Goal: Task Accomplishment & Management: Manage account settings

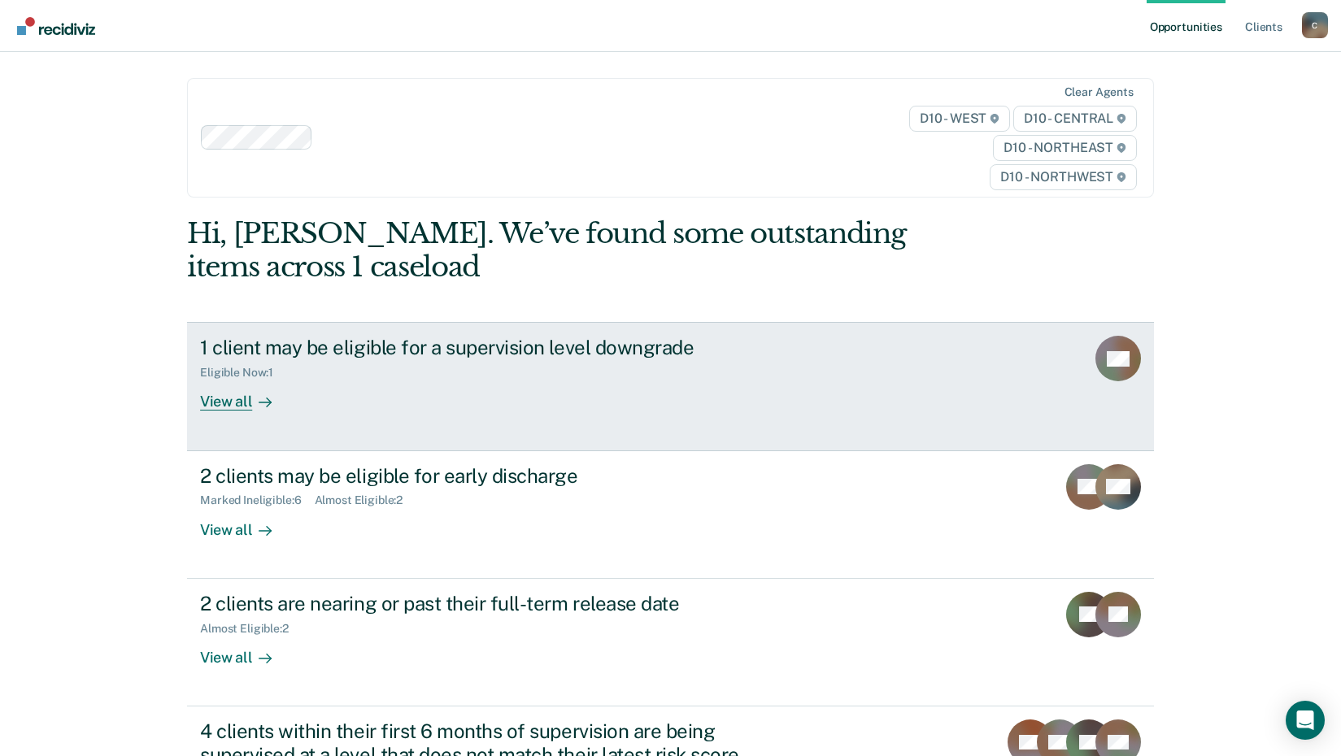
click at [195, 412] on link "1 client may be eligible for a supervision level downgrade Eligible Now : 1 Vie…" at bounding box center [670, 386] width 967 height 129
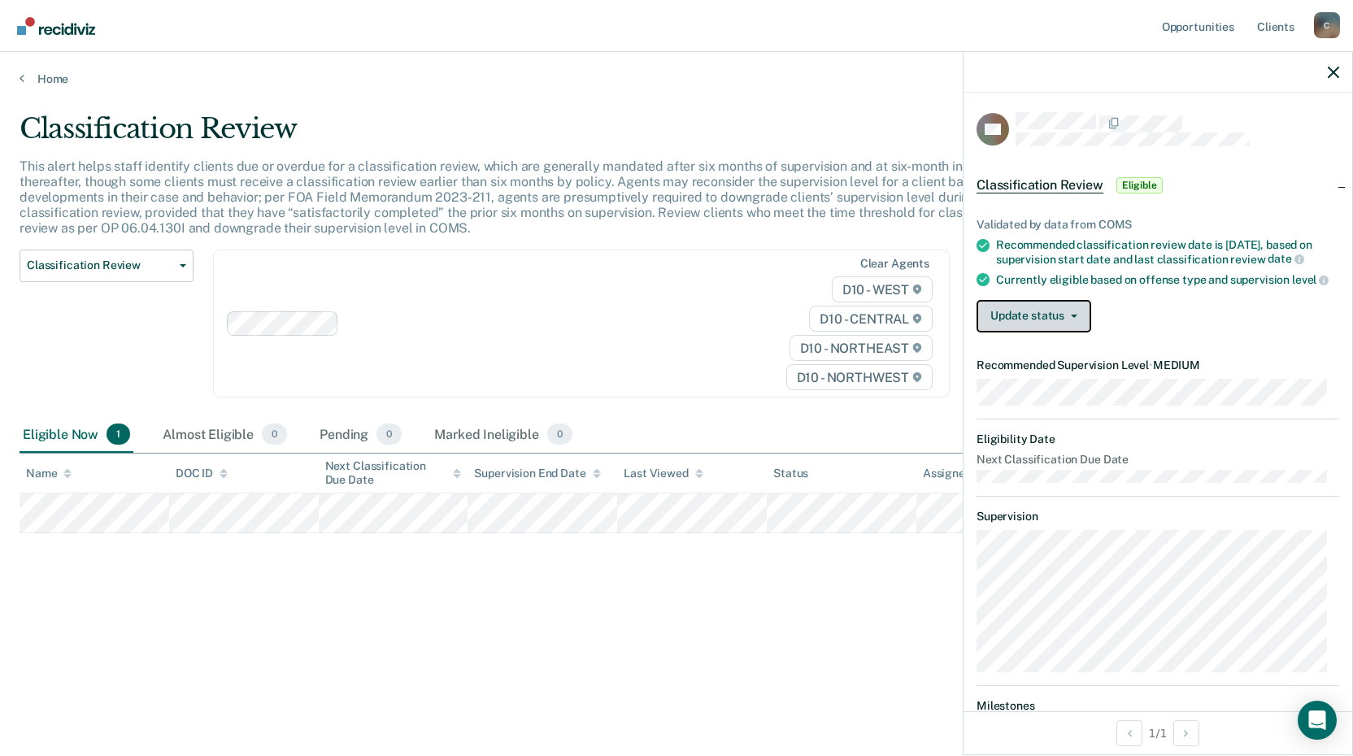
click at [1005, 333] on button "Update status" at bounding box center [1034, 316] width 115 height 33
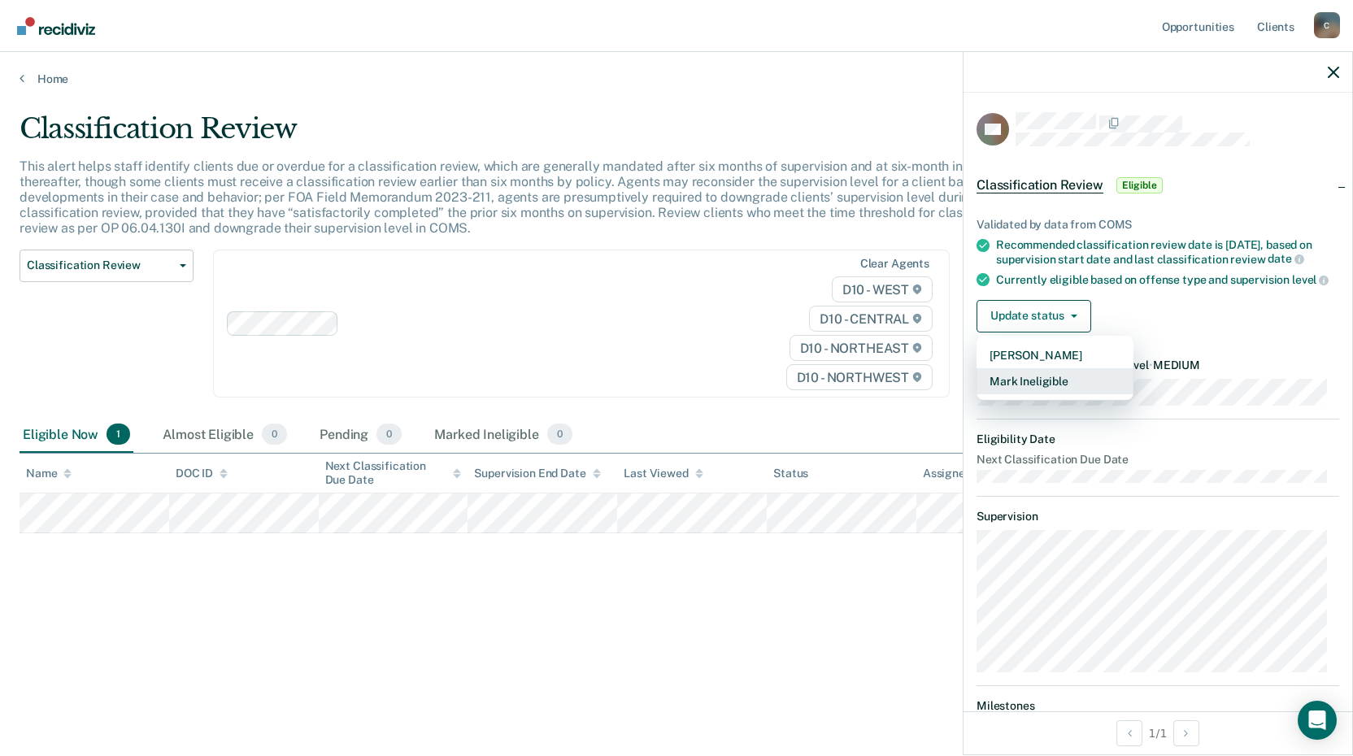
click at [1048, 394] on button "Mark Ineligible" at bounding box center [1055, 381] width 157 height 26
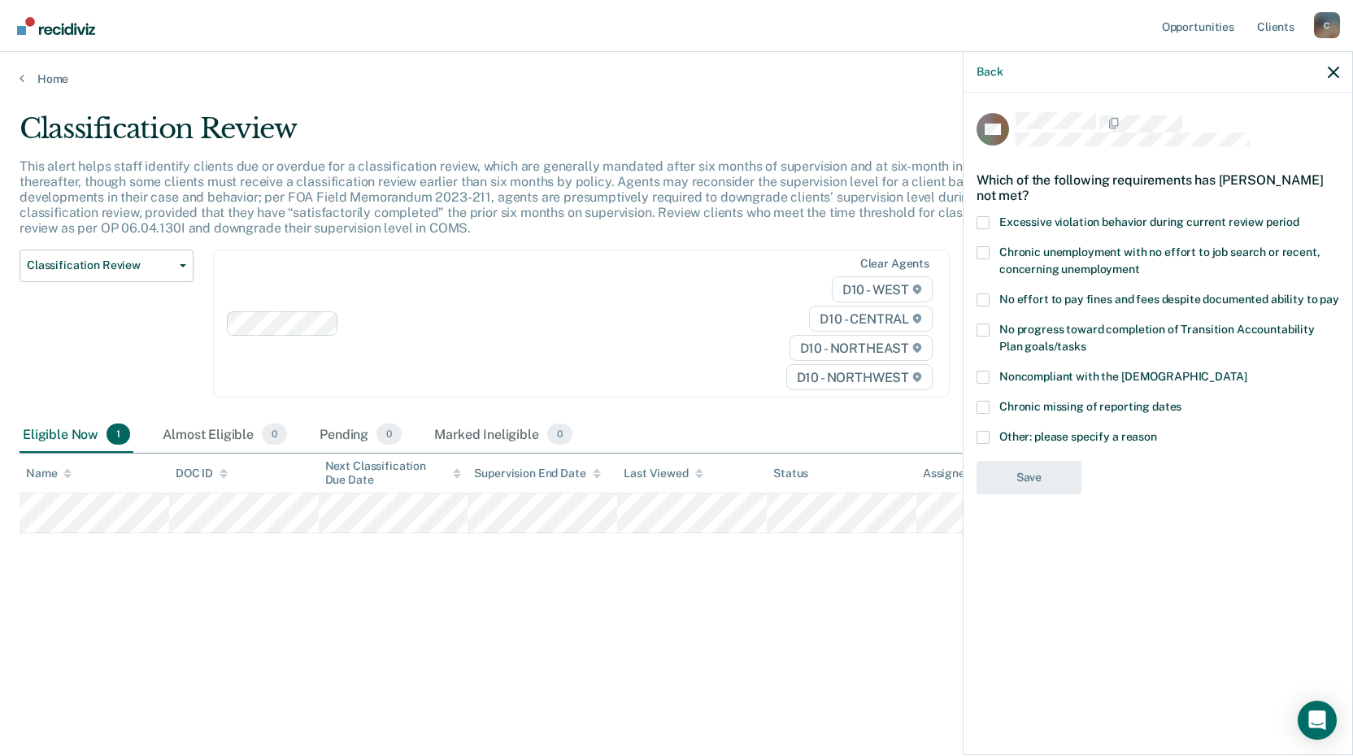
click at [980, 438] on span at bounding box center [983, 437] width 13 height 13
click at [1157, 431] on input "Other: please specify a reason" at bounding box center [1157, 431] width 0 height 0
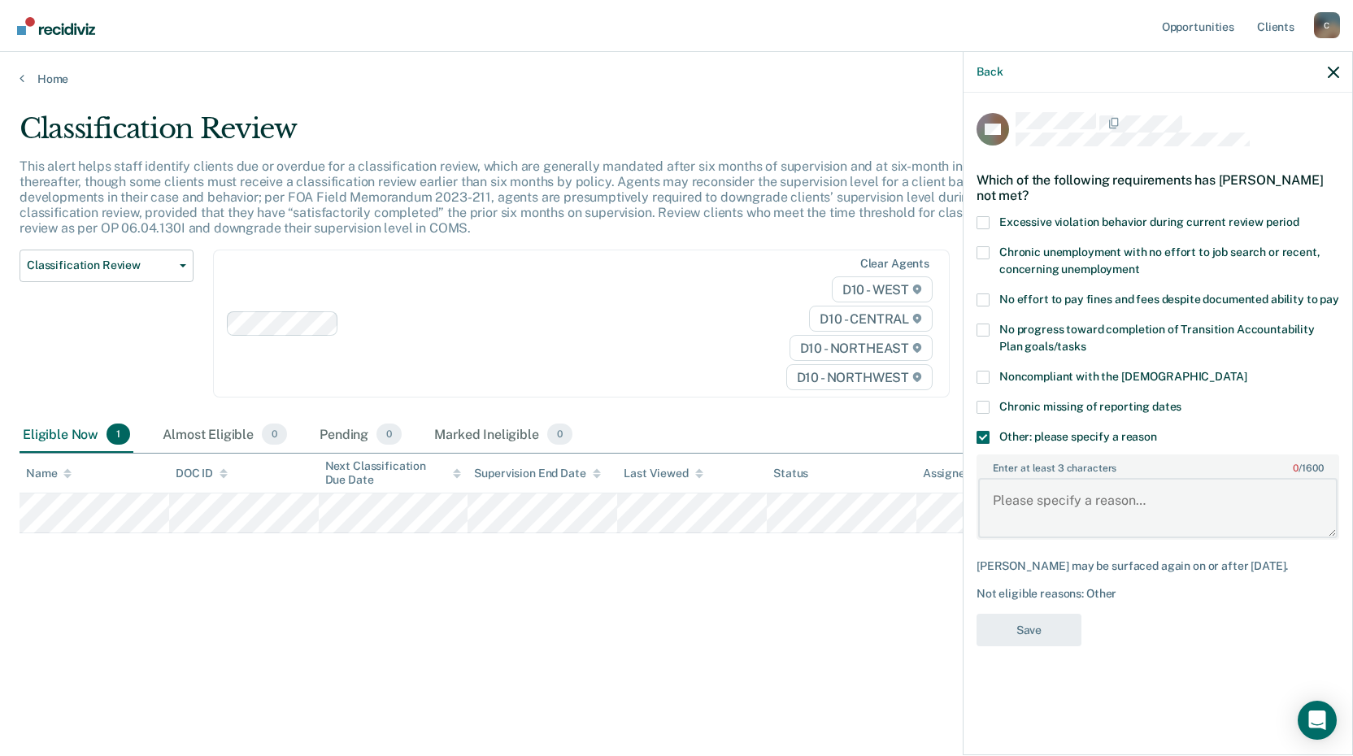
click at [1053, 509] on textarea "Enter at least 3 characters 0 / 1600" at bounding box center [1158, 508] width 360 height 60
type textarea "Subject is scheduled to discharge from parole on [DATE]."
drag, startPoint x: 1050, startPoint y: 631, endPoint x: 1036, endPoint y: 634, distance: 14.2
click at [1050, 635] on button "Save" at bounding box center [1029, 630] width 105 height 33
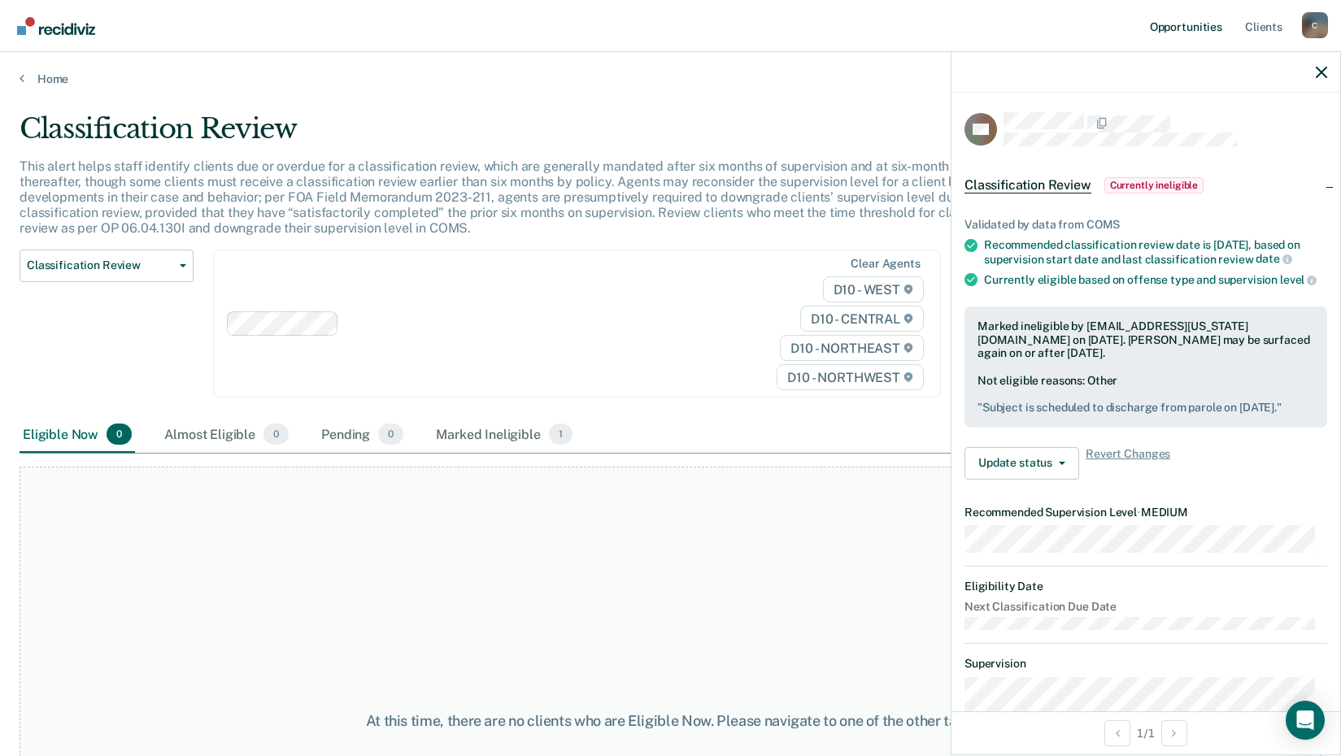
click at [1171, 24] on link "Opportunities" at bounding box center [1186, 26] width 79 height 52
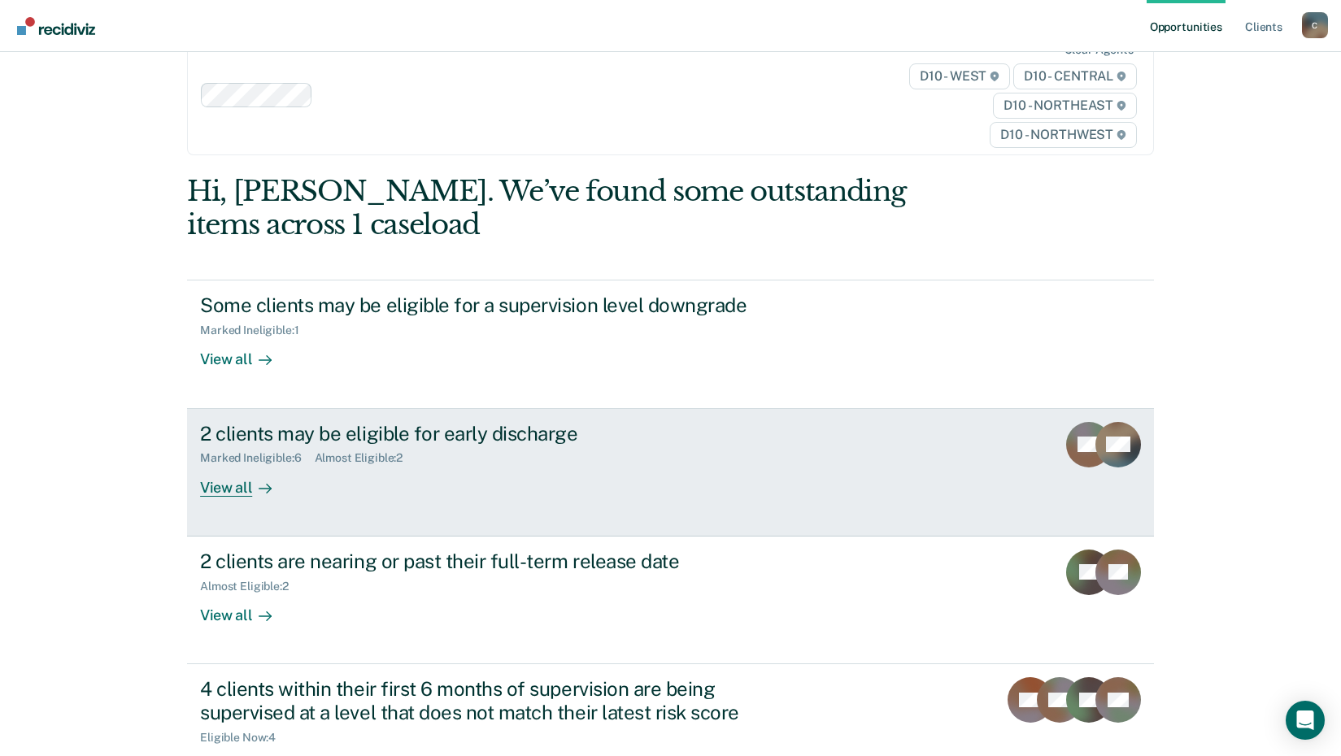
scroll to position [81, 0]
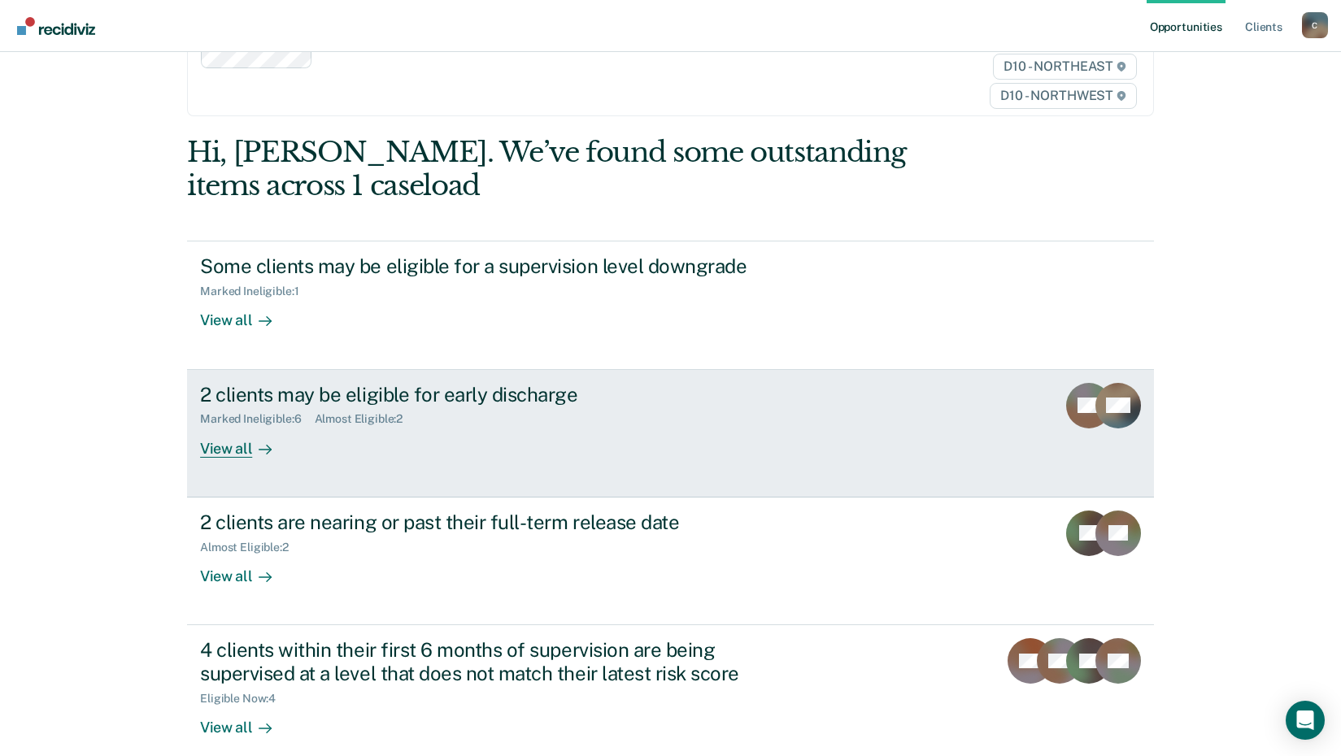
click at [217, 453] on div "View all" at bounding box center [245, 442] width 91 height 32
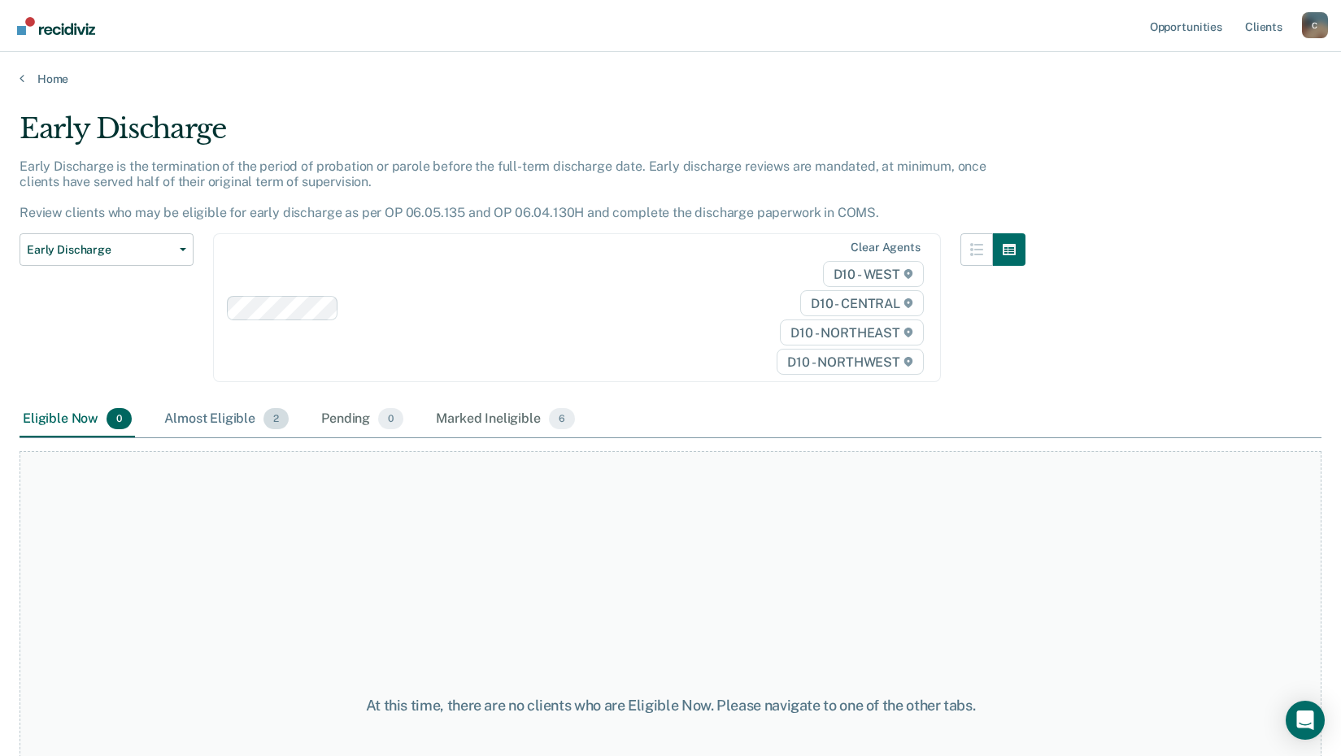
click at [284, 421] on span "2" at bounding box center [276, 418] width 25 height 21
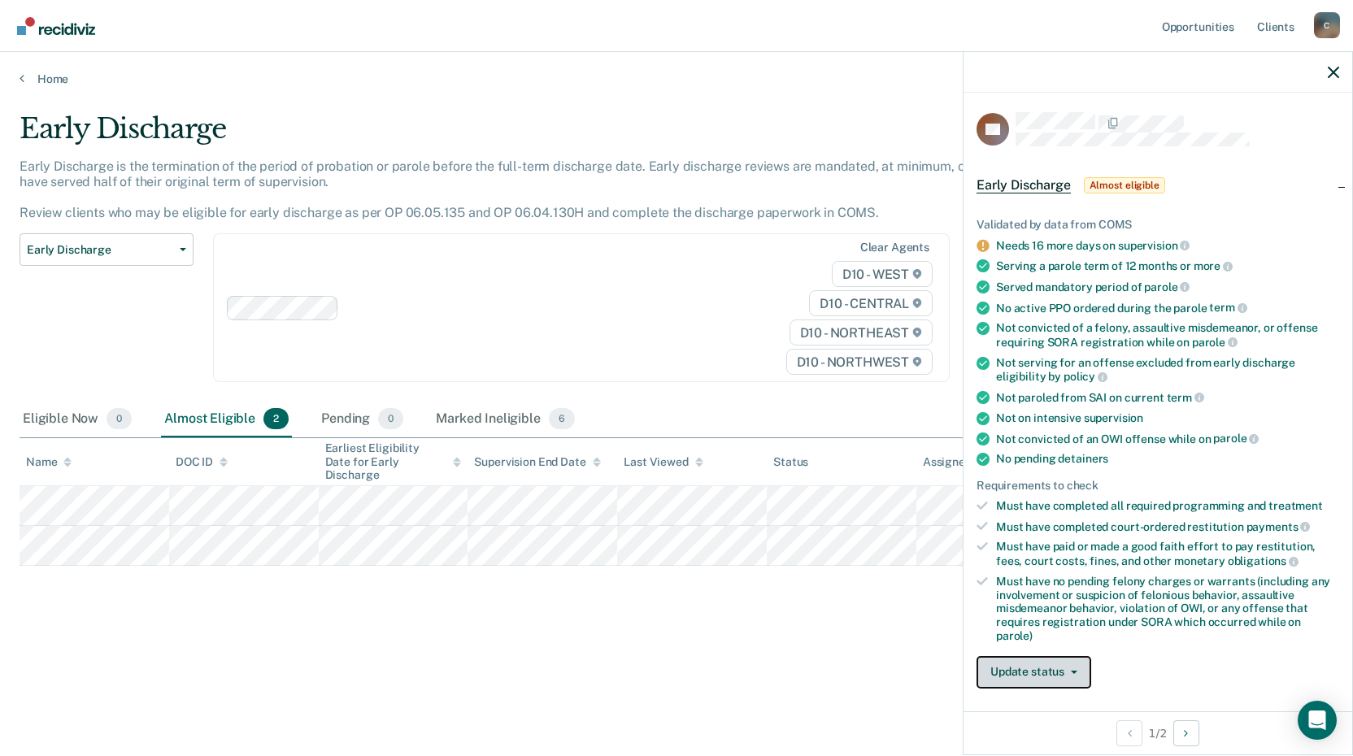
click at [1047, 669] on button "Update status" at bounding box center [1034, 672] width 115 height 33
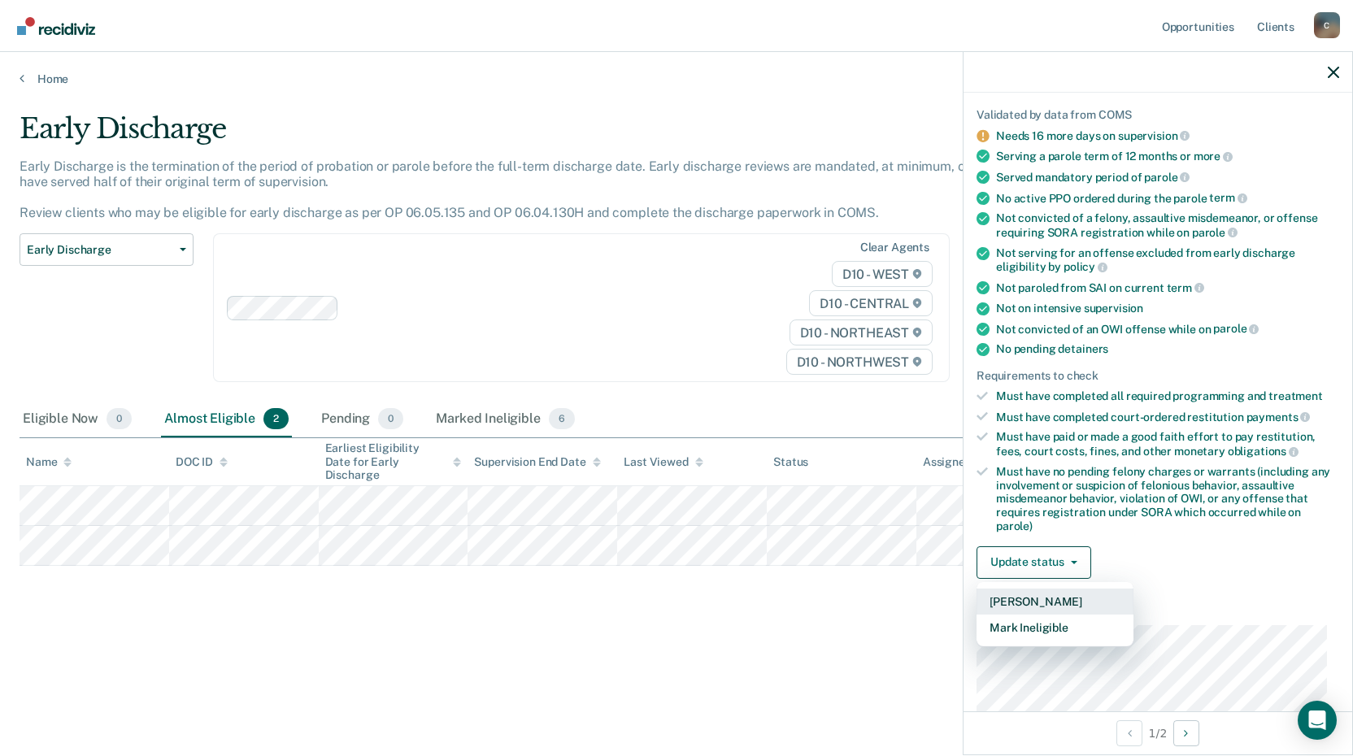
scroll to position [255, 0]
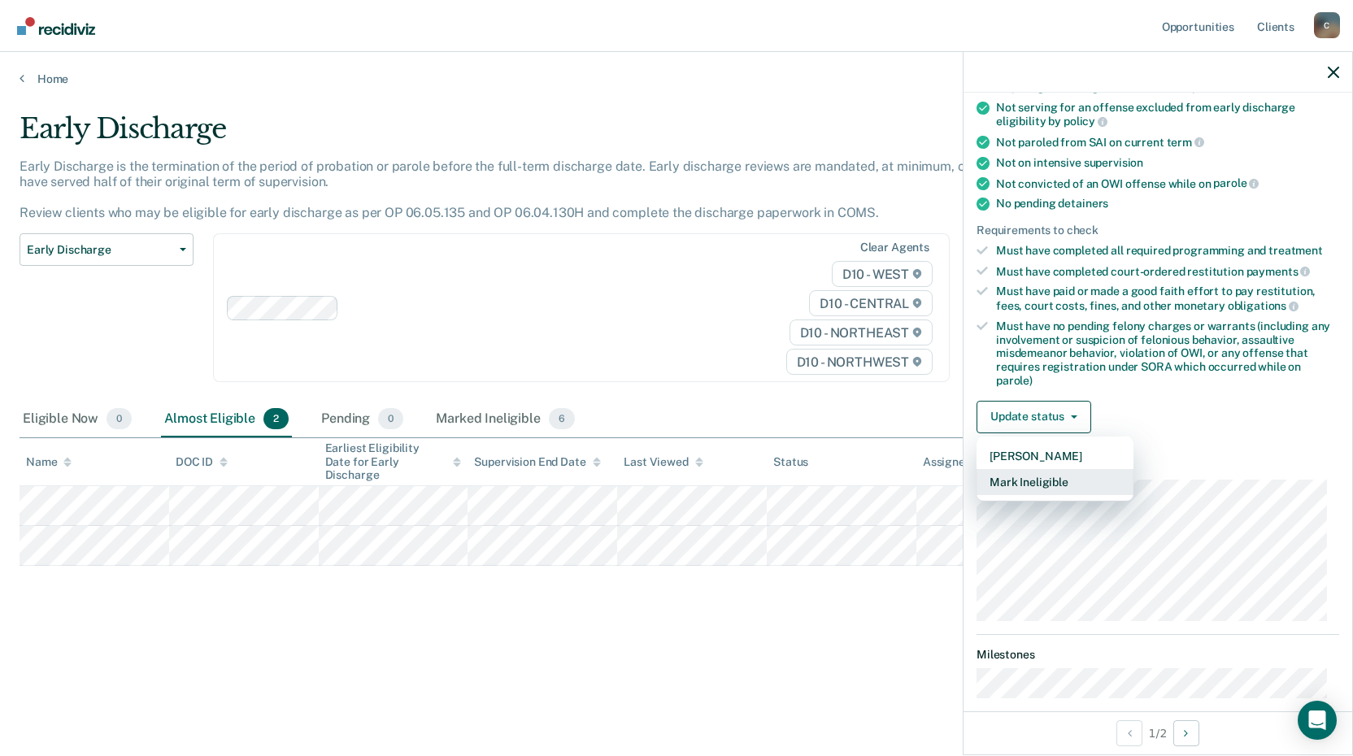
click at [1051, 482] on button "Mark Ineligible" at bounding box center [1055, 482] width 157 height 26
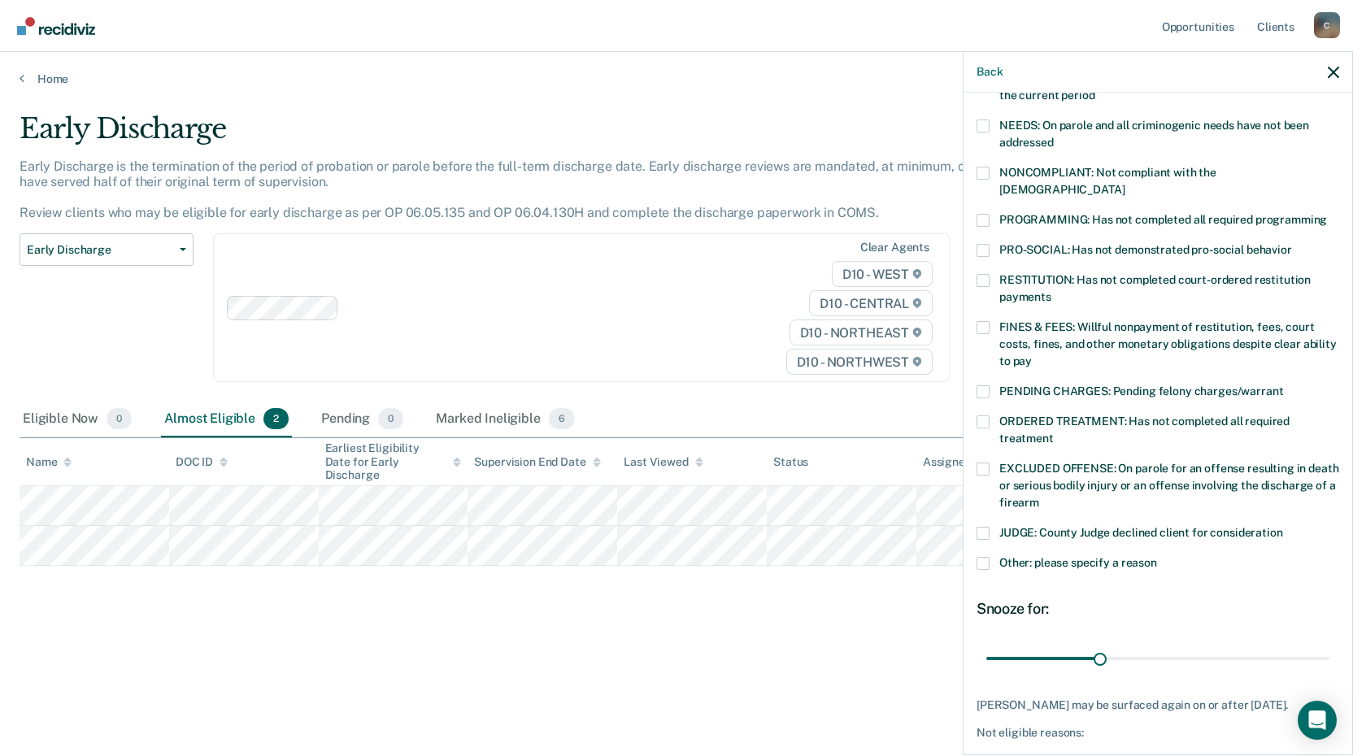
click at [984, 321] on span at bounding box center [983, 327] width 13 height 13
click at [1032, 355] on input "FINES & FEES: Willful nonpayment of restitution, fees, court costs, fines, and …" at bounding box center [1032, 355] width 0 height 0
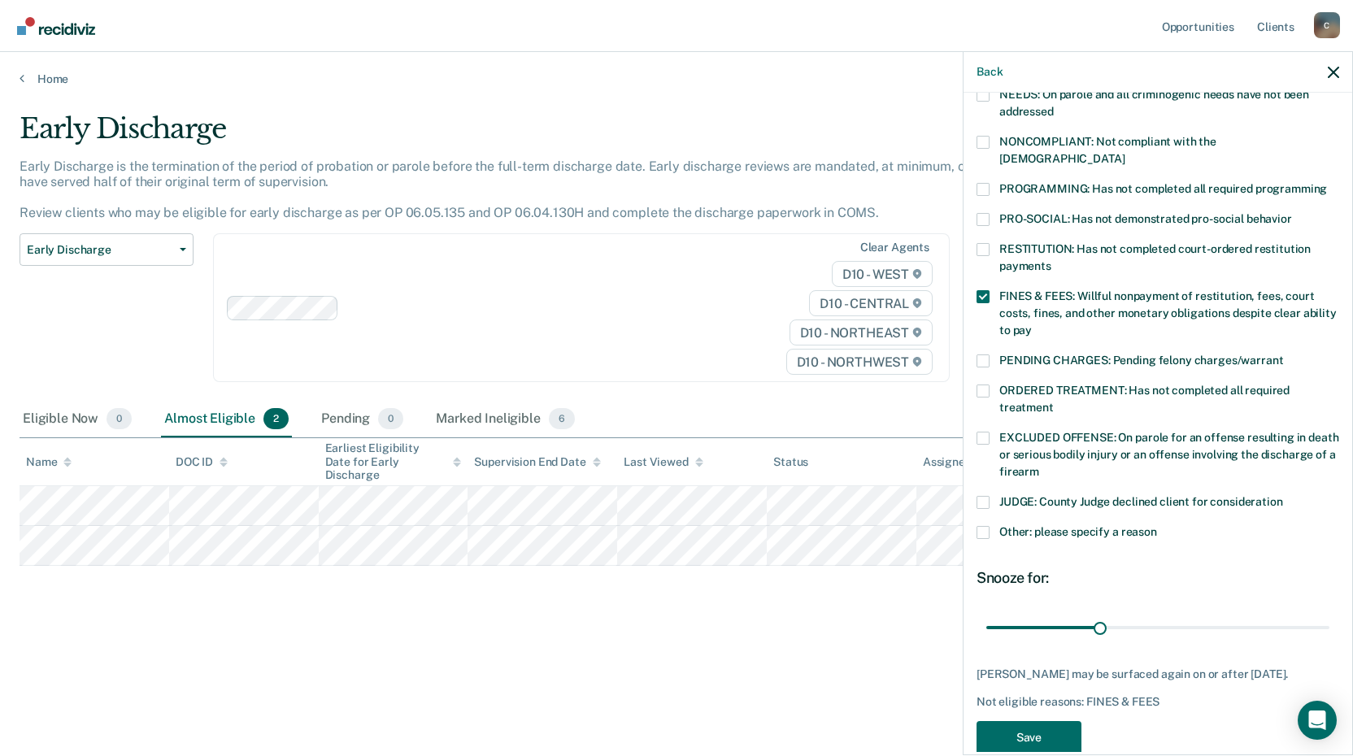
scroll to position [299, 0]
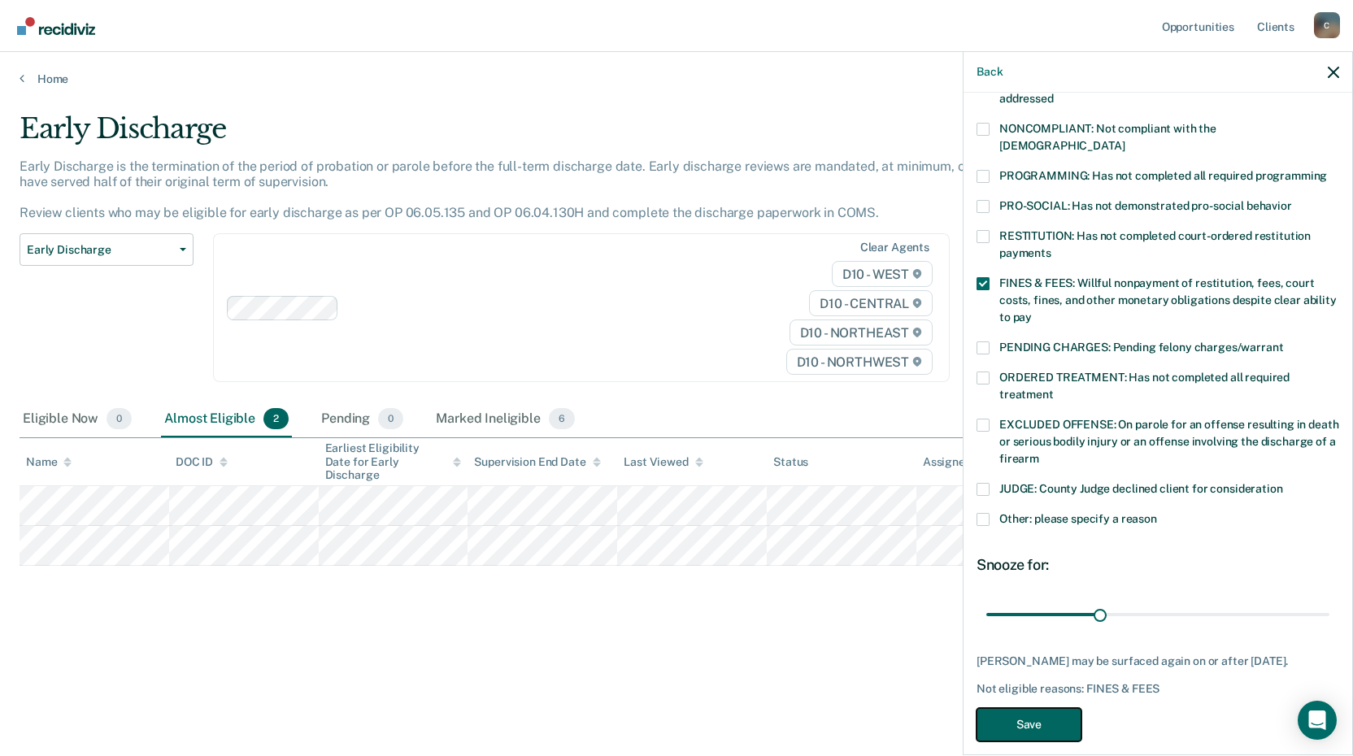
click at [1057, 714] on button "Save" at bounding box center [1029, 724] width 105 height 33
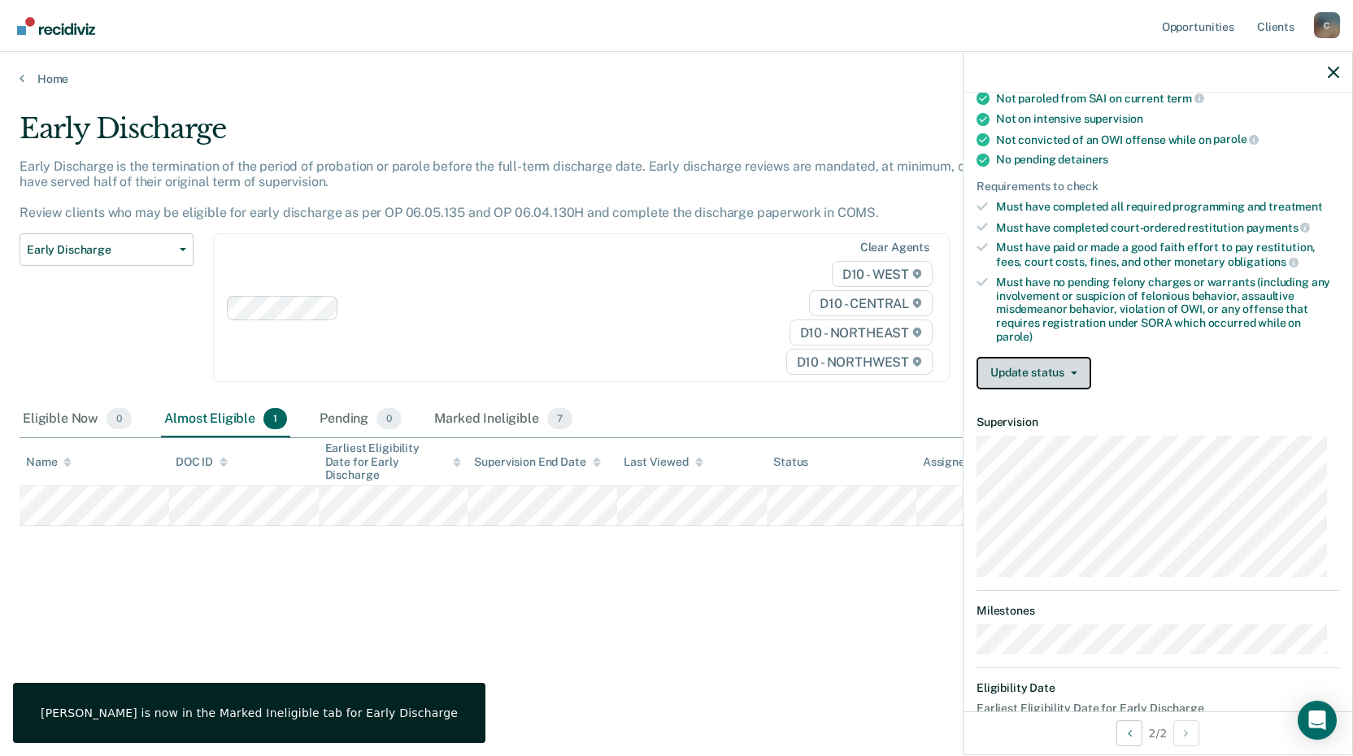
click at [1060, 370] on button "Update status" at bounding box center [1034, 373] width 115 height 33
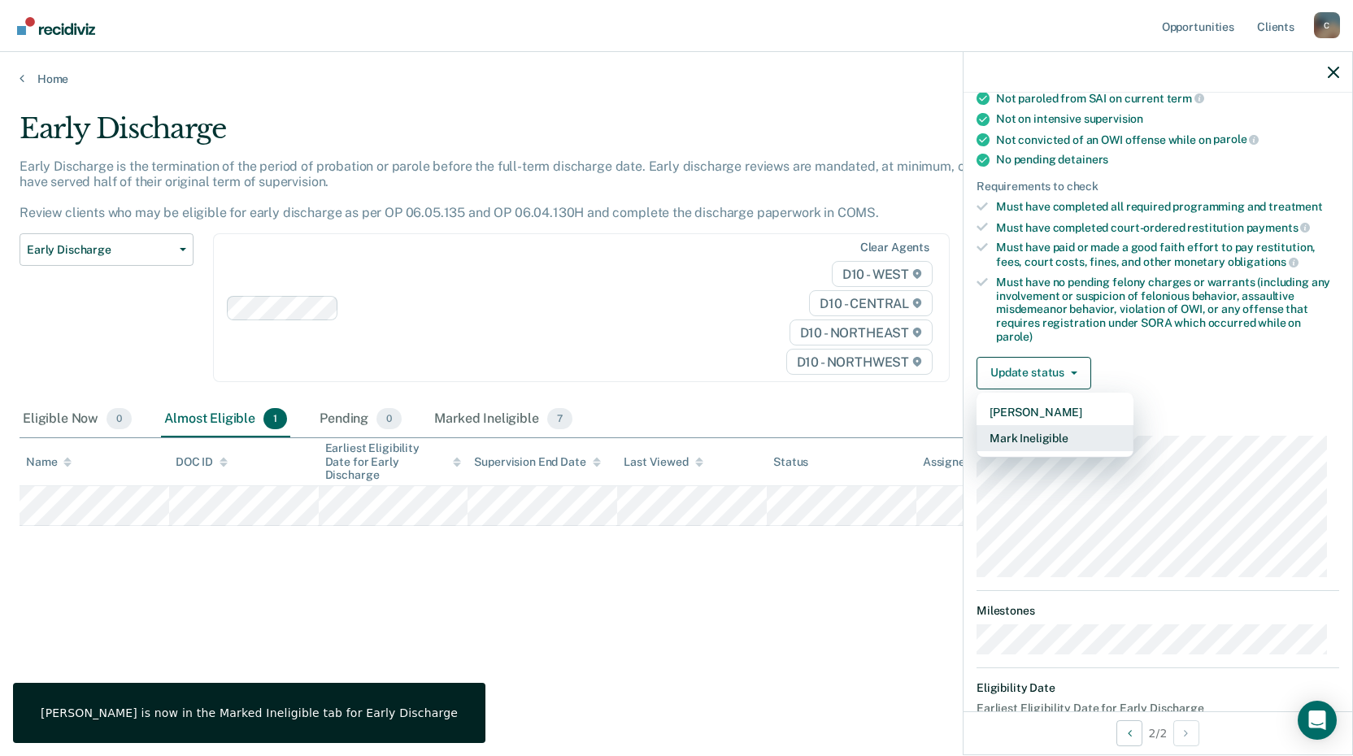
click at [1063, 432] on button "Mark Ineligible" at bounding box center [1055, 438] width 157 height 26
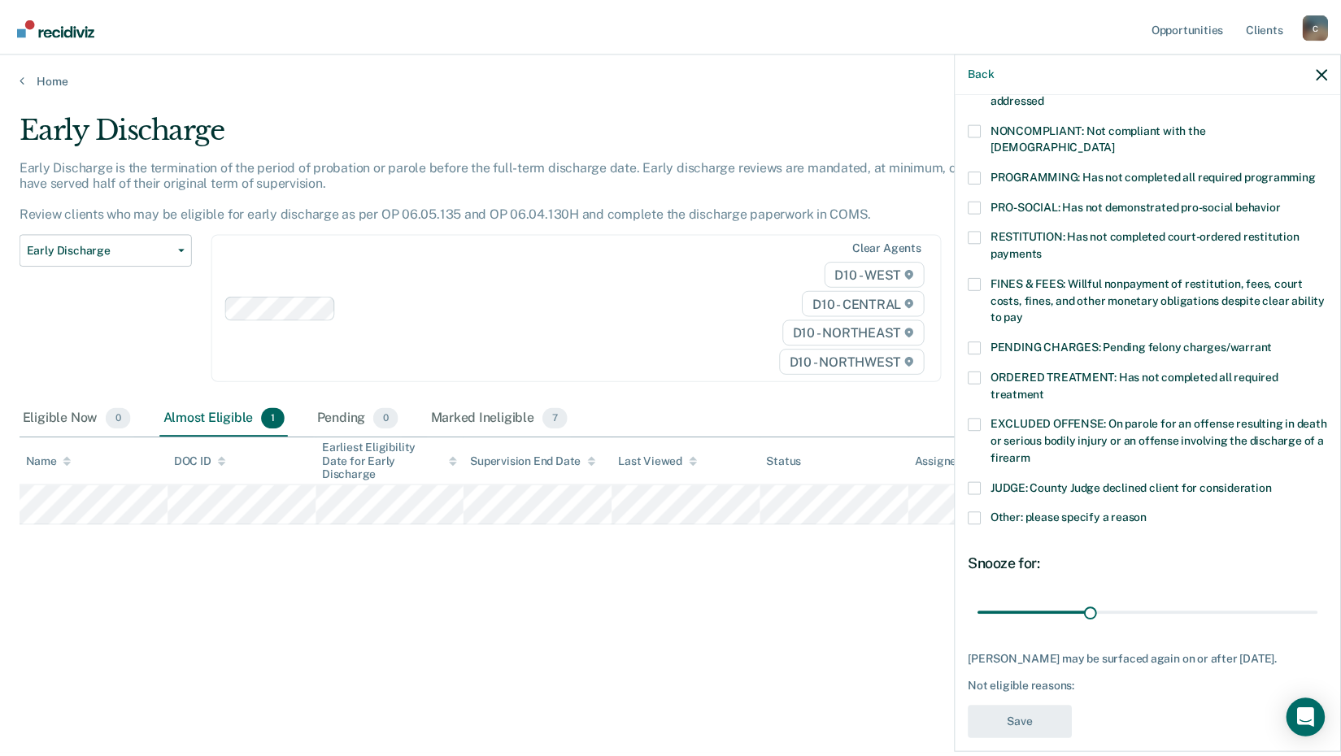
scroll to position [313, 0]
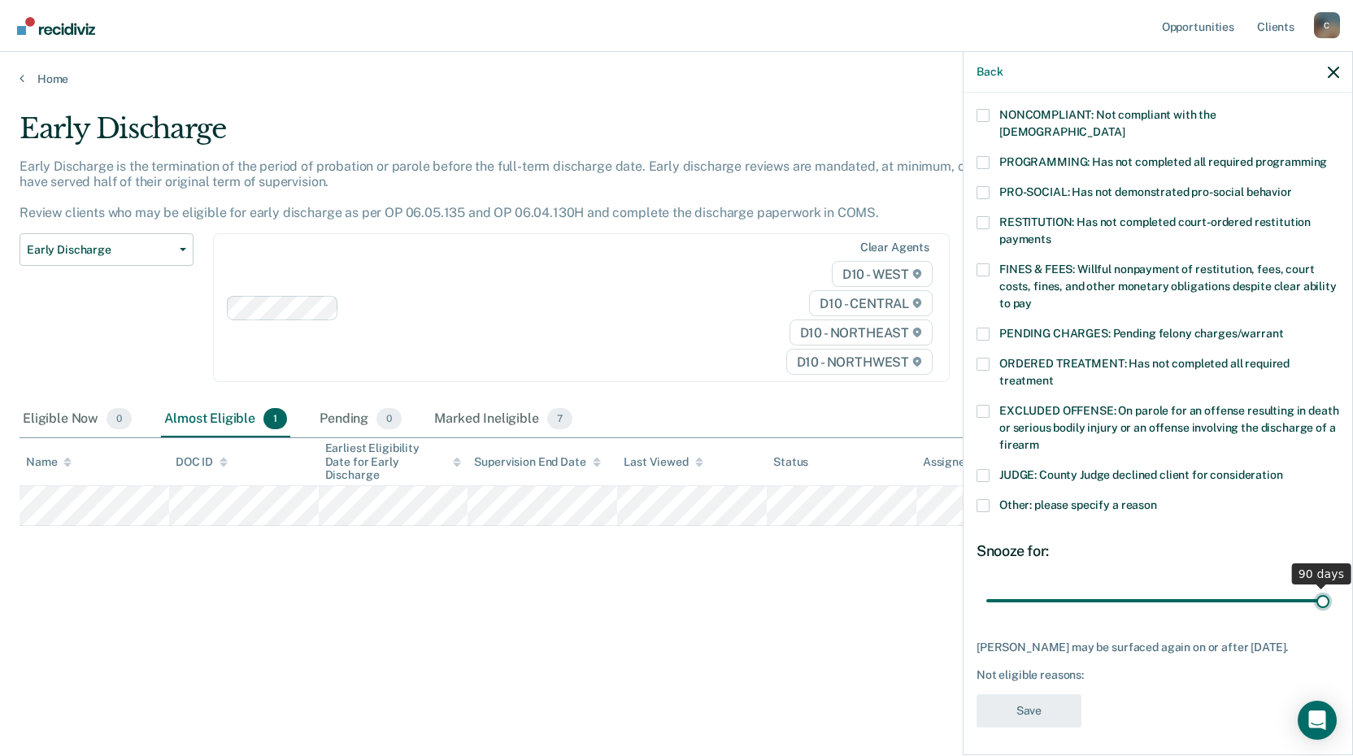
drag, startPoint x: 1096, startPoint y: 586, endPoint x: 1343, endPoint y: 575, distance: 246.7
type input "90"
click at [1330, 586] on input "range" at bounding box center [1158, 600] width 343 height 28
click at [985, 264] on span at bounding box center [983, 270] width 13 height 13
click at [1032, 298] on input "FINES & FEES: Willful nonpayment of restitution, fees, court costs, fines, and …" at bounding box center [1032, 298] width 0 height 0
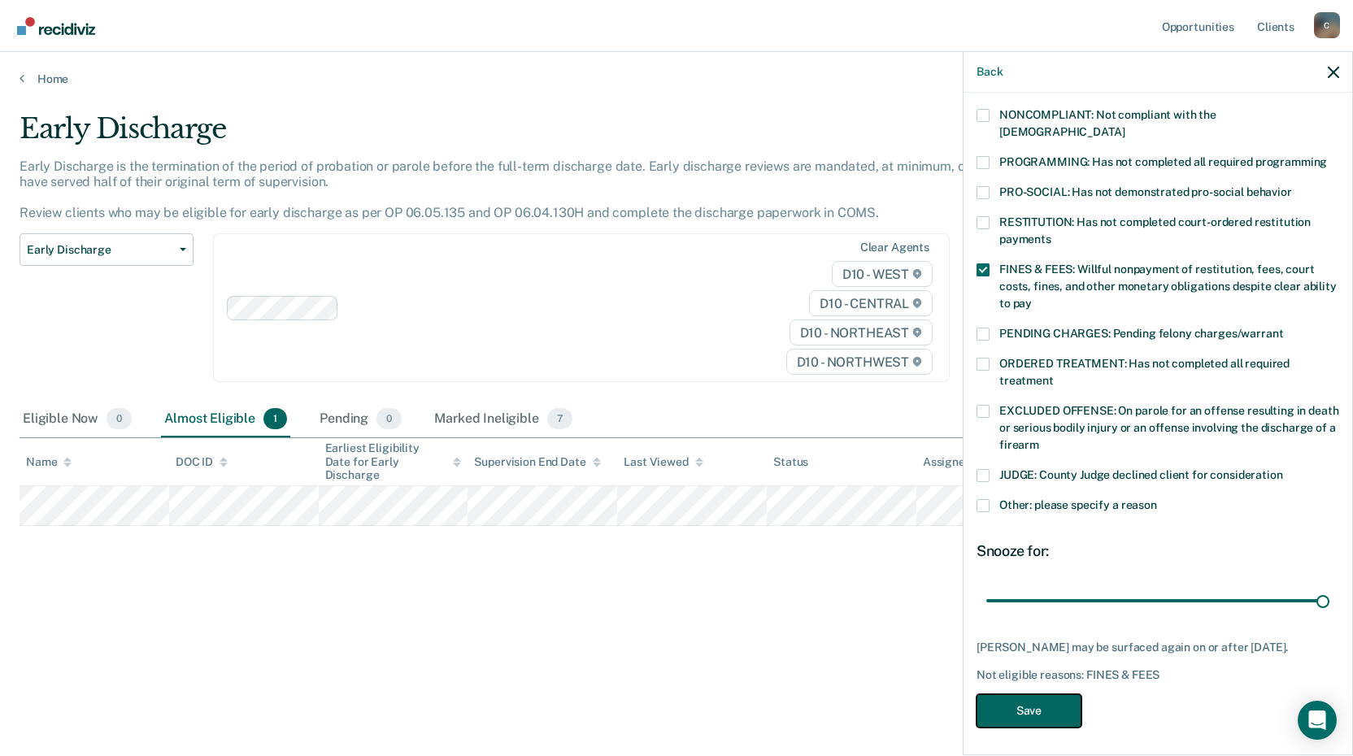
click at [1048, 697] on button "Save" at bounding box center [1029, 711] width 105 height 33
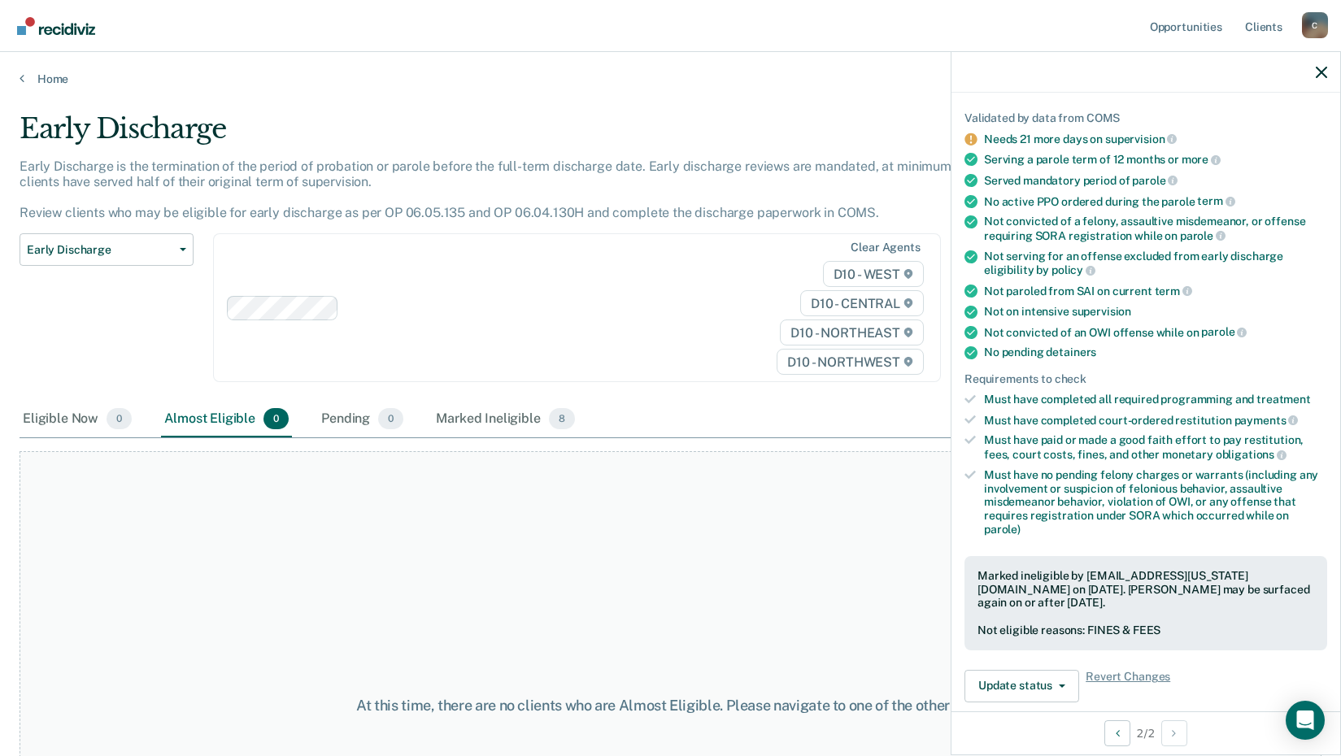
scroll to position [0, 0]
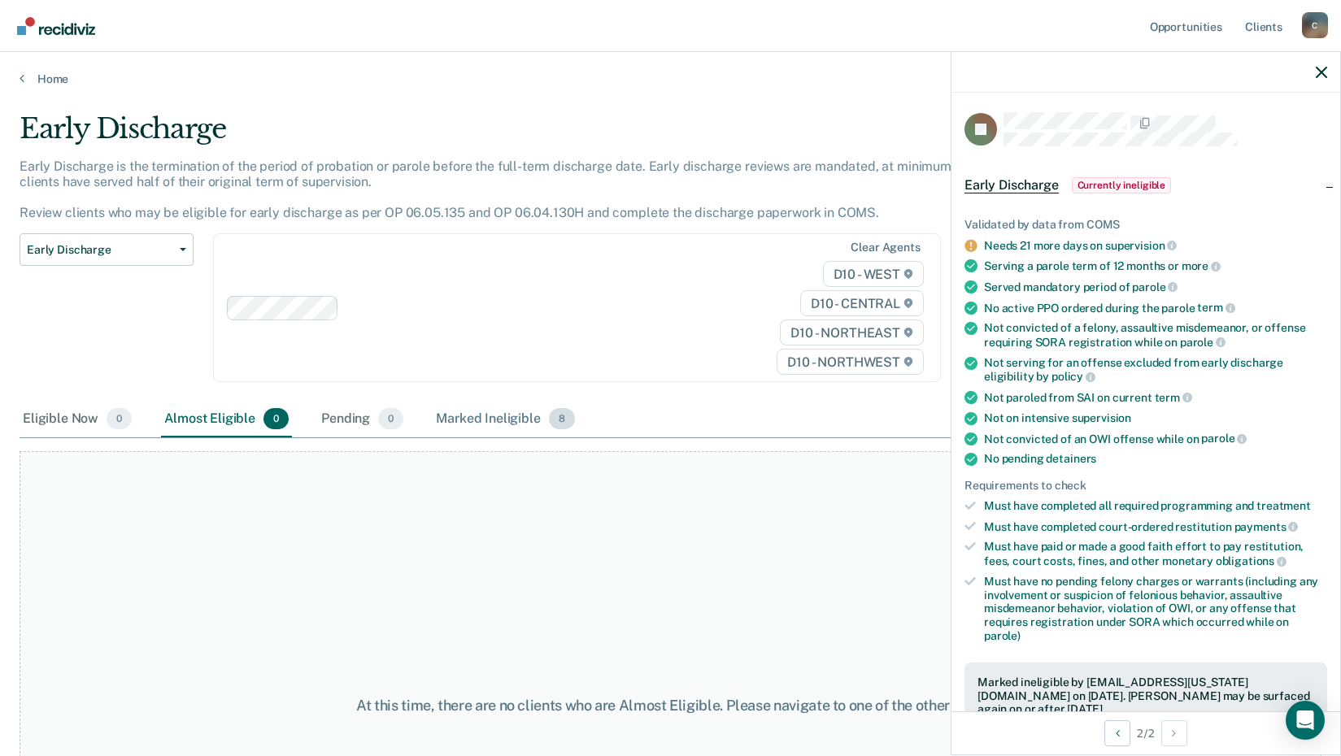
click at [547, 423] on div "Marked Ineligible 8" at bounding box center [506, 420] width 146 height 36
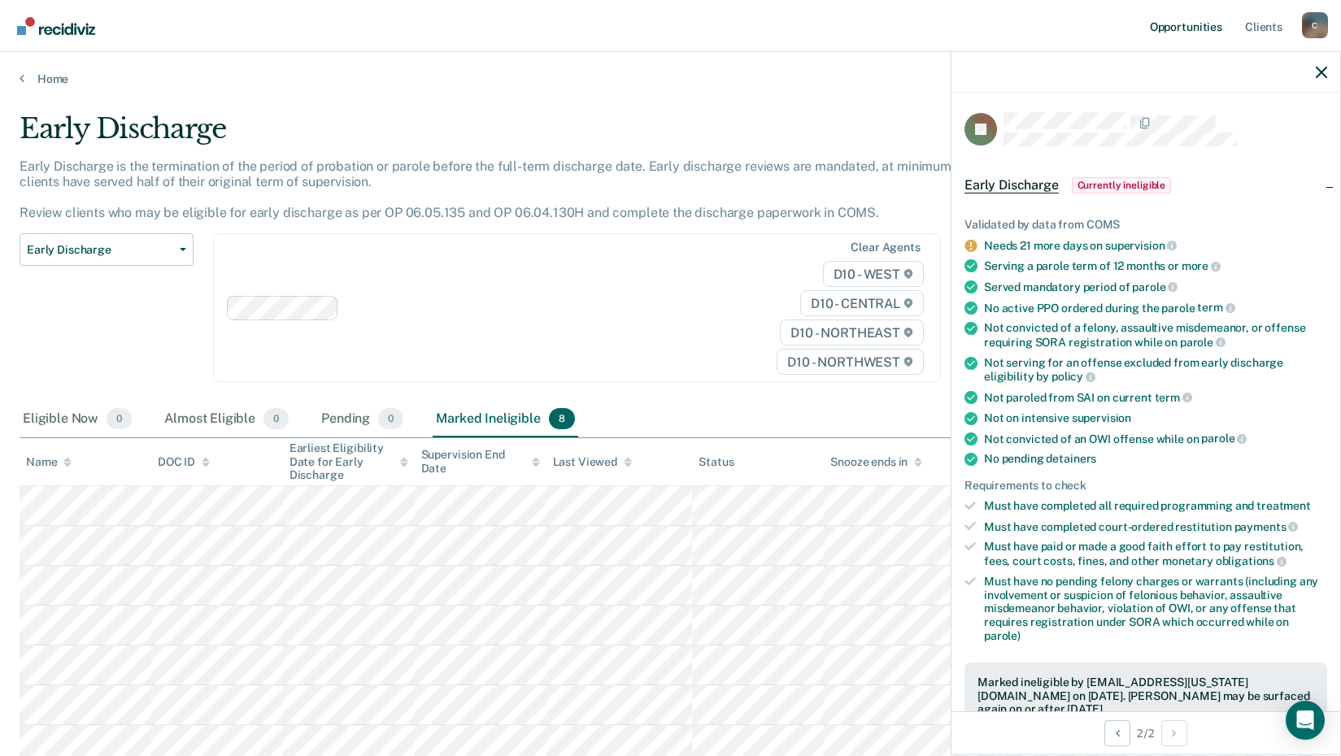
click at [1178, 28] on link "Opportunities" at bounding box center [1186, 26] width 79 height 52
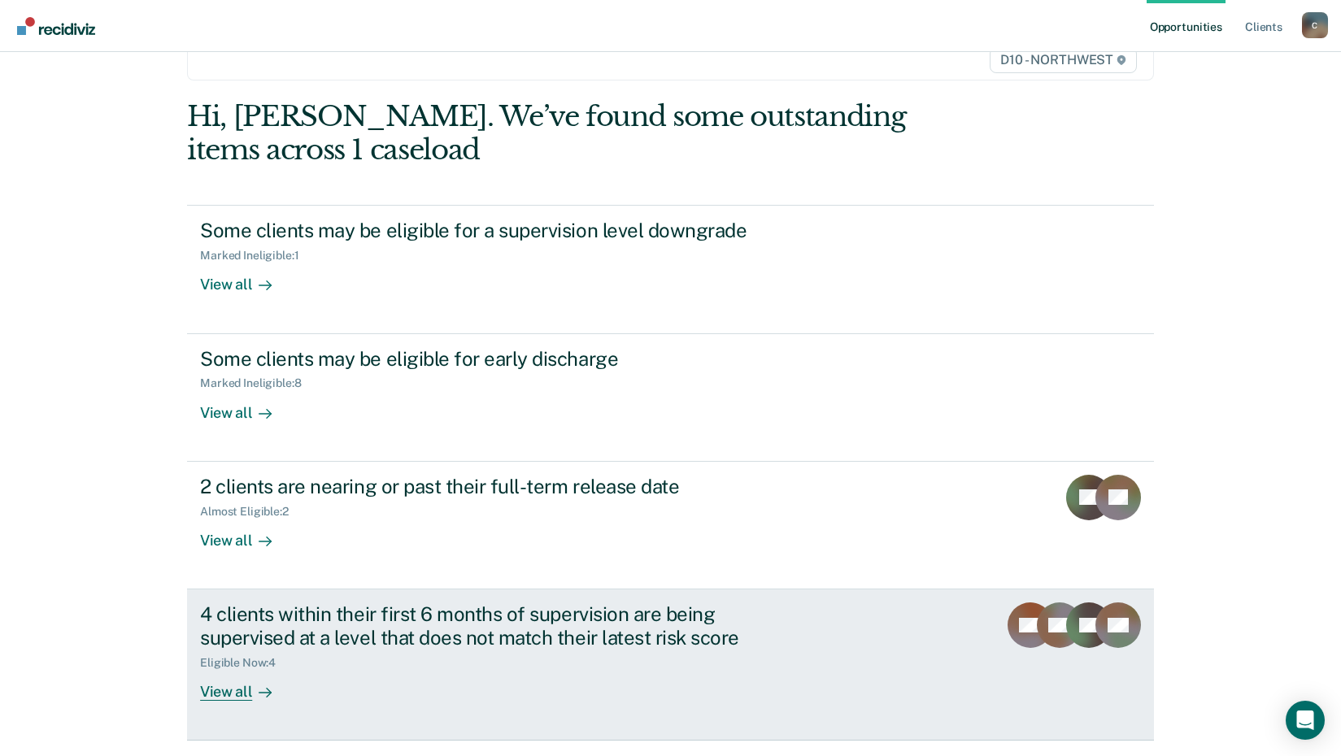
scroll to position [163, 0]
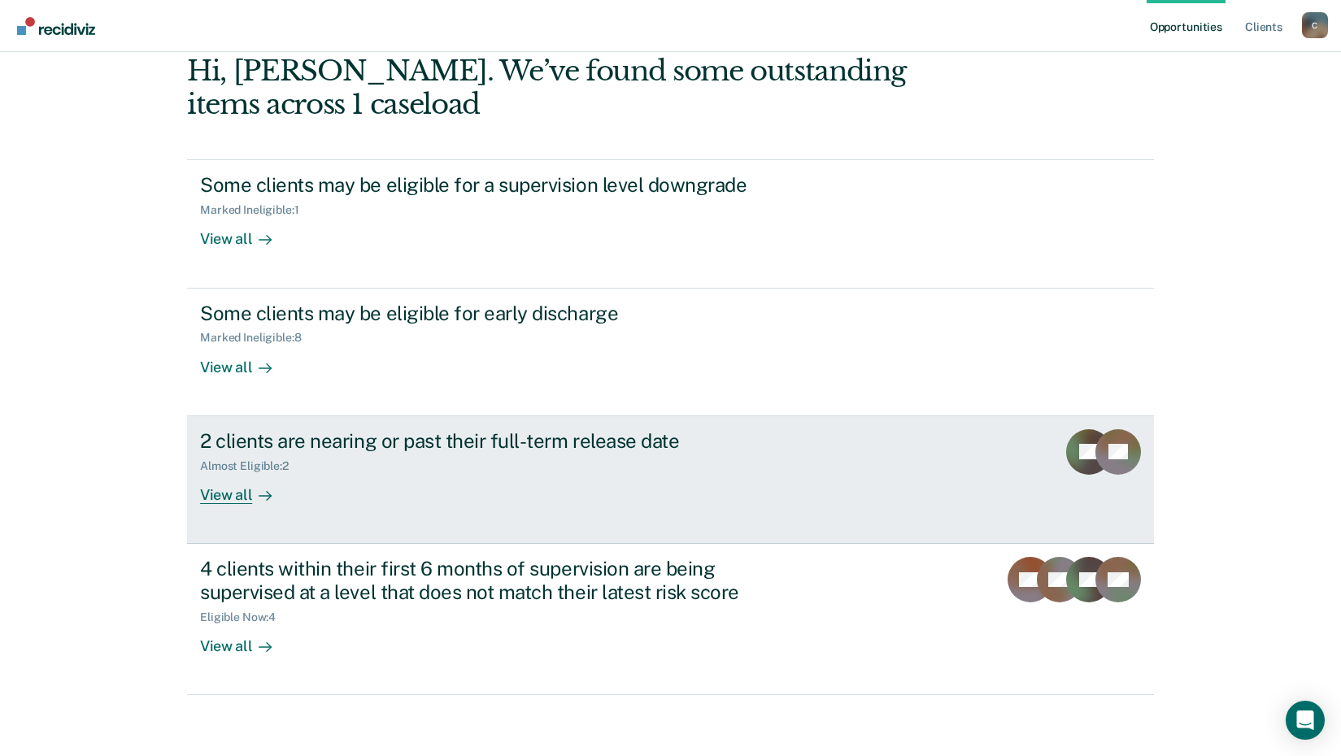
click at [224, 494] on div "View all" at bounding box center [245, 489] width 91 height 32
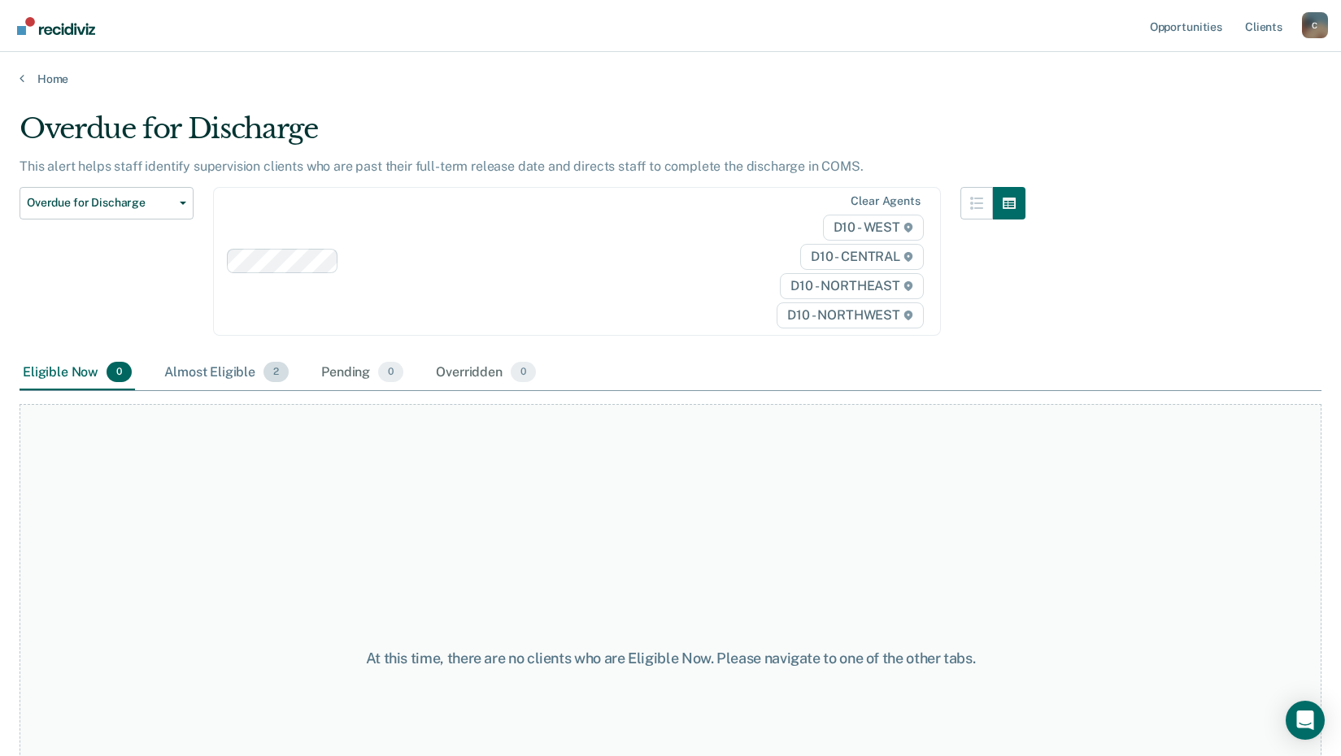
click at [264, 377] on span "2" at bounding box center [276, 372] width 25 height 21
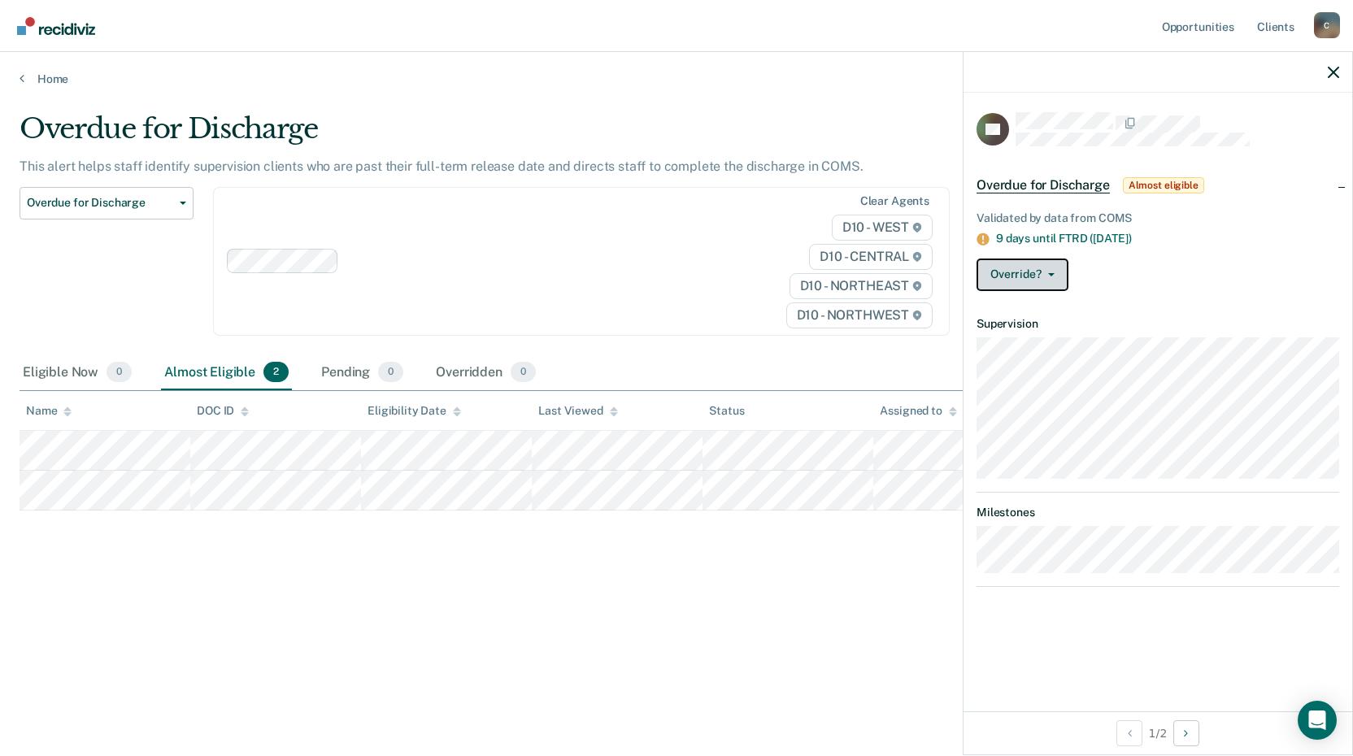
click at [1053, 275] on button "Override?" at bounding box center [1023, 275] width 92 height 33
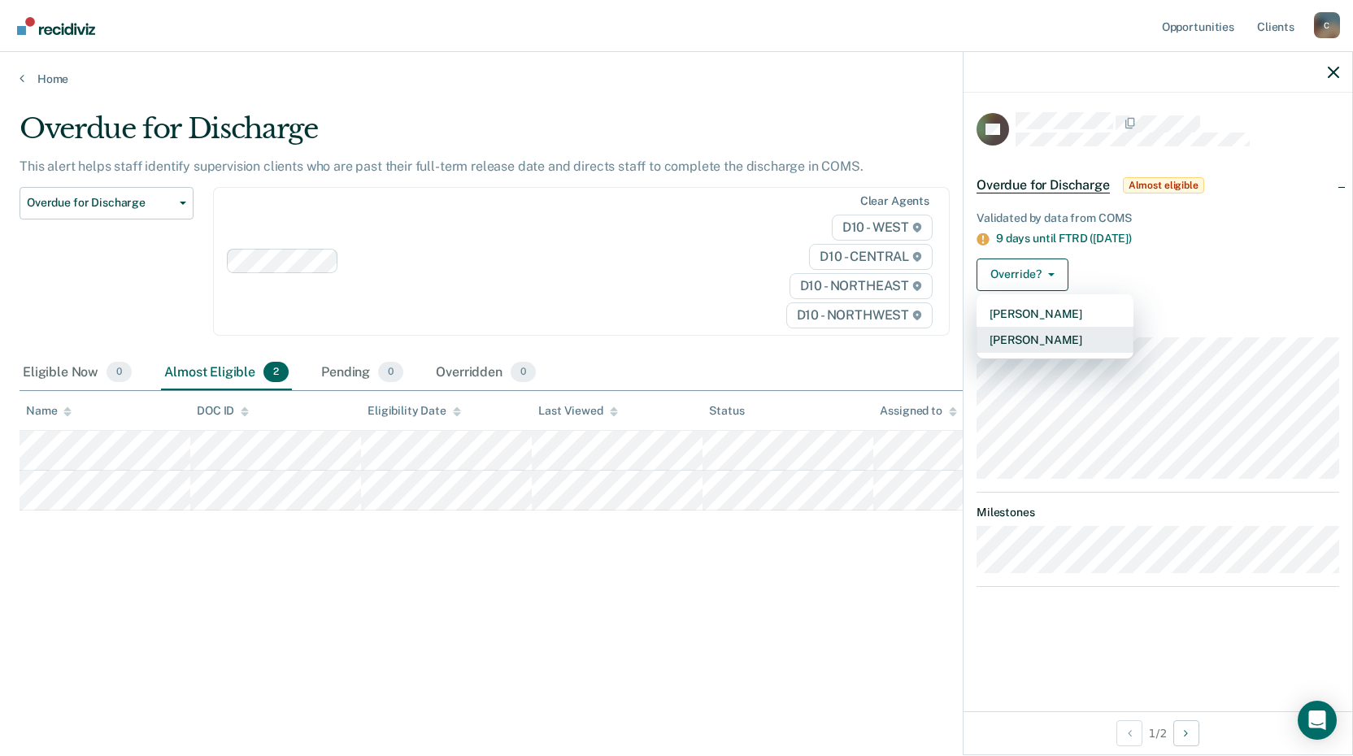
click at [1062, 333] on button "[PERSON_NAME]" at bounding box center [1055, 340] width 157 height 26
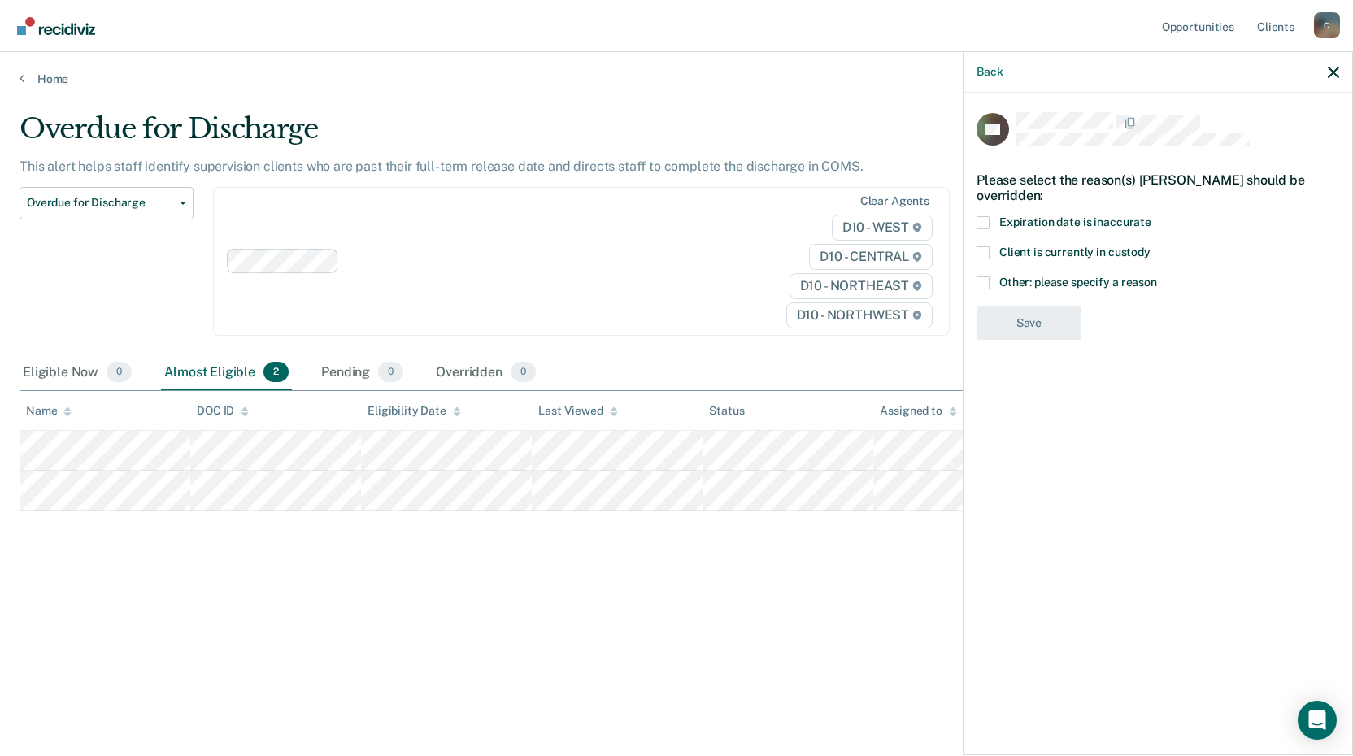
click at [991, 282] on label "Other: please specify a reason" at bounding box center [1158, 285] width 363 height 17
click at [1157, 277] on input "Other: please specify a reason" at bounding box center [1157, 277] width 0 height 0
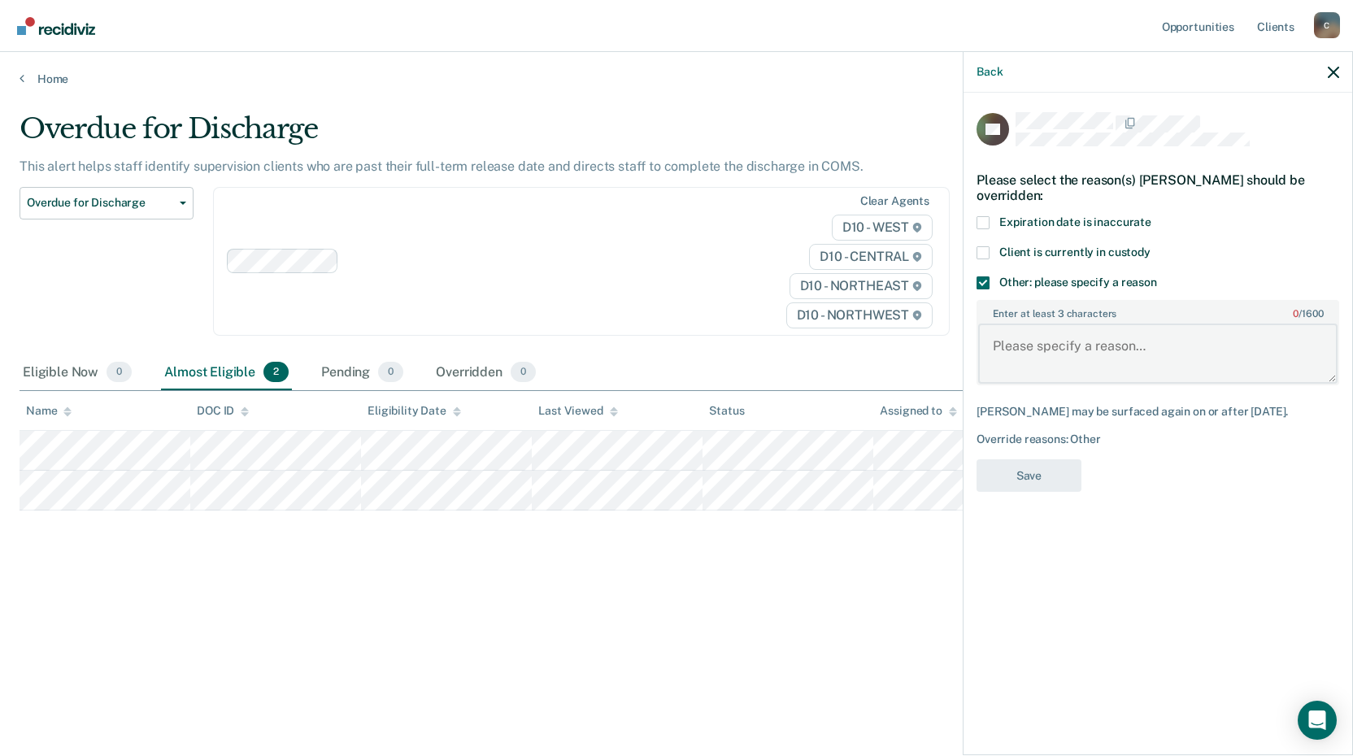
click at [1044, 345] on textarea "Enter at least 3 characters 0 / 1600" at bounding box center [1158, 354] width 360 height 60
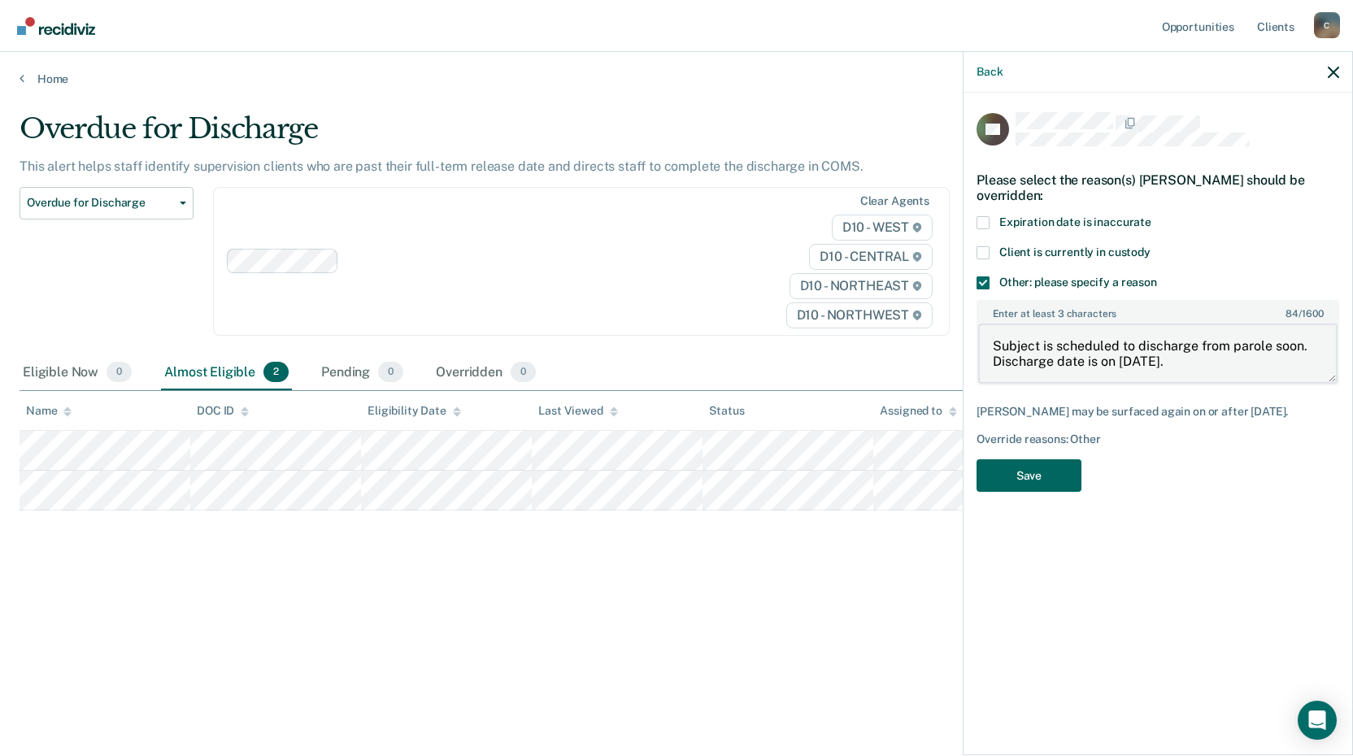
type textarea "Subject is scheduled to discharge from parole soon. Discharge date is on [DATE]."
click at [1052, 473] on button "Save" at bounding box center [1029, 476] width 105 height 33
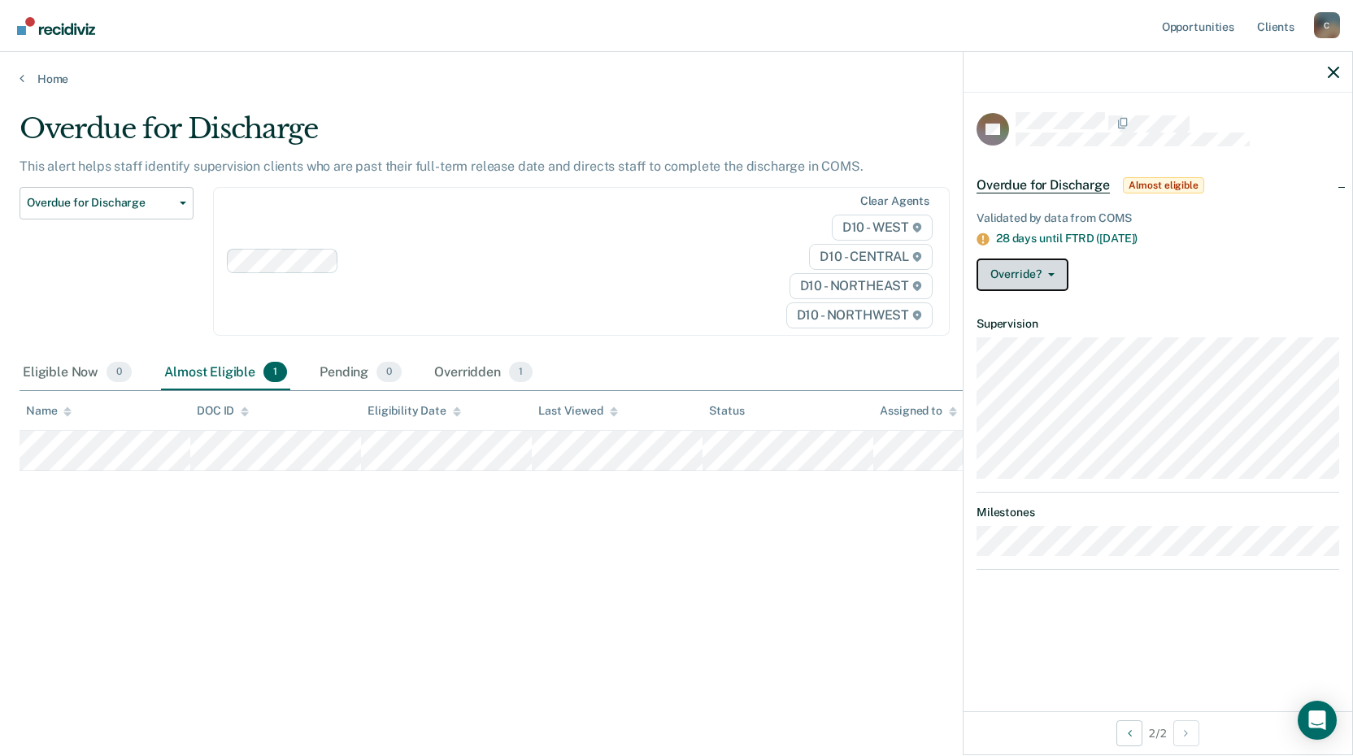
click at [1047, 269] on button "Override?" at bounding box center [1023, 275] width 92 height 33
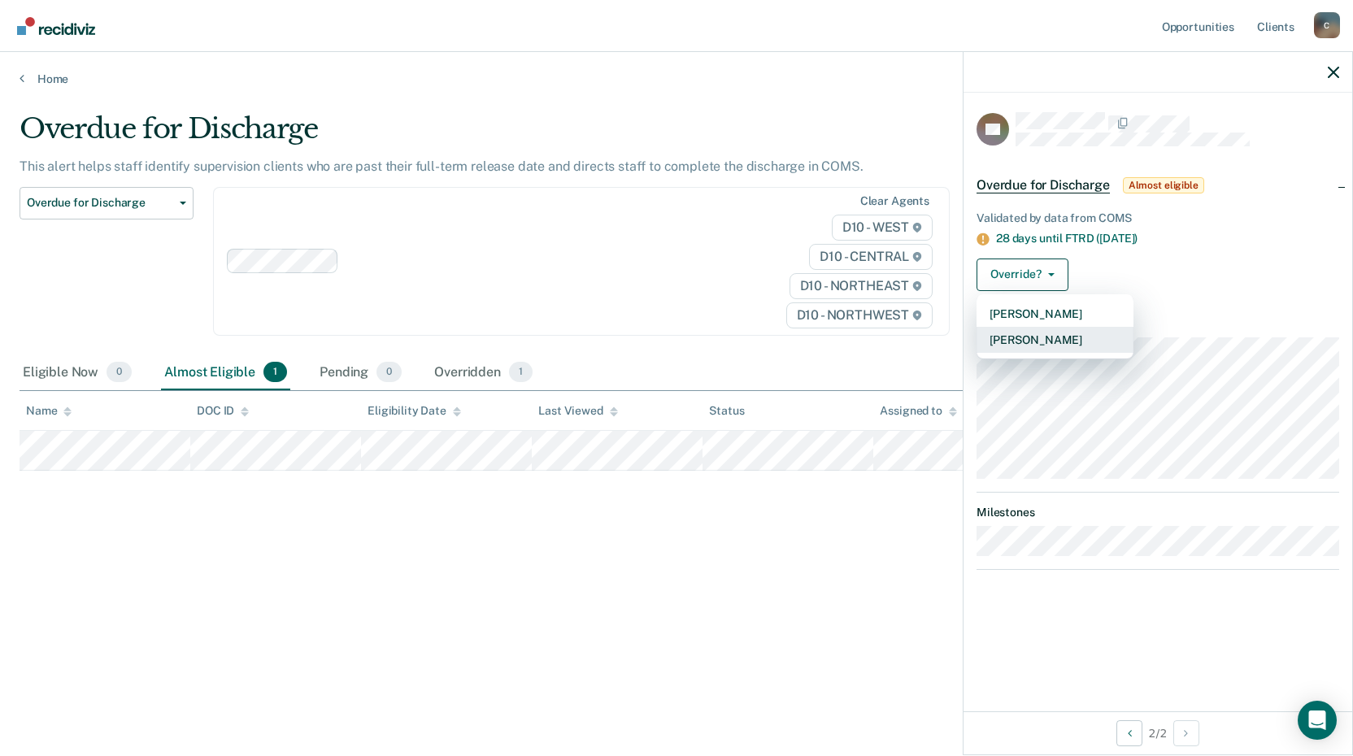
click at [1057, 333] on button "[PERSON_NAME]" at bounding box center [1055, 340] width 157 height 26
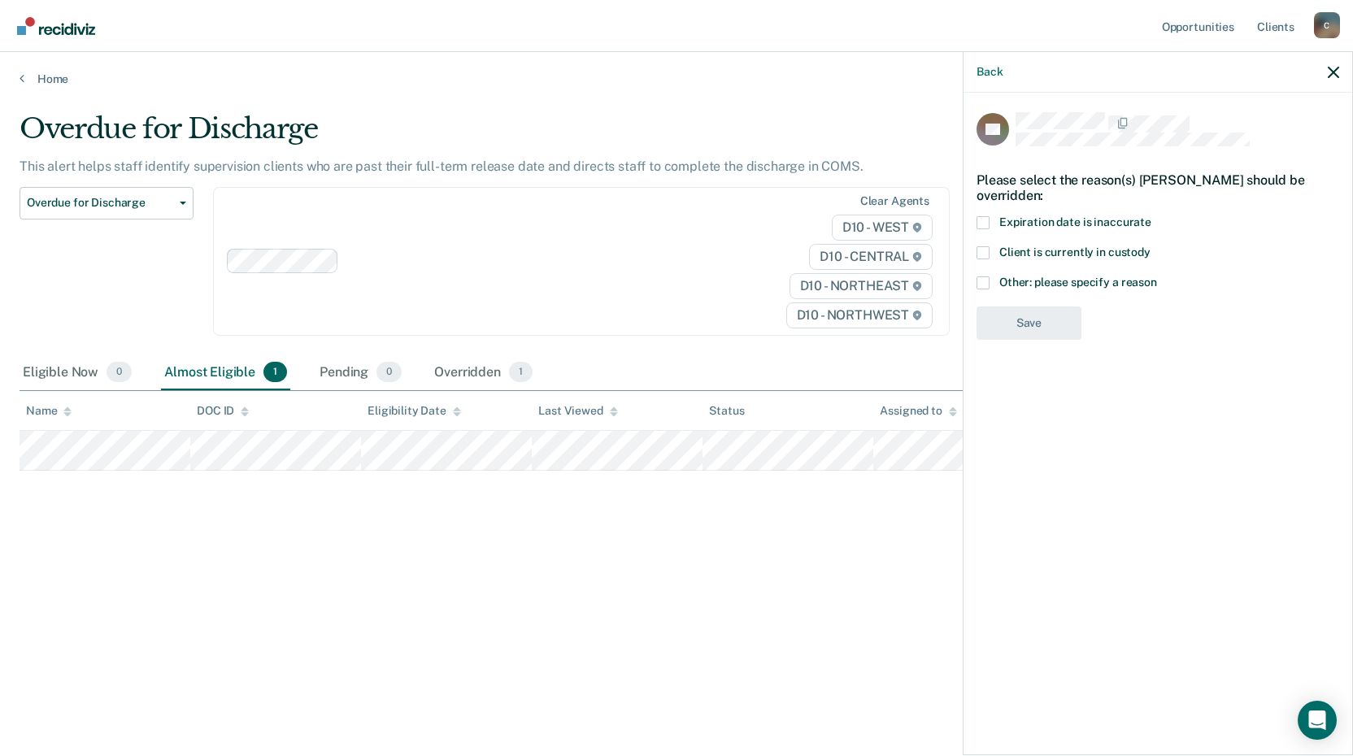
click at [984, 281] on span at bounding box center [983, 283] width 13 height 13
click at [1157, 277] on input "Other: please specify a reason" at bounding box center [1157, 277] width 0 height 0
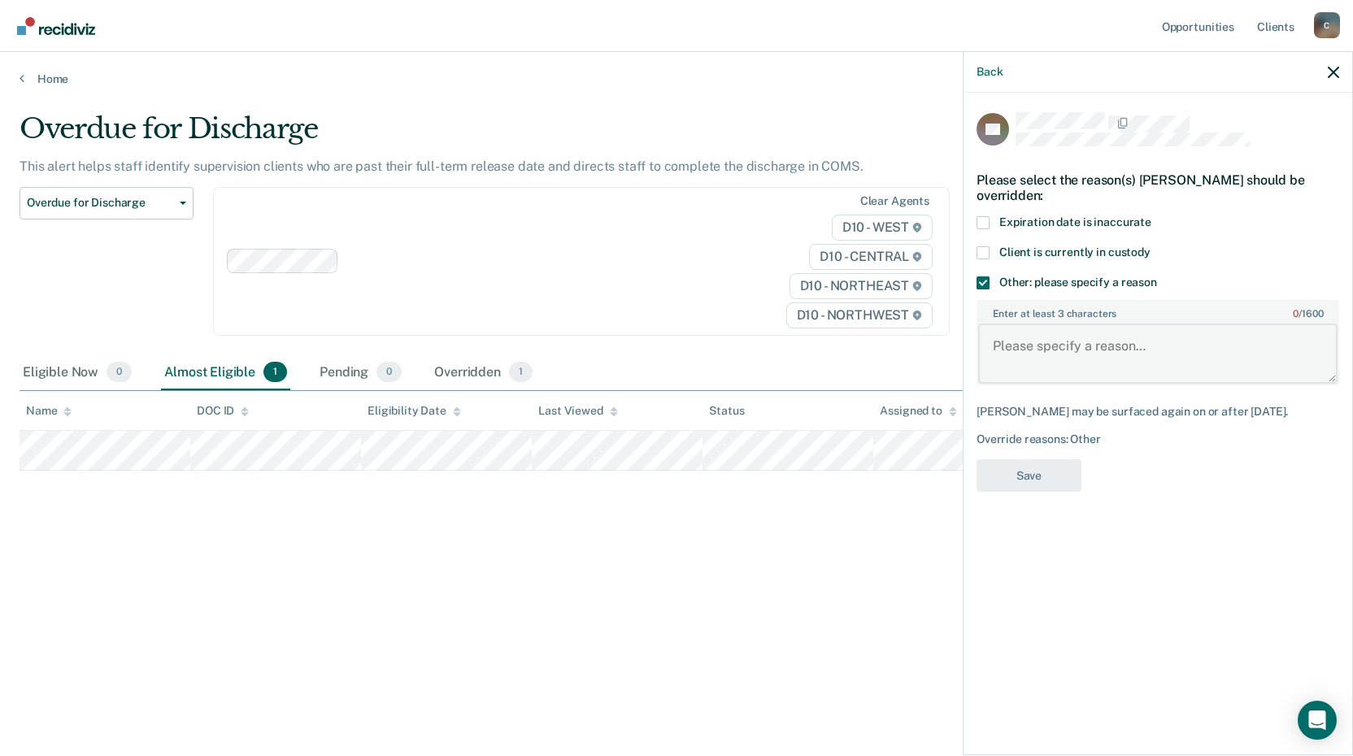
click at [1054, 342] on textarea "Enter at least 3 characters 0 / 1600" at bounding box center [1158, 354] width 360 height 60
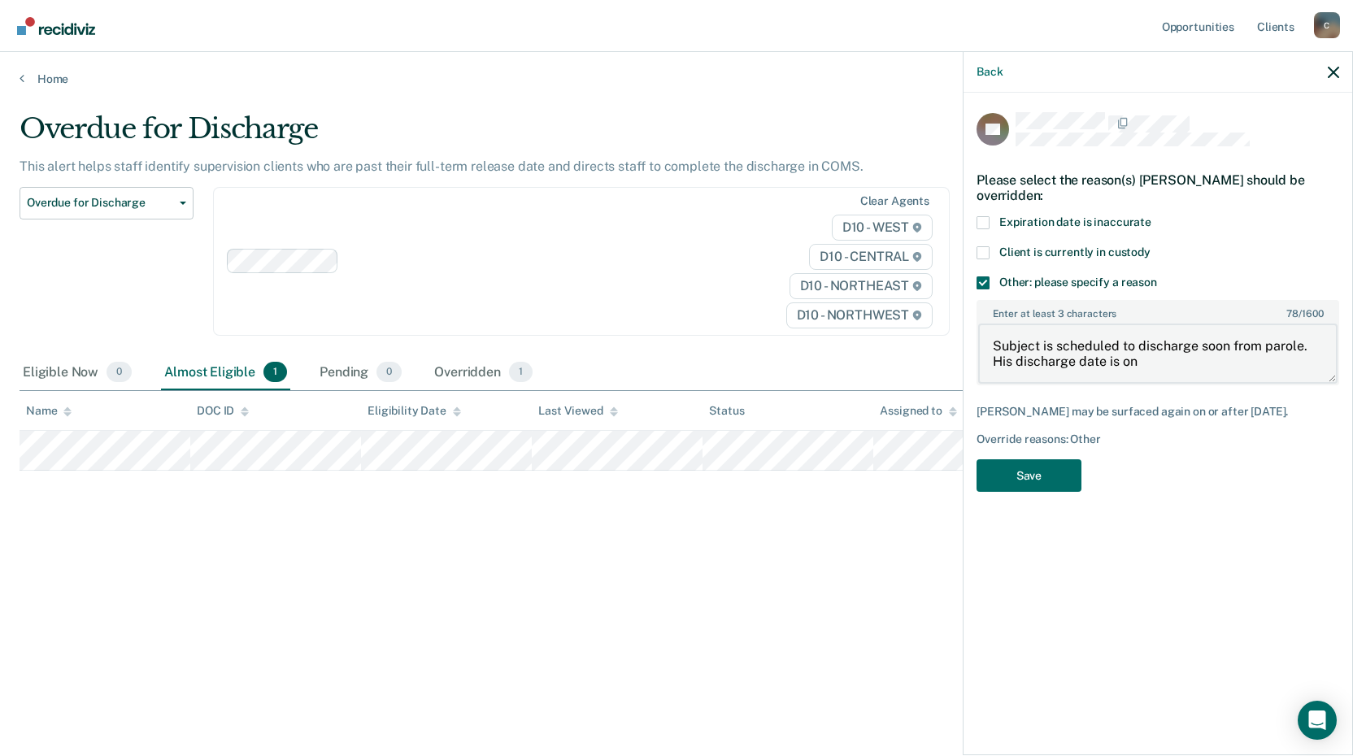
click at [1147, 364] on textarea "Subject is scheduled to discharge soon from parole. His discharge date is on" at bounding box center [1158, 354] width 360 height 60
type textarea "Subject is scheduled to discharge soon from parole. His discharge date is on [D…"
click at [1048, 465] on button "Save" at bounding box center [1029, 476] width 105 height 33
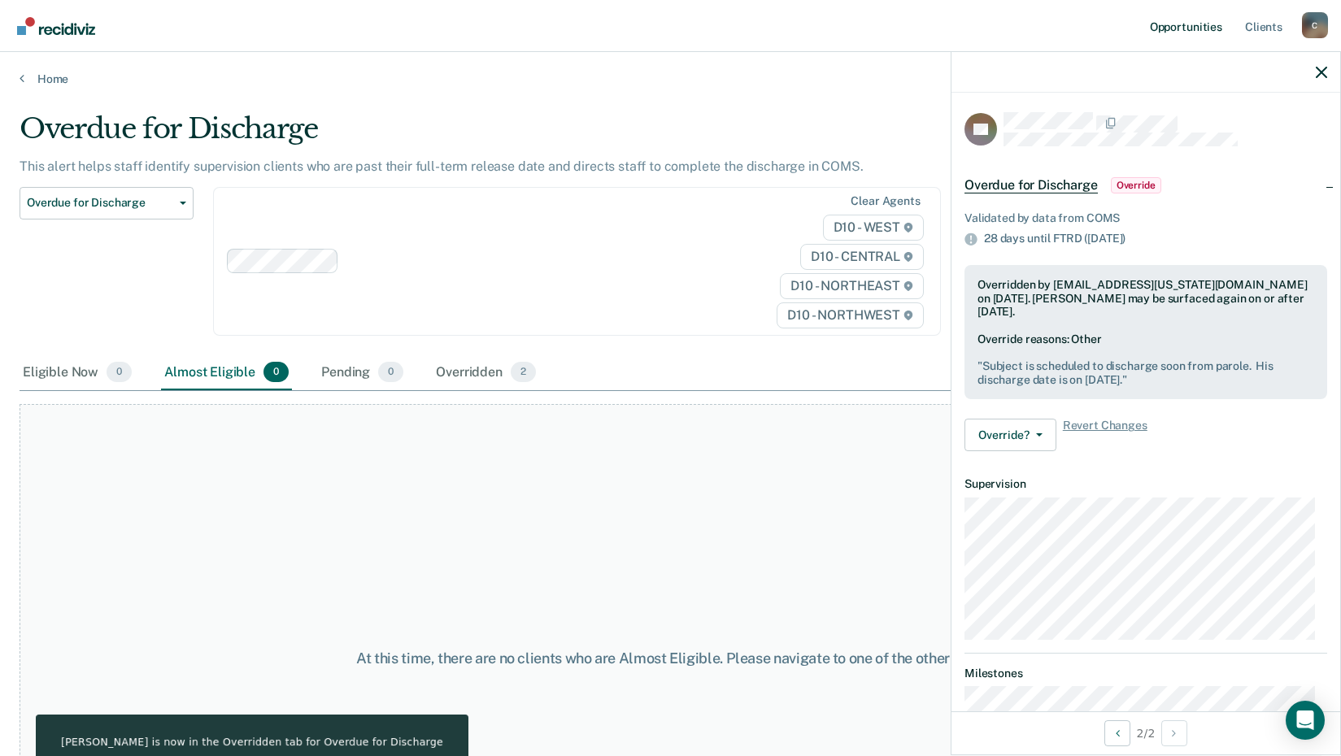
click at [1178, 31] on link "Opportunities" at bounding box center [1186, 26] width 79 height 52
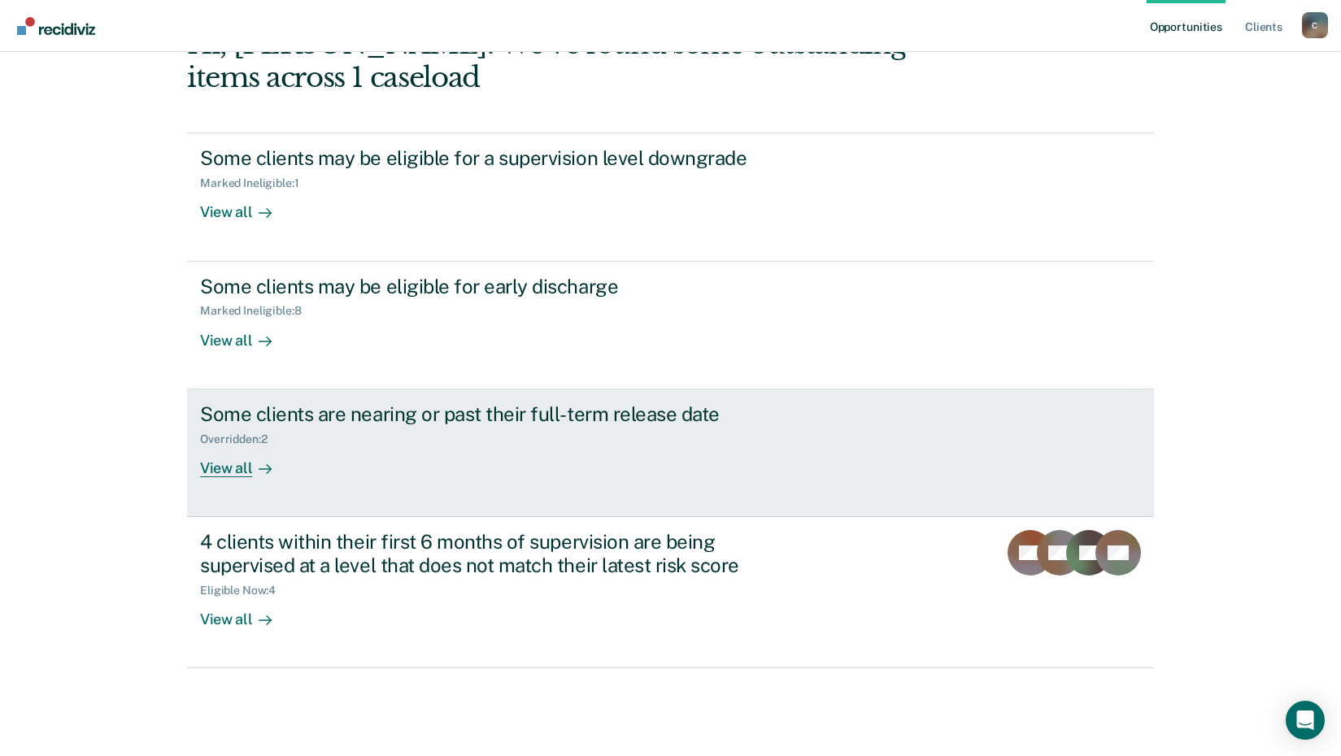
scroll to position [202, 0]
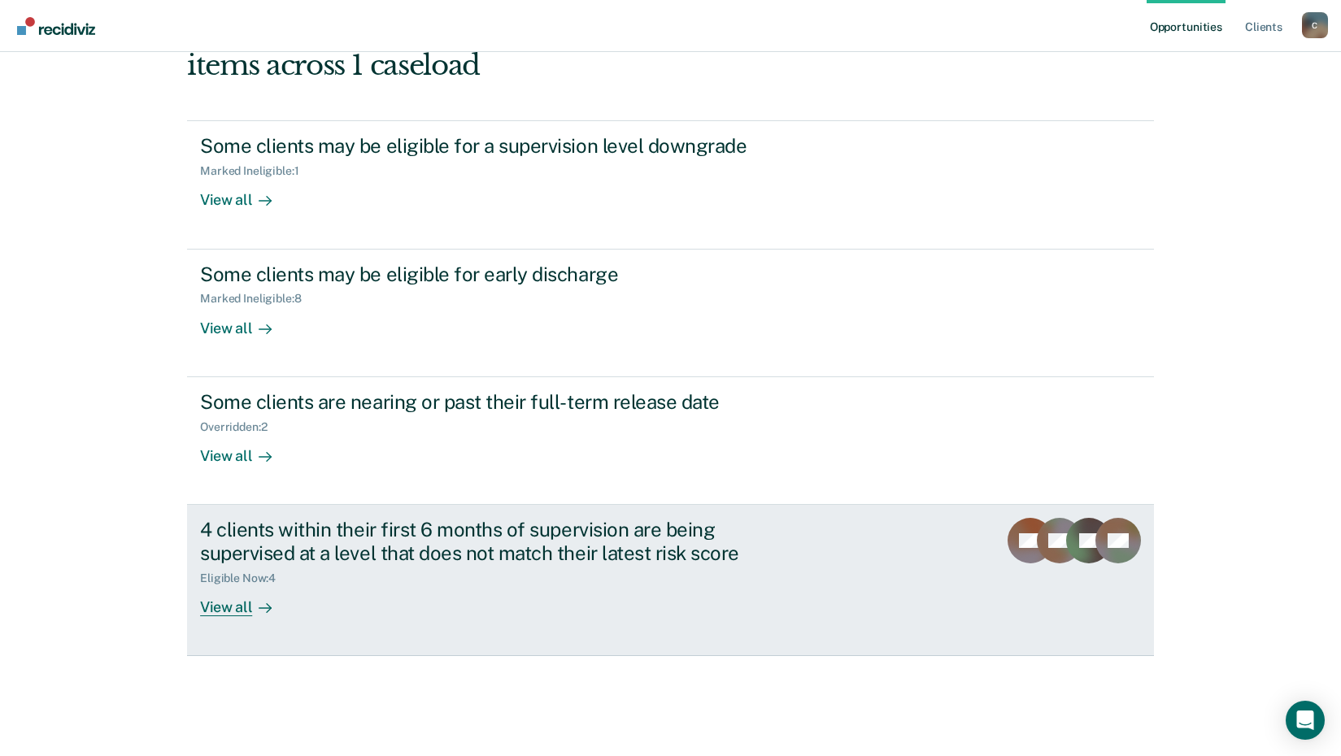
click at [229, 607] on div "View all" at bounding box center [245, 601] width 91 height 32
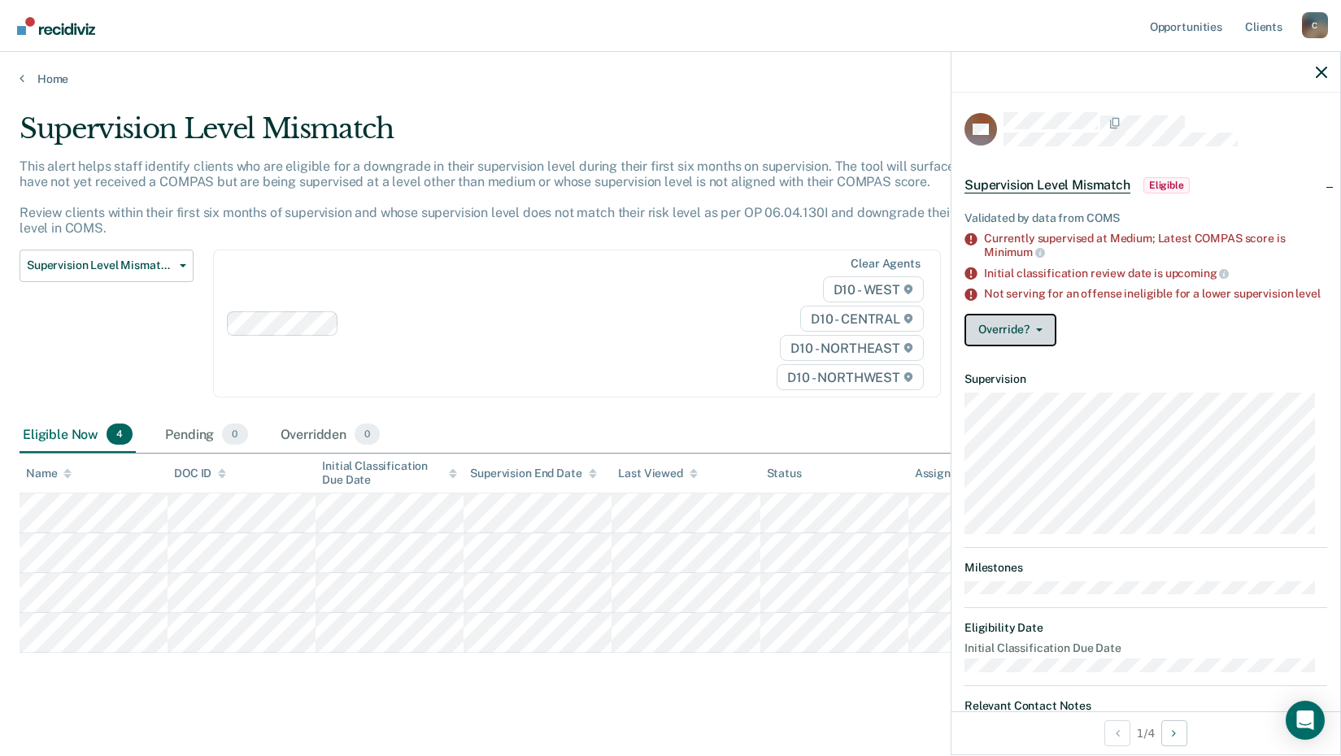
click at [1026, 326] on button "Override?" at bounding box center [1011, 330] width 92 height 33
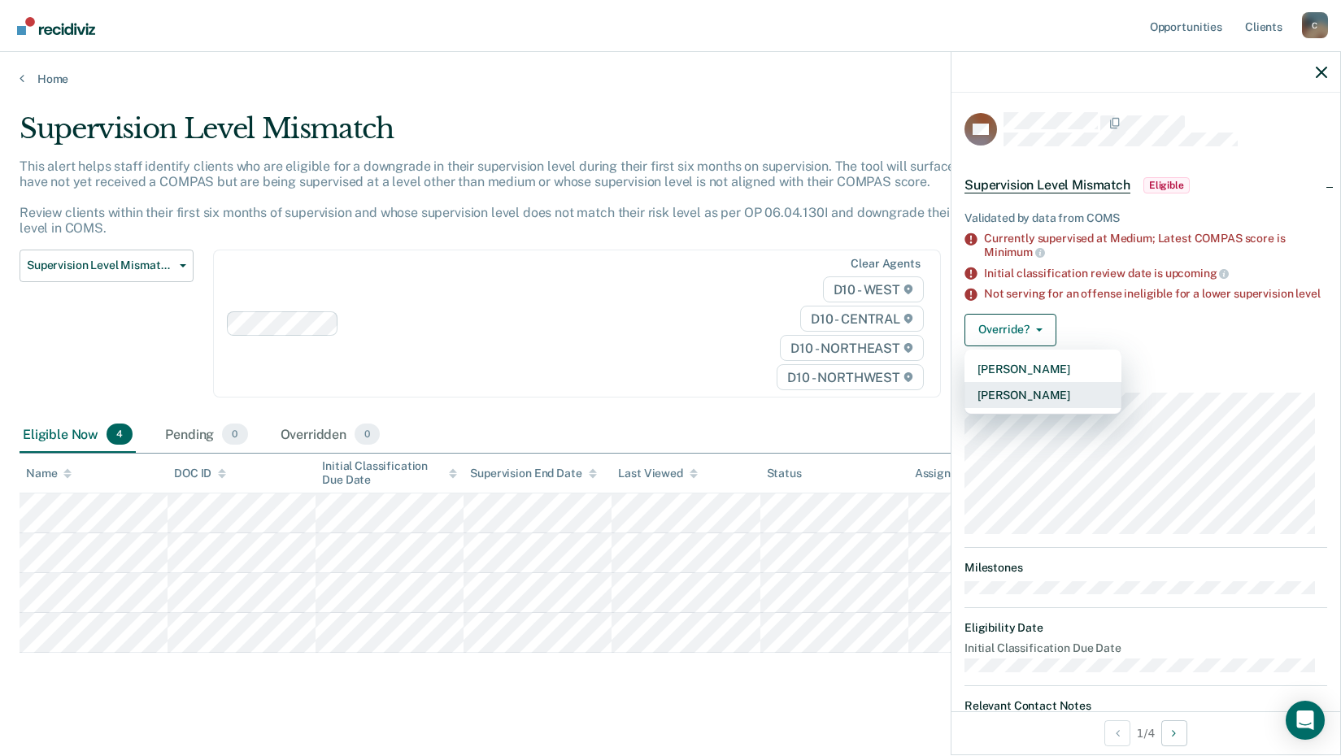
click at [1050, 407] on button "[PERSON_NAME]" at bounding box center [1043, 395] width 157 height 26
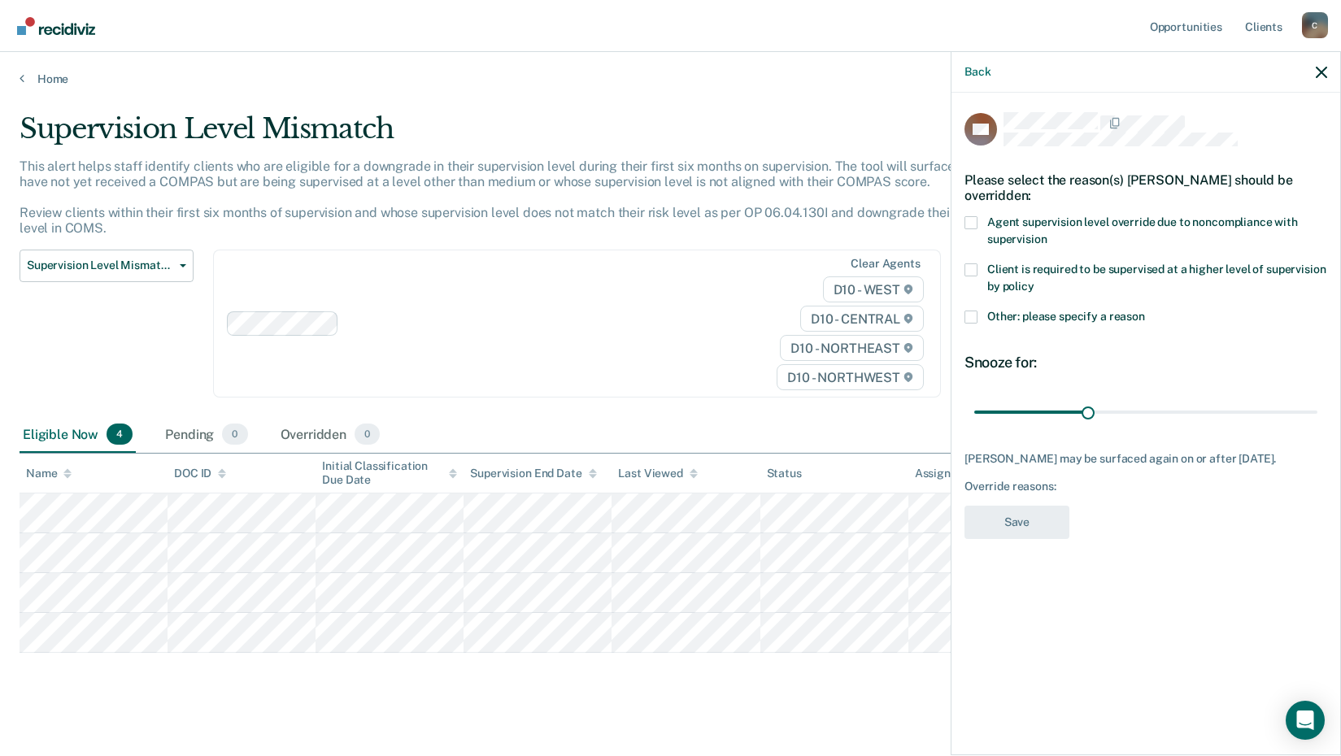
click at [976, 264] on span at bounding box center [971, 270] width 13 height 13
click at [1035, 281] on input "Client is required to be supervised at a higher level of supervision by policy" at bounding box center [1035, 281] width 0 height 0
drag, startPoint x: 1028, startPoint y: 511, endPoint x: 1080, endPoint y: 499, distance: 53.5
click at [1062, 571] on div "ML Please select the reason(s) [PERSON_NAME] should be overridden: Agent superv…" at bounding box center [1146, 423] width 389 height 660
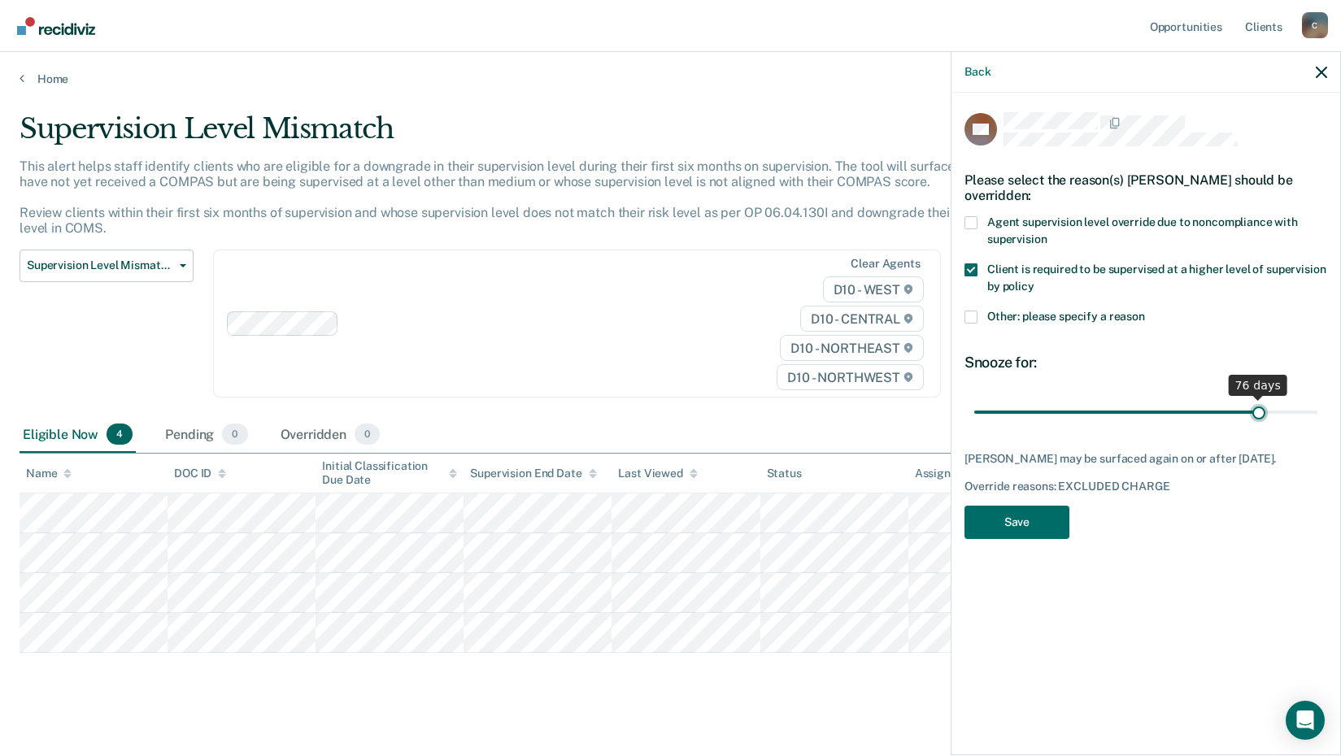
drag, startPoint x: 1087, startPoint y: 406, endPoint x: 1259, endPoint y: 400, distance: 171.7
click at [1259, 400] on input "range" at bounding box center [1145, 412] width 343 height 28
drag, startPoint x: 945, startPoint y: 20, endPoint x: 830, endPoint y: 28, distance: 114.9
click at [830, 28] on nav "Opportunities Client s [EMAIL_ADDRESS][US_STATE][DOMAIN_NAME] C Profile How it …" at bounding box center [670, 26] width 1341 height 52
drag, startPoint x: 861, startPoint y: 49, endPoint x: 871, endPoint y: 79, distance: 31.6
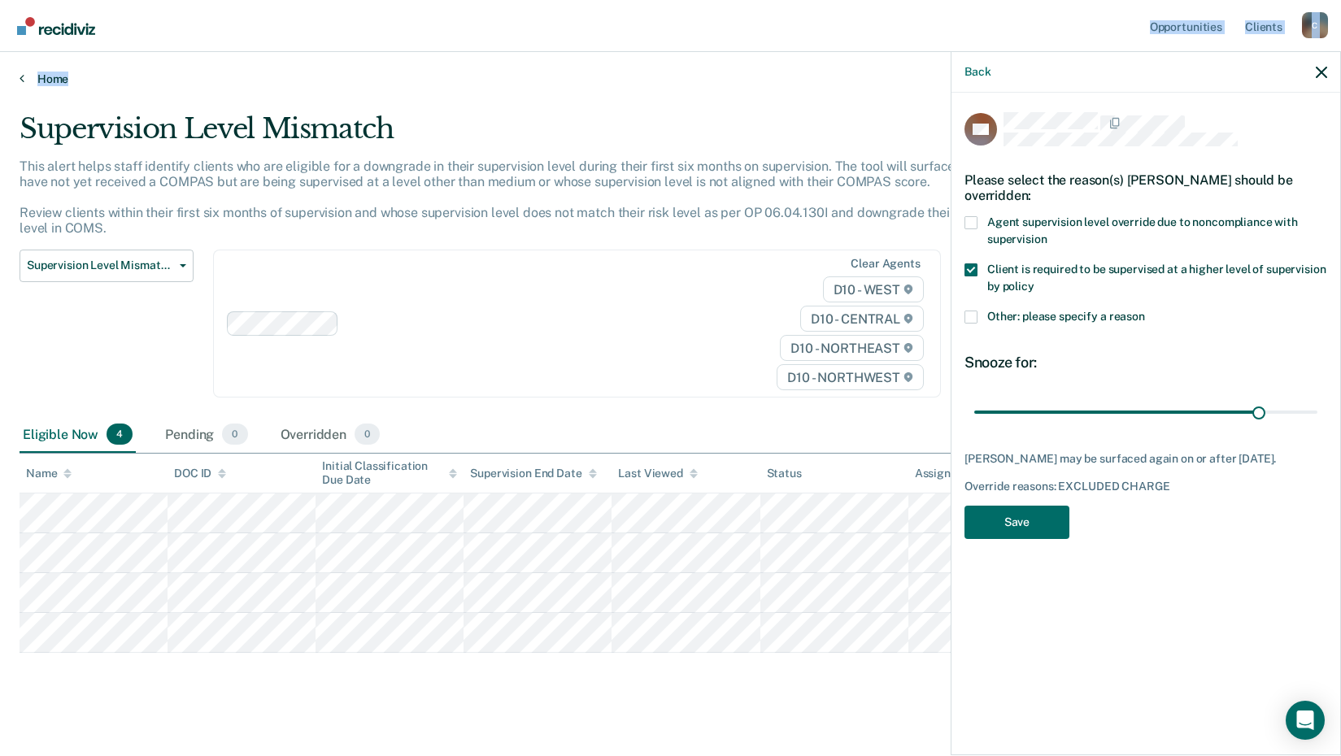
click at [871, 79] on div "Opportunities Client s [EMAIL_ADDRESS][US_STATE][DOMAIN_NAME] C Profile How it …" at bounding box center [670, 385] width 1341 height 770
click at [73, 396] on div "Supervision Level Mismatch Classification Review Early Discharge Minimum Teleph…" at bounding box center [107, 334] width 174 height 168
drag, startPoint x: 1, startPoint y: 342, endPoint x: -44, endPoint y: 342, distance: 44.7
click at [0, 342] on html "Looks like you’re using Internet Explorer 11. For faster loading and a better e…" at bounding box center [670, 378] width 1341 height 756
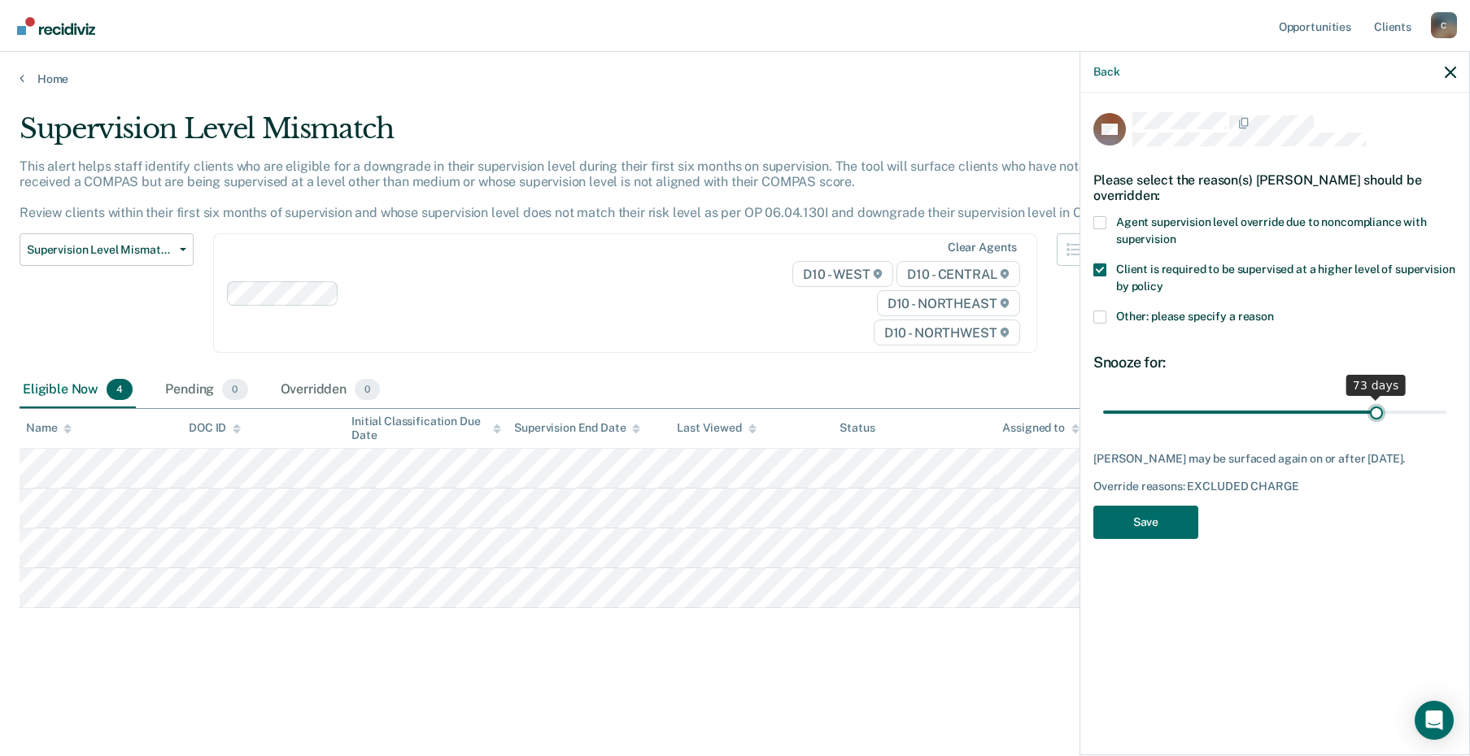
type input "73"
click at [1353, 399] on input "range" at bounding box center [1274, 412] width 343 height 28
drag, startPoint x: 1375, startPoint y: 163, endPoint x: 1295, endPoint y: 172, distance: 81.0
click at [1295, 172] on div "Please select the reason(s) [PERSON_NAME] should be overridden:" at bounding box center [1274, 187] width 363 height 57
click at [1288, 128] on div at bounding box center [1294, 122] width 324 height 21
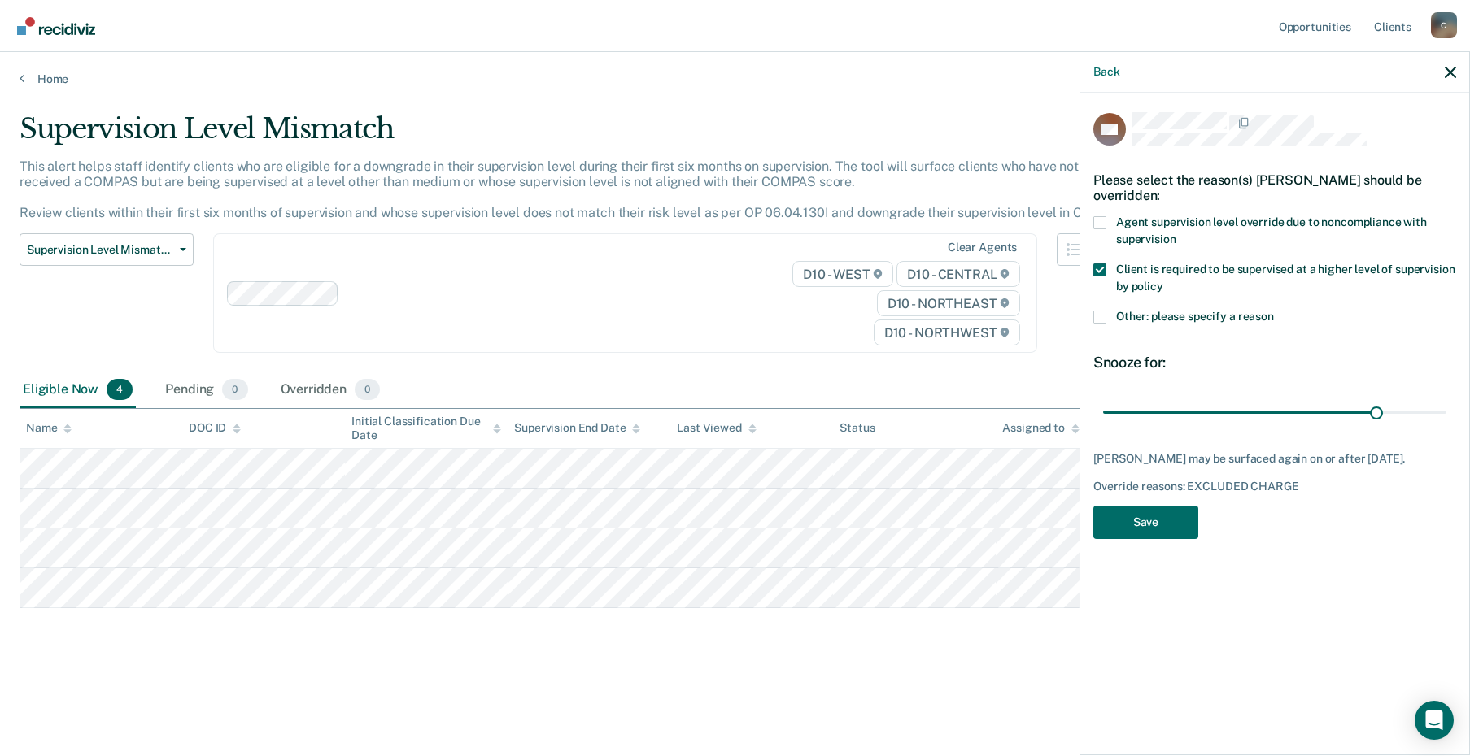
click at [834, 621] on div "Supervision Level Mismatch This alert helps staff identify clients who are elig…" at bounding box center [735, 373] width 1431 height 522
drag, startPoint x: 1375, startPoint y: 687, endPoint x: 1222, endPoint y: 704, distance: 153.8
click at [1222, 704] on div "ML Please select the reason(s) [PERSON_NAME] should be overridden: Agent superv…" at bounding box center [1274, 423] width 389 height 660
drag, startPoint x: 1222, startPoint y: 704, endPoint x: 1174, endPoint y: 684, distance: 52.6
click at [1174, 684] on div "ML Please select the reason(s) [PERSON_NAME] should be overridden: Agent superv…" at bounding box center [1274, 423] width 389 height 660
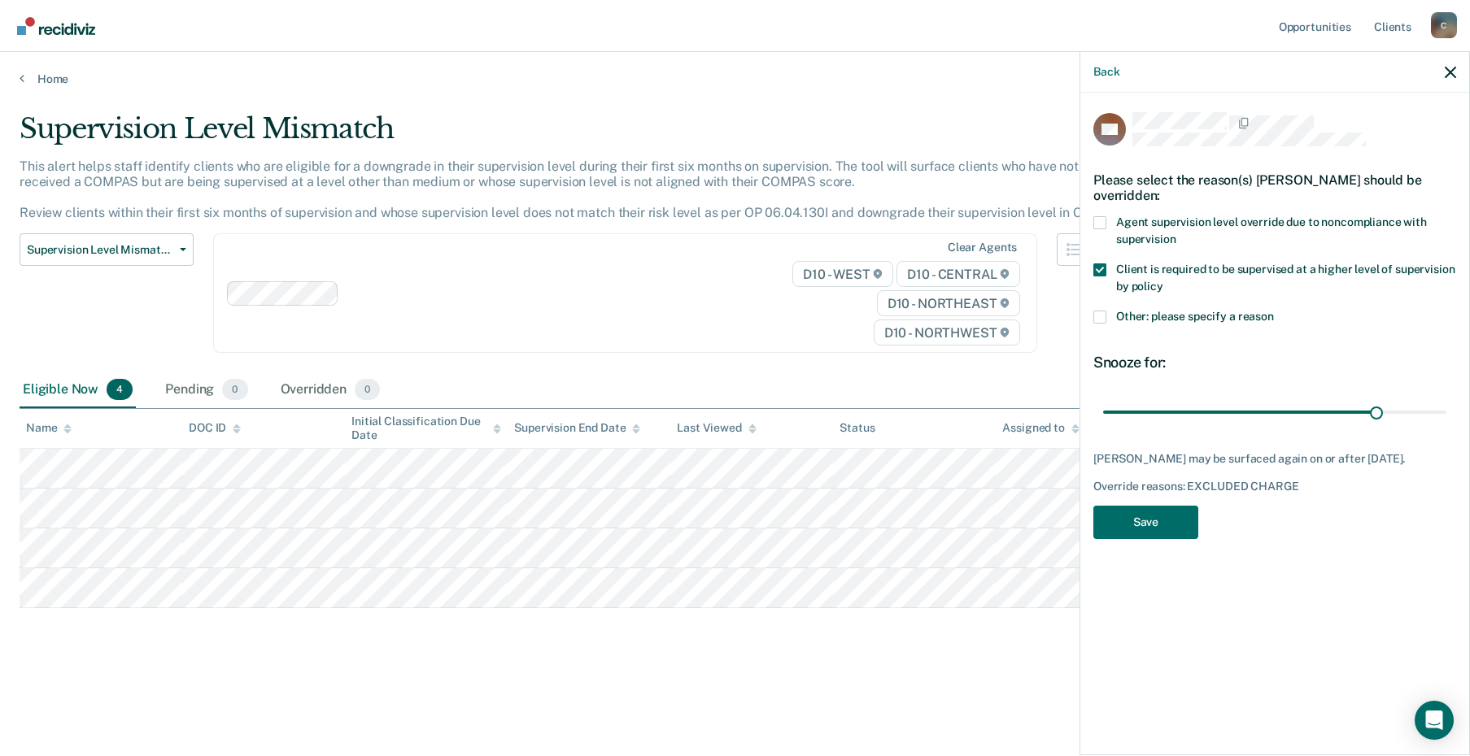
click at [1170, 684] on div "ML Please select the reason(s) [PERSON_NAME] should be overridden: Agent superv…" at bounding box center [1274, 423] width 389 height 660
click at [1169, 516] on button "Save" at bounding box center [1145, 522] width 105 height 33
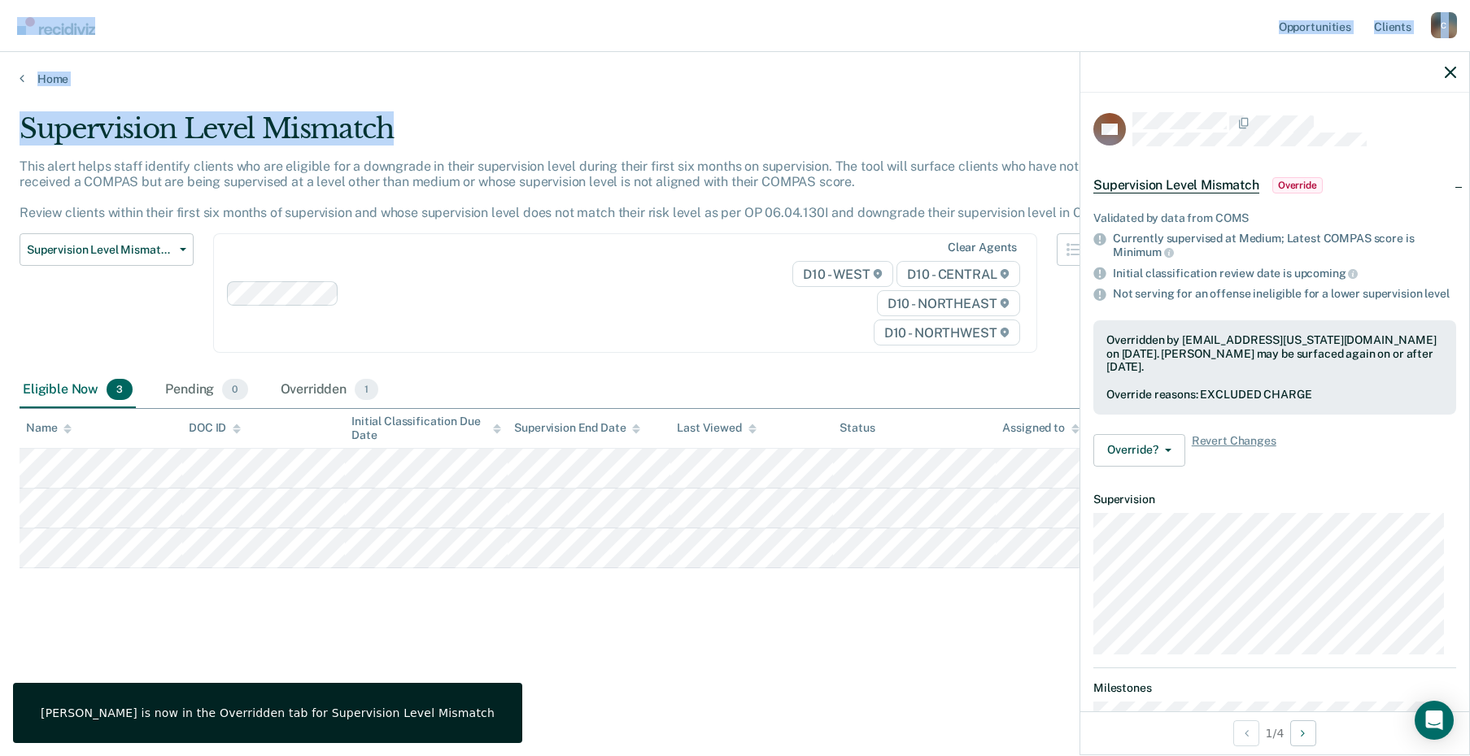
drag, startPoint x: 521, startPoint y: 19, endPoint x: 535, endPoint y: 123, distance: 105.1
click at [535, 123] on div "Opportunities Client s [EMAIL_ADDRESS][US_STATE][DOMAIN_NAME] C Profile How it …" at bounding box center [735, 378] width 1470 height 756
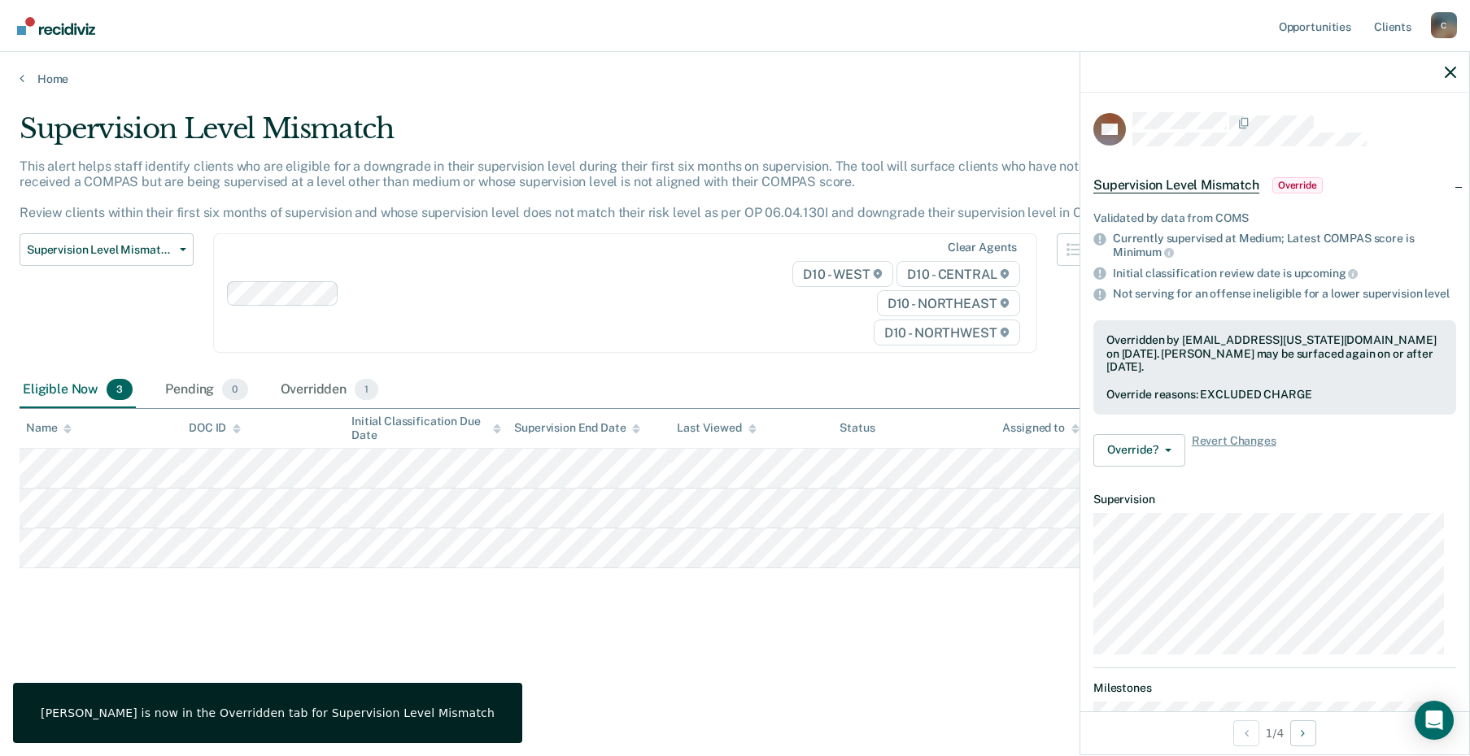
drag, startPoint x: 535, startPoint y: 123, endPoint x: 573, endPoint y: 1, distance: 127.6
click at [573, 1] on nav "Opportunities Client s [EMAIL_ADDRESS][US_STATE][DOMAIN_NAME] C Profile How it …" at bounding box center [735, 26] width 1470 height 52
click at [573, 2] on nav "Opportunities Client s [EMAIL_ADDRESS][US_STATE][DOMAIN_NAME] C Profile How it …" at bounding box center [735, 26] width 1470 height 52
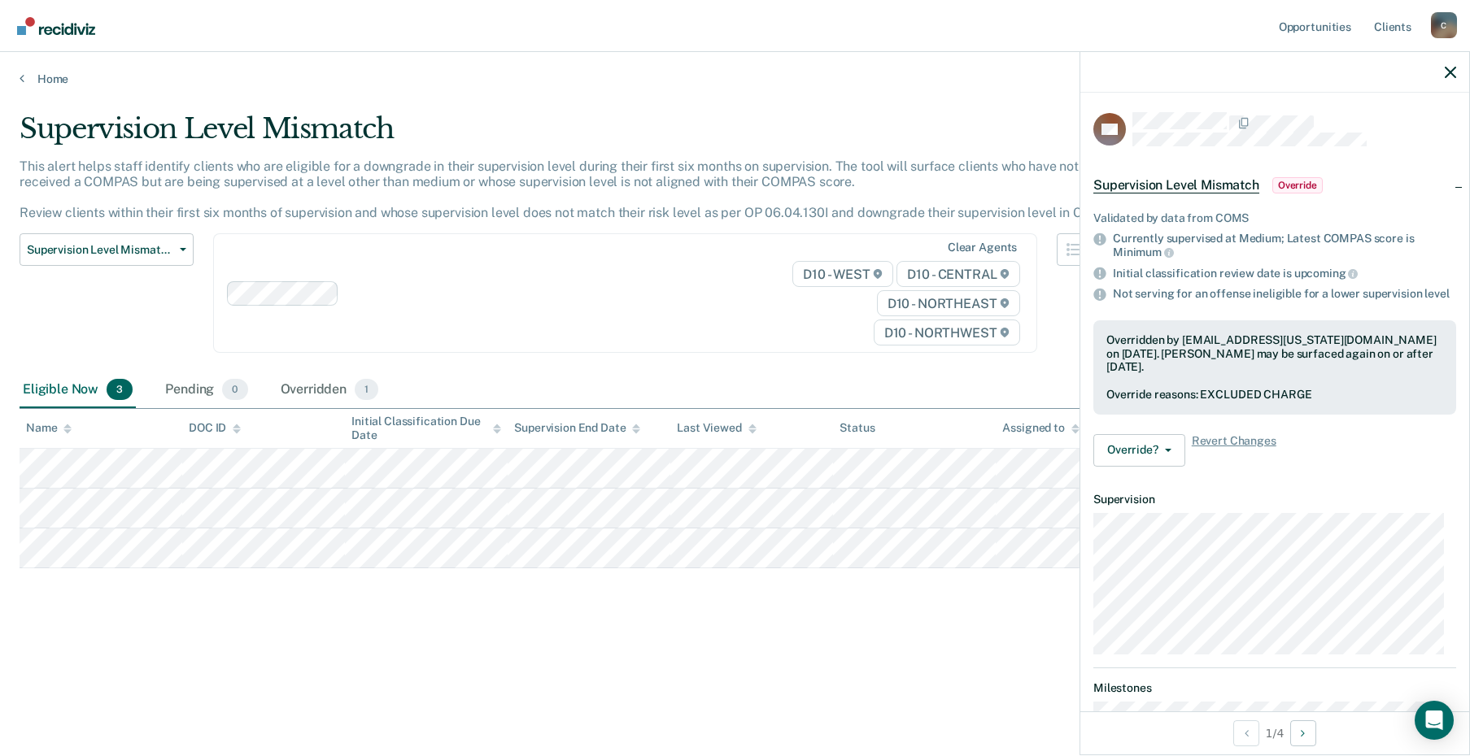
click at [791, 391] on div "Eligible Now 3 Pending 0 Overridden 1" at bounding box center [735, 391] width 1431 height 37
drag, startPoint x: 806, startPoint y: 416, endPoint x: 700, endPoint y: 361, distance: 119.0
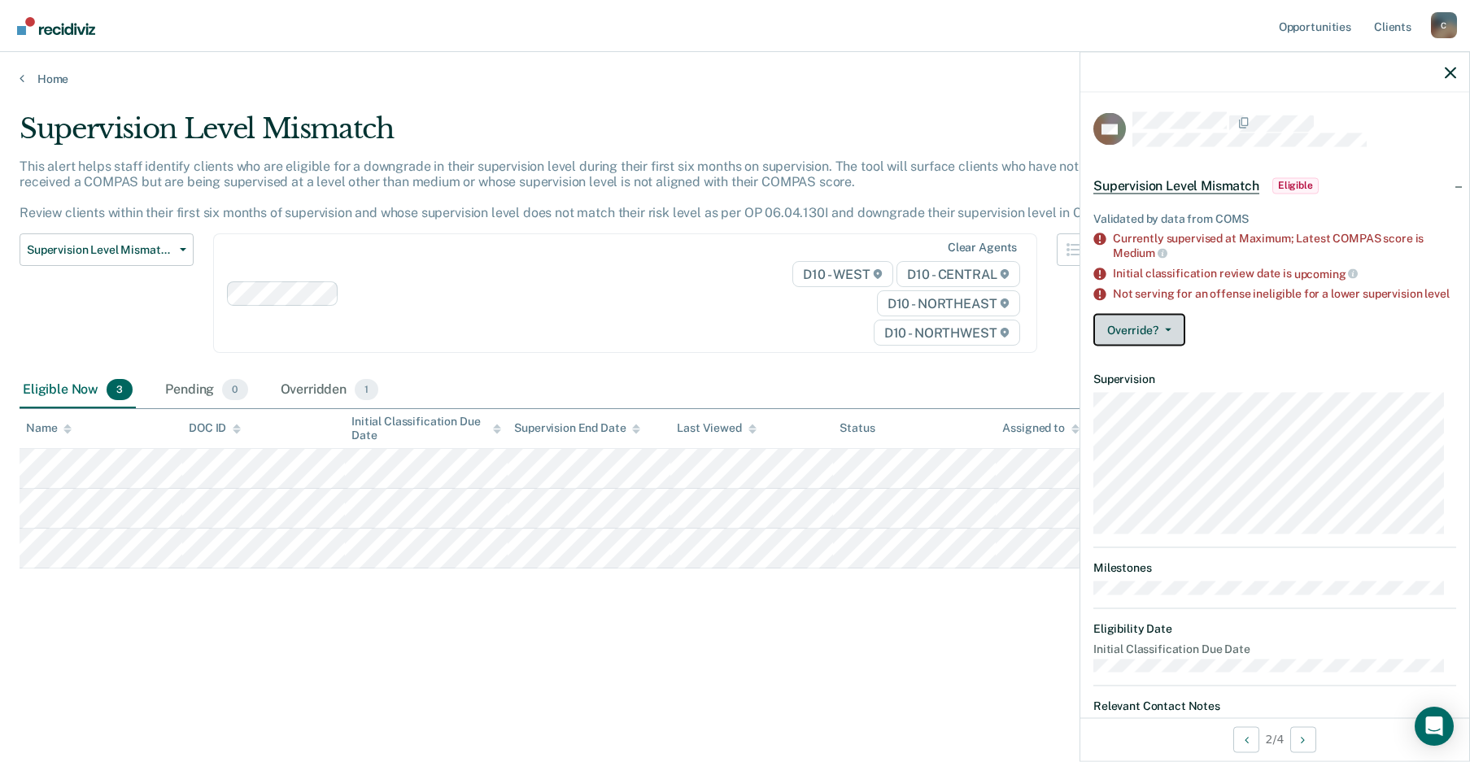
click at [1171, 342] on button "Override?" at bounding box center [1139, 330] width 92 height 33
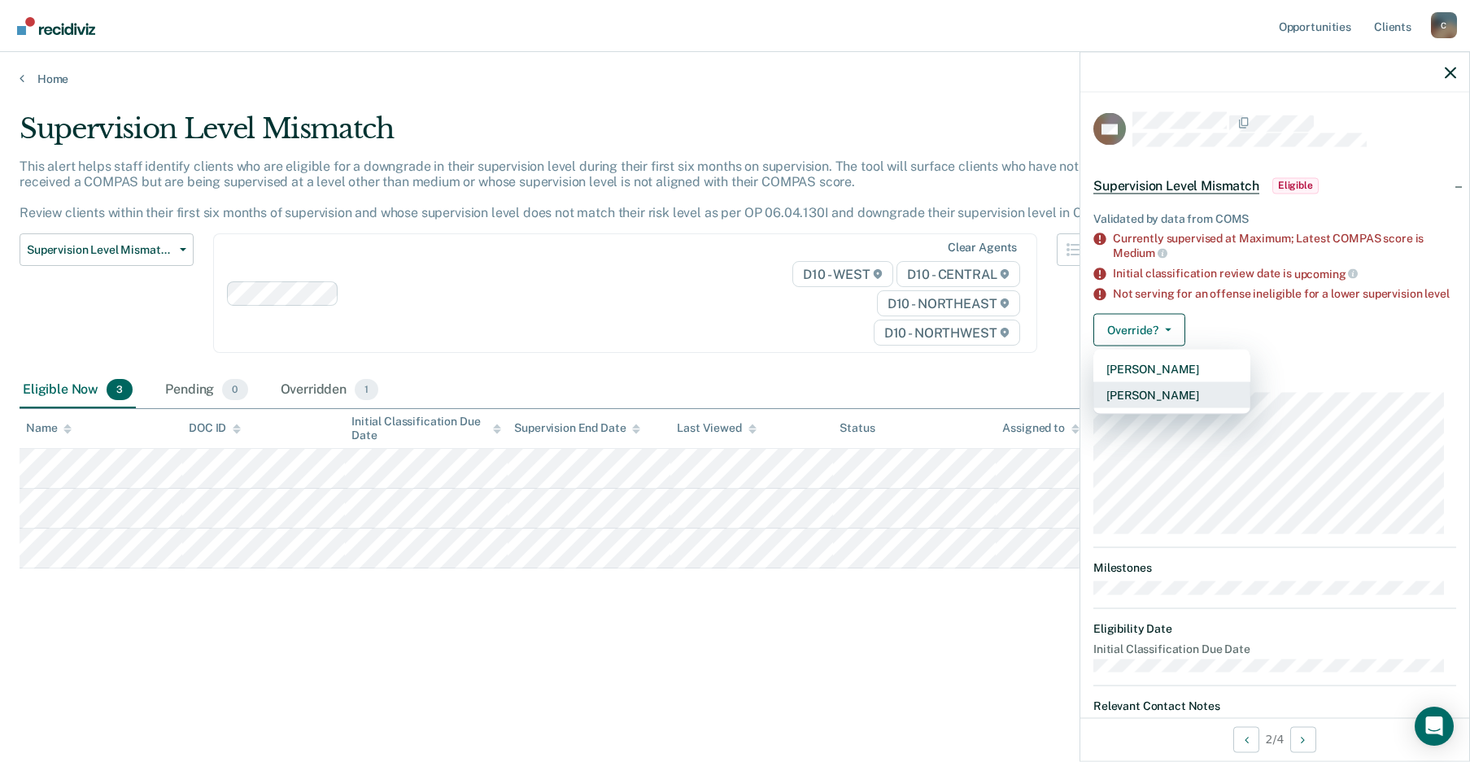
click at [1177, 408] on button "[PERSON_NAME]" at bounding box center [1171, 395] width 157 height 26
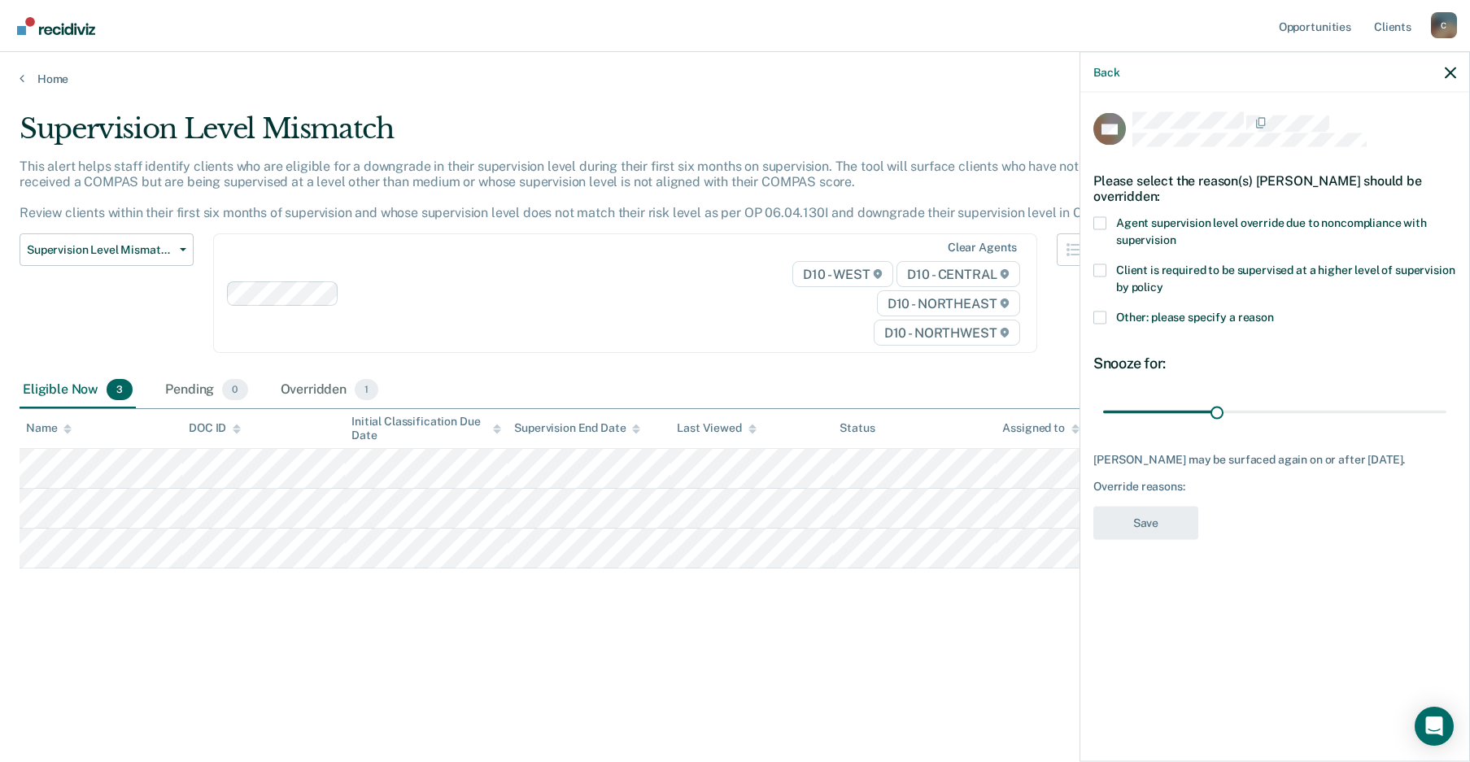
click at [1098, 320] on span at bounding box center [1099, 317] width 13 height 13
click at [1274, 311] on input "Other: please specify a reason" at bounding box center [1274, 311] width 0 height 0
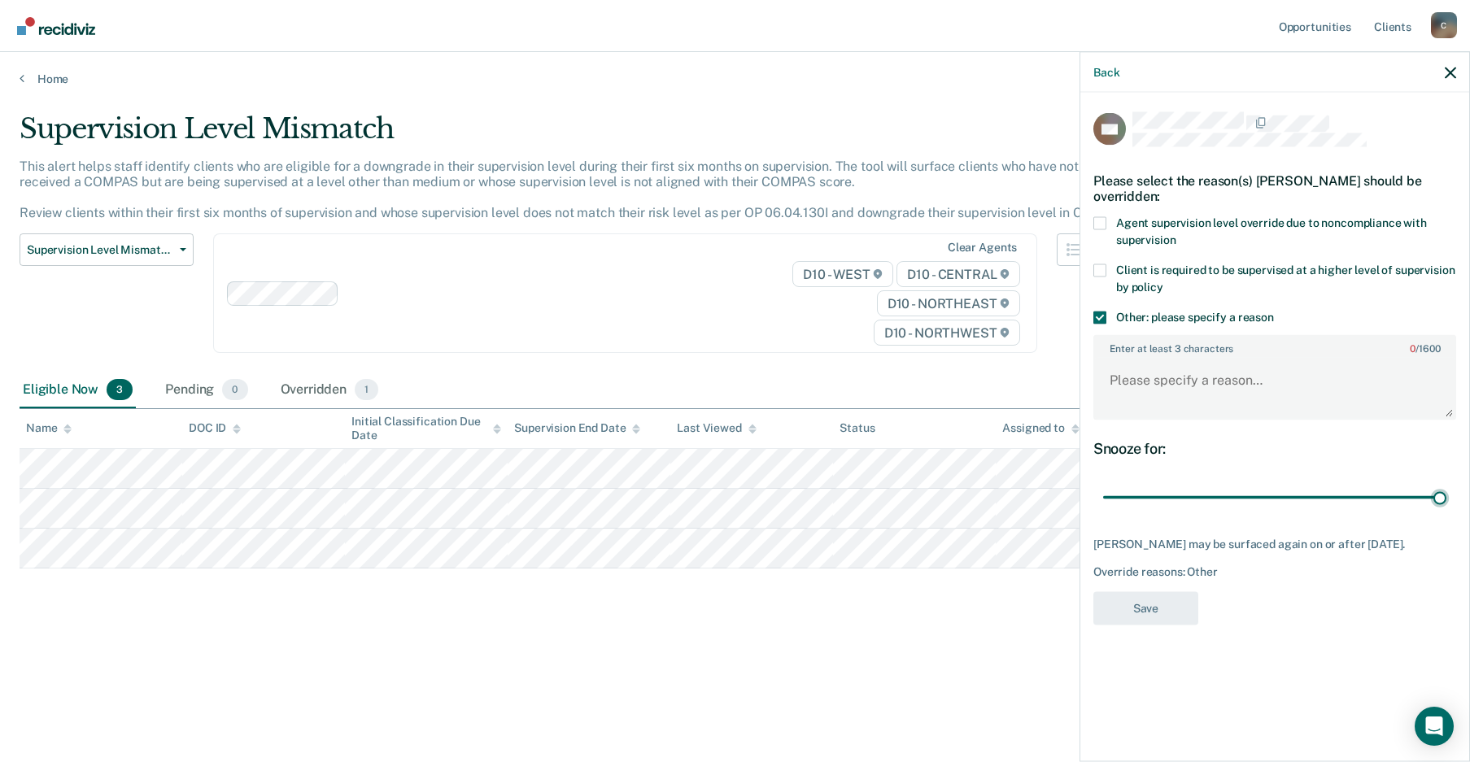
drag, startPoint x: 1216, startPoint y: 496, endPoint x: 1446, endPoint y: 481, distance: 230.7
type input "90"
click at [1353, 483] on input "range" at bounding box center [1274, 497] width 343 height 28
click at [1290, 382] on textarea "Enter at least 3 characters 0 / 1600" at bounding box center [1275, 388] width 360 height 60
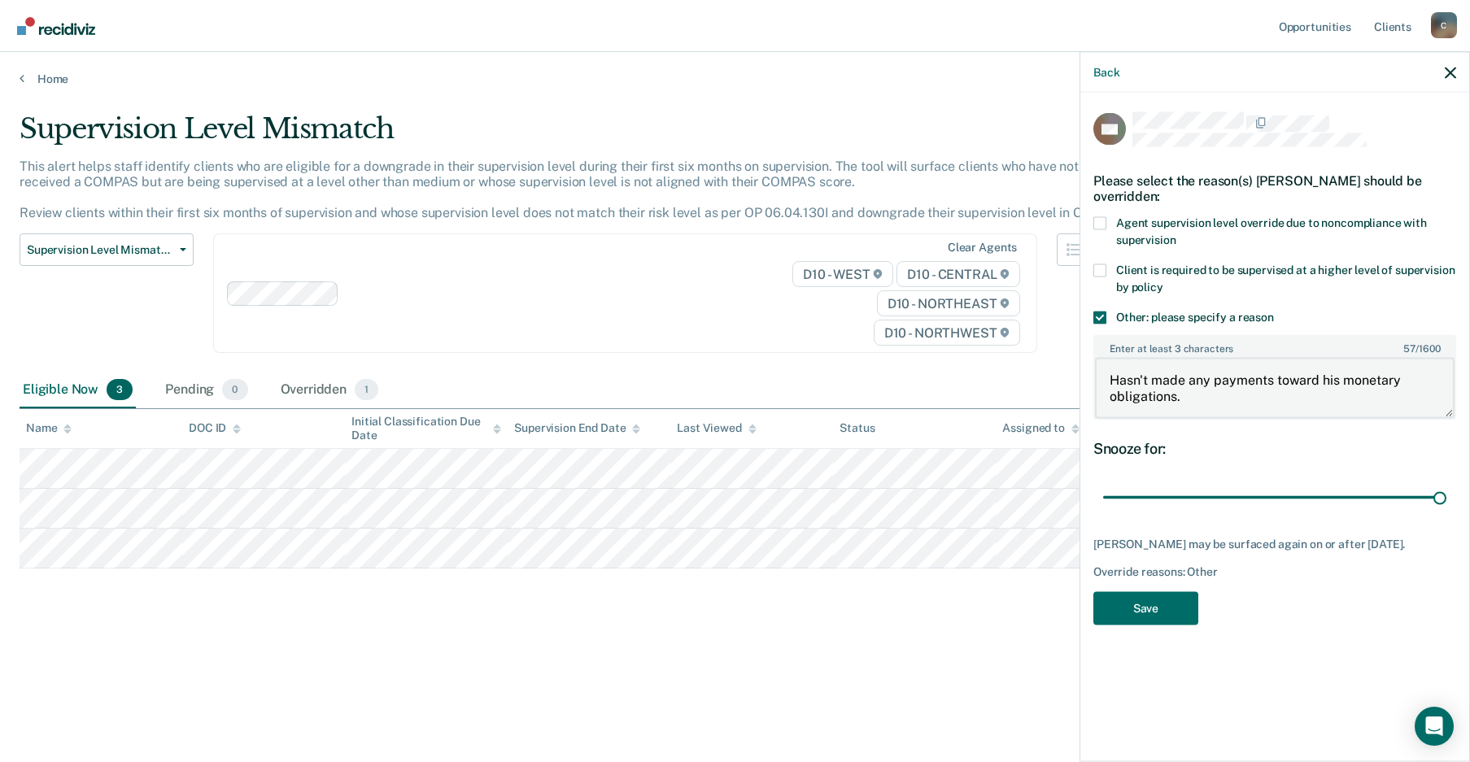
click at [1214, 401] on textarea "Hasn't made any payments toward his monetary obligations." at bounding box center [1275, 388] width 360 height 60
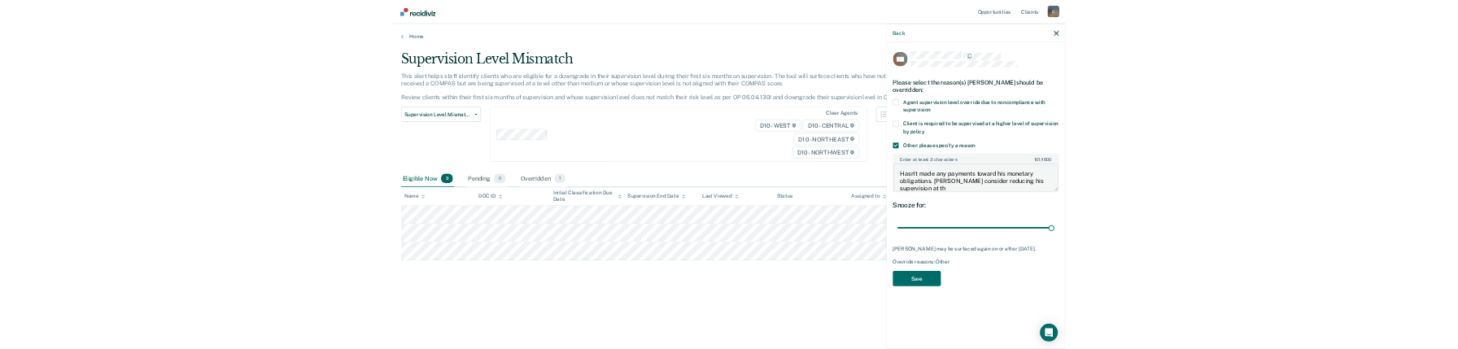
scroll to position [2, 0]
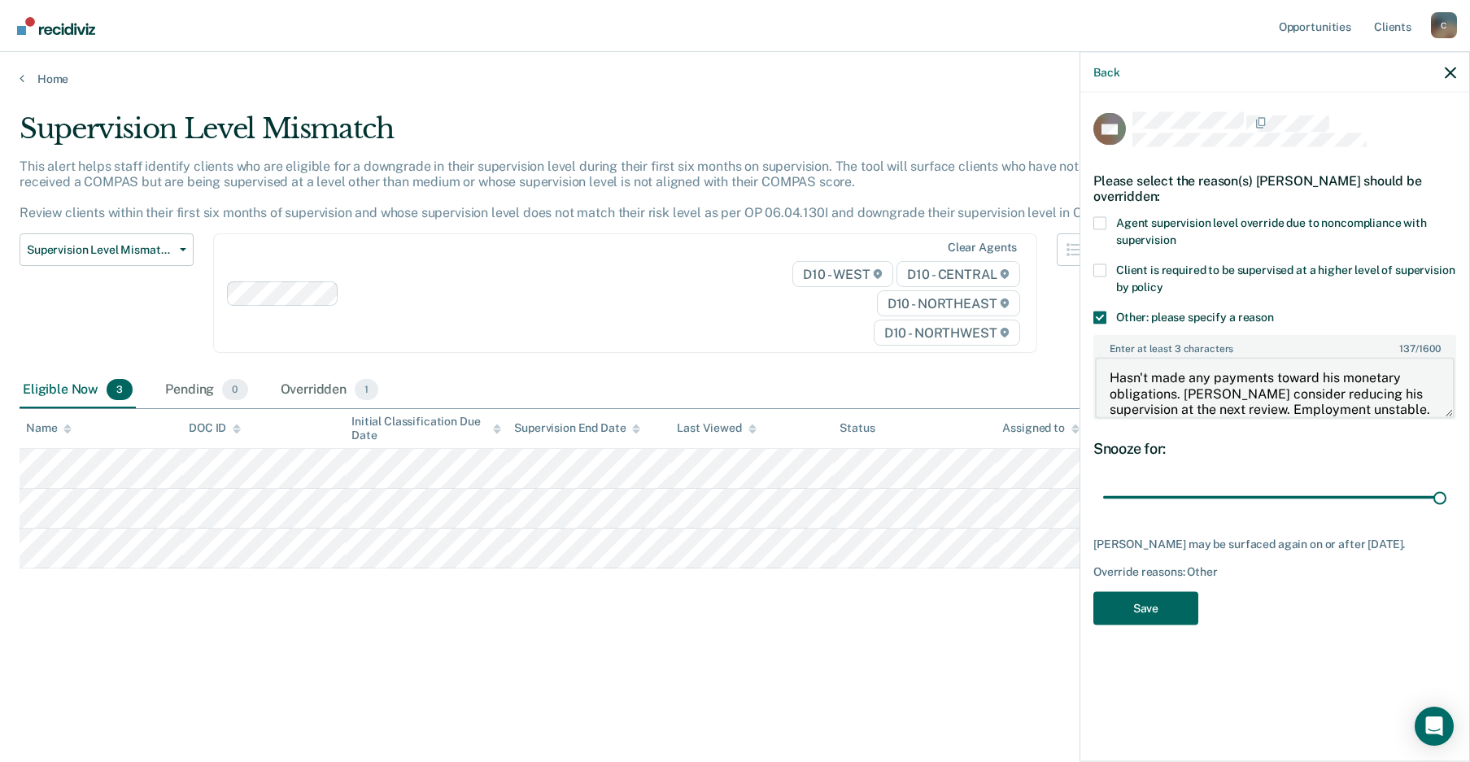
type textarea "Hasn't made any payments toward his monetary obligations. [PERSON_NAME] conside…"
click at [1144, 617] on button "Save" at bounding box center [1145, 607] width 105 height 33
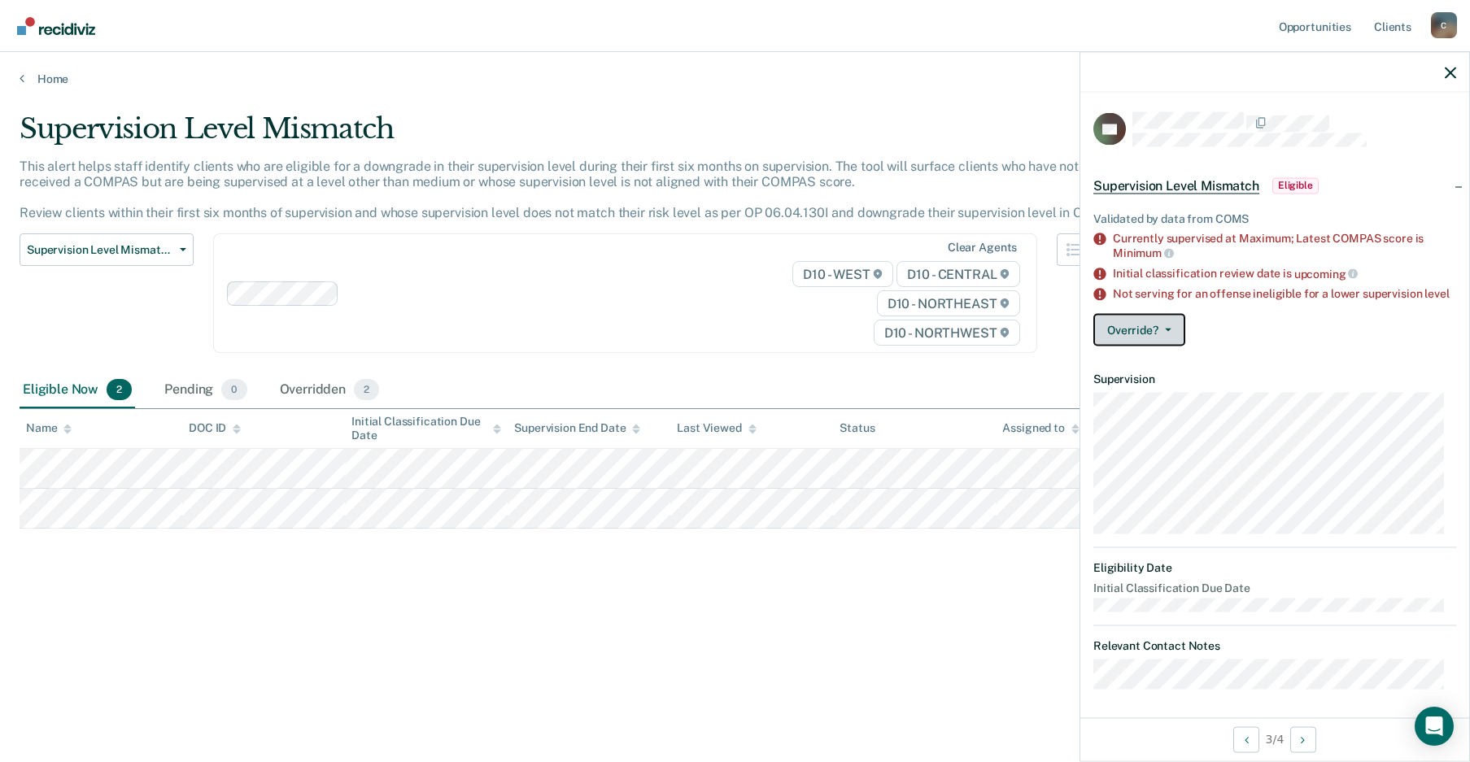
click at [1156, 333] on button "Override?" at bounding box center [1139, 330] width 92 height 33
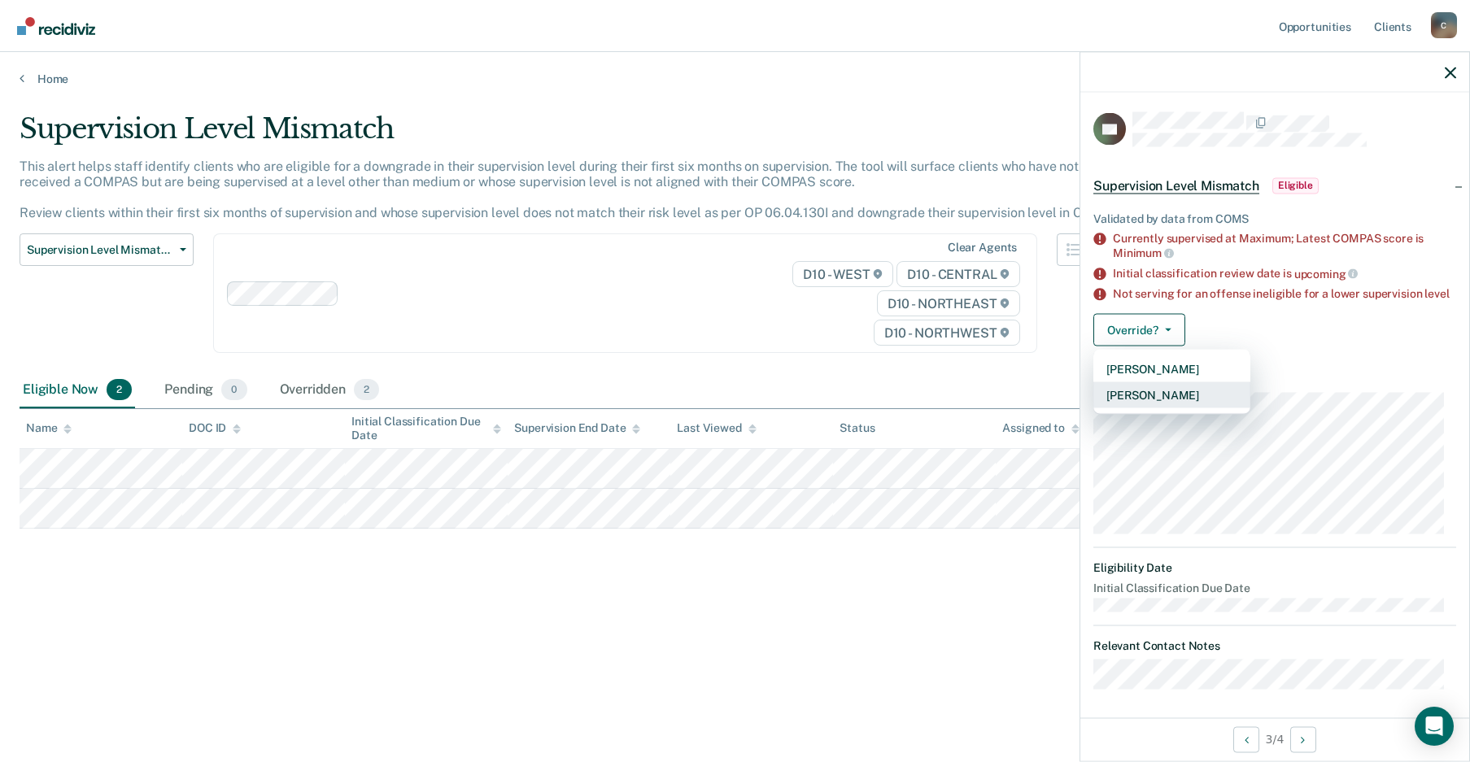
click at [1181, 407] on button "[PERSON_NAME]" at bounding box center [1171, 395] width 157 height 26
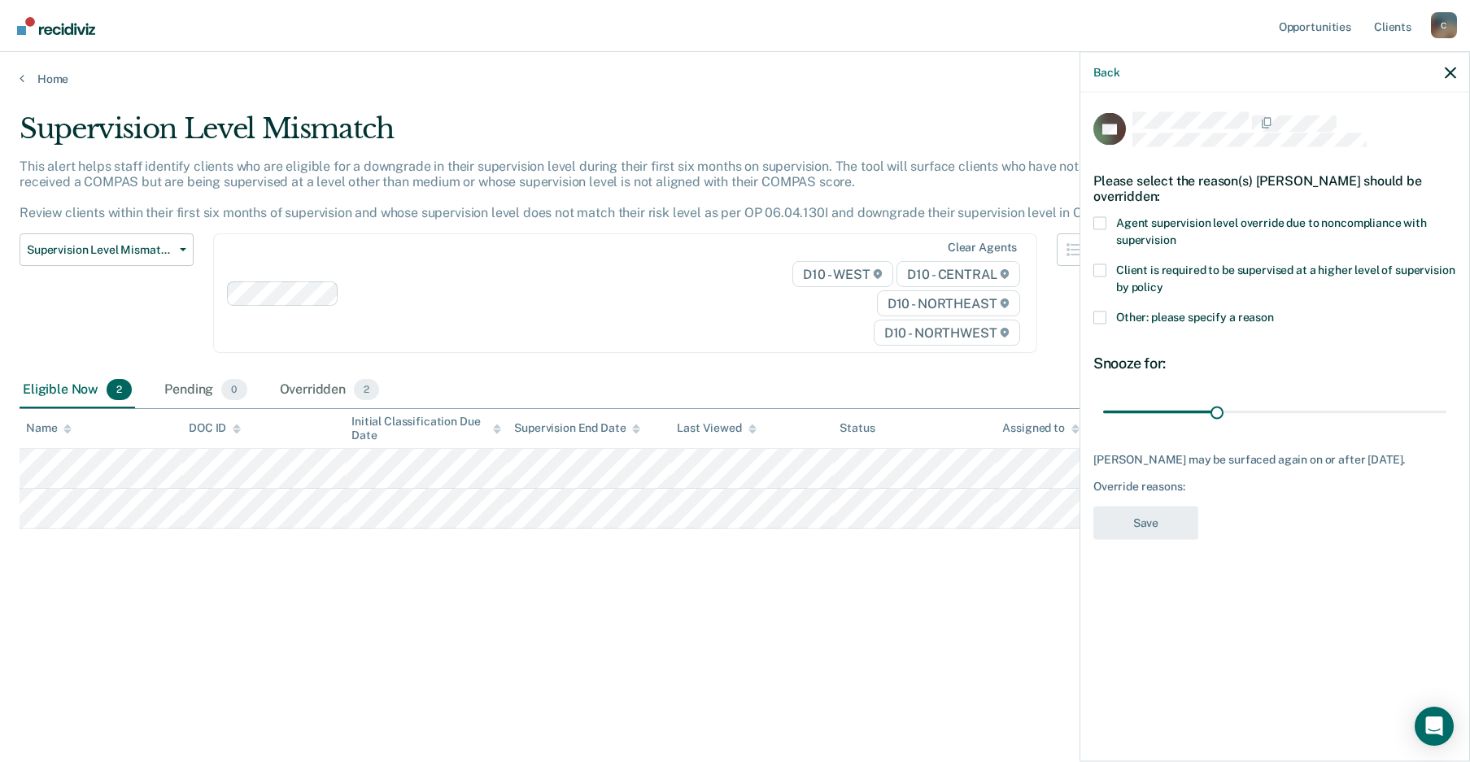
click at [1102, 268] on span at bounding box center [1099, 270] width 13 height 13
click at [1163, 281] on input "Client is required to be supervised at a higher level of supervision by policy" at bounding box center [1163, 281] width 0 height 0
click at [1170, 539] on button "Save" at bounding box center [1145, 522] width 105 height 33
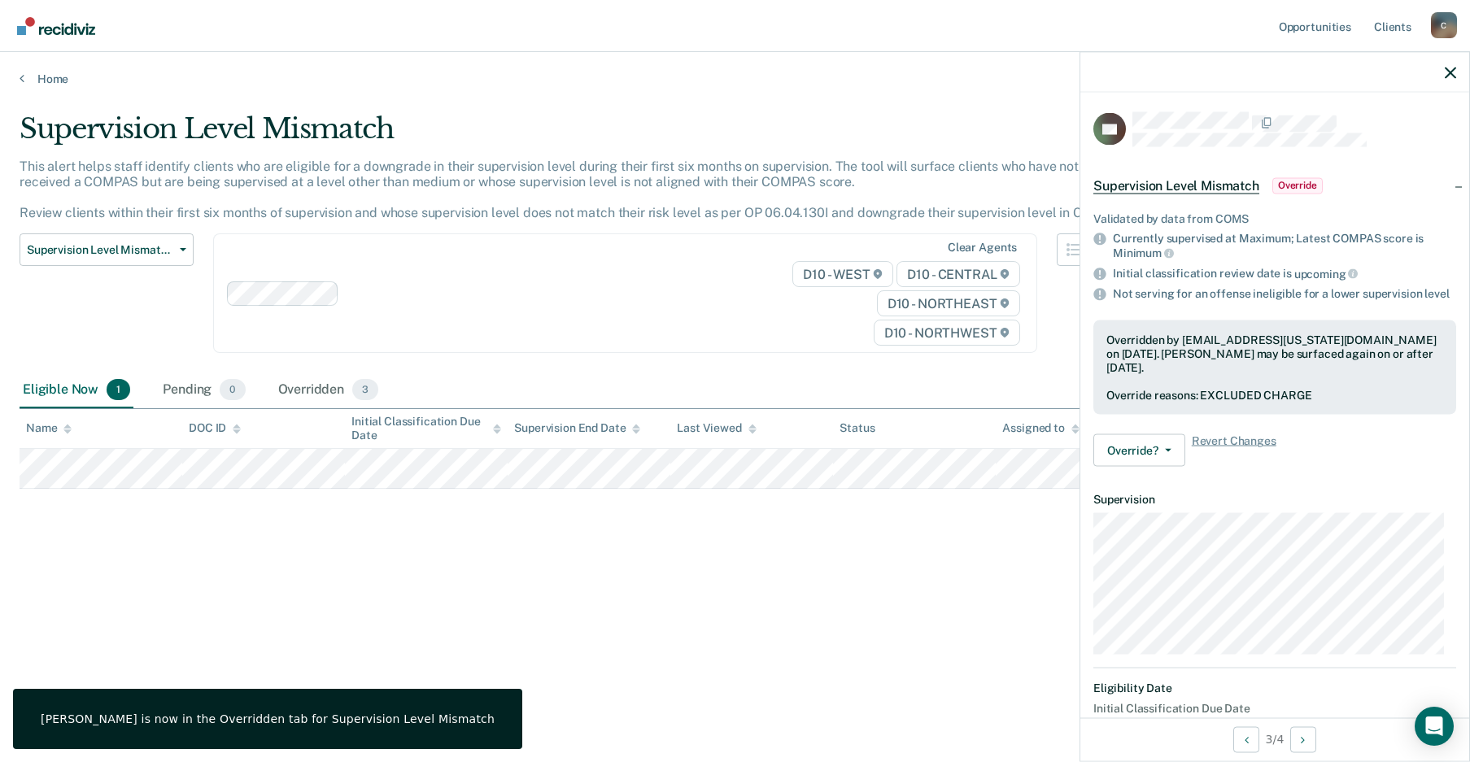
drag, startPoint x: 870, startPoint y: 545, endPoint x: 740, endPoint y: 574, distance: 133.4
click at [868, 547] on div "Supervision Level Mismatch This alert helps staff identify clients who are elig…" at bounding box center [735, 376] width 1431 height 528
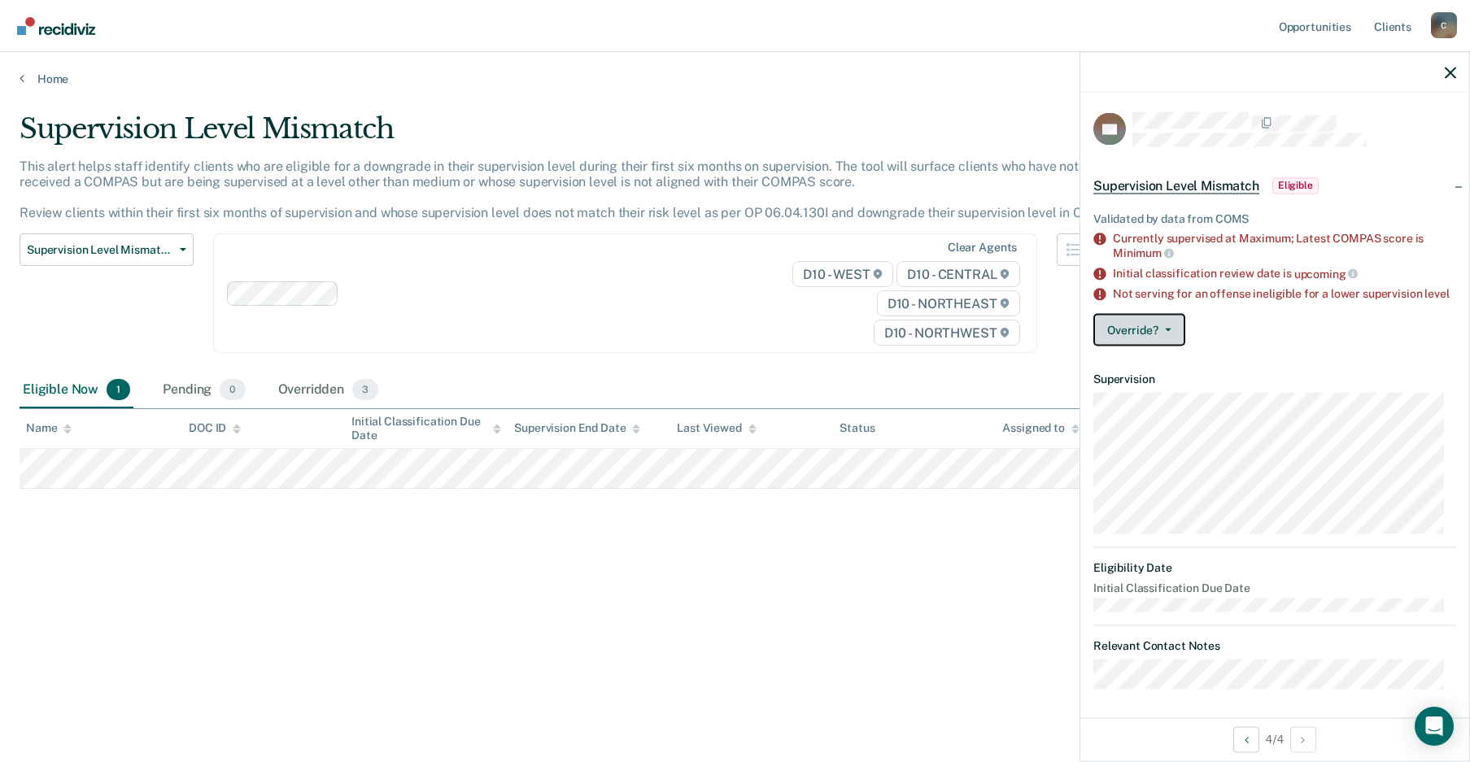
click at [1157, 346] on button "Override?" at bounding box center [1139, 330] width 92 height 33
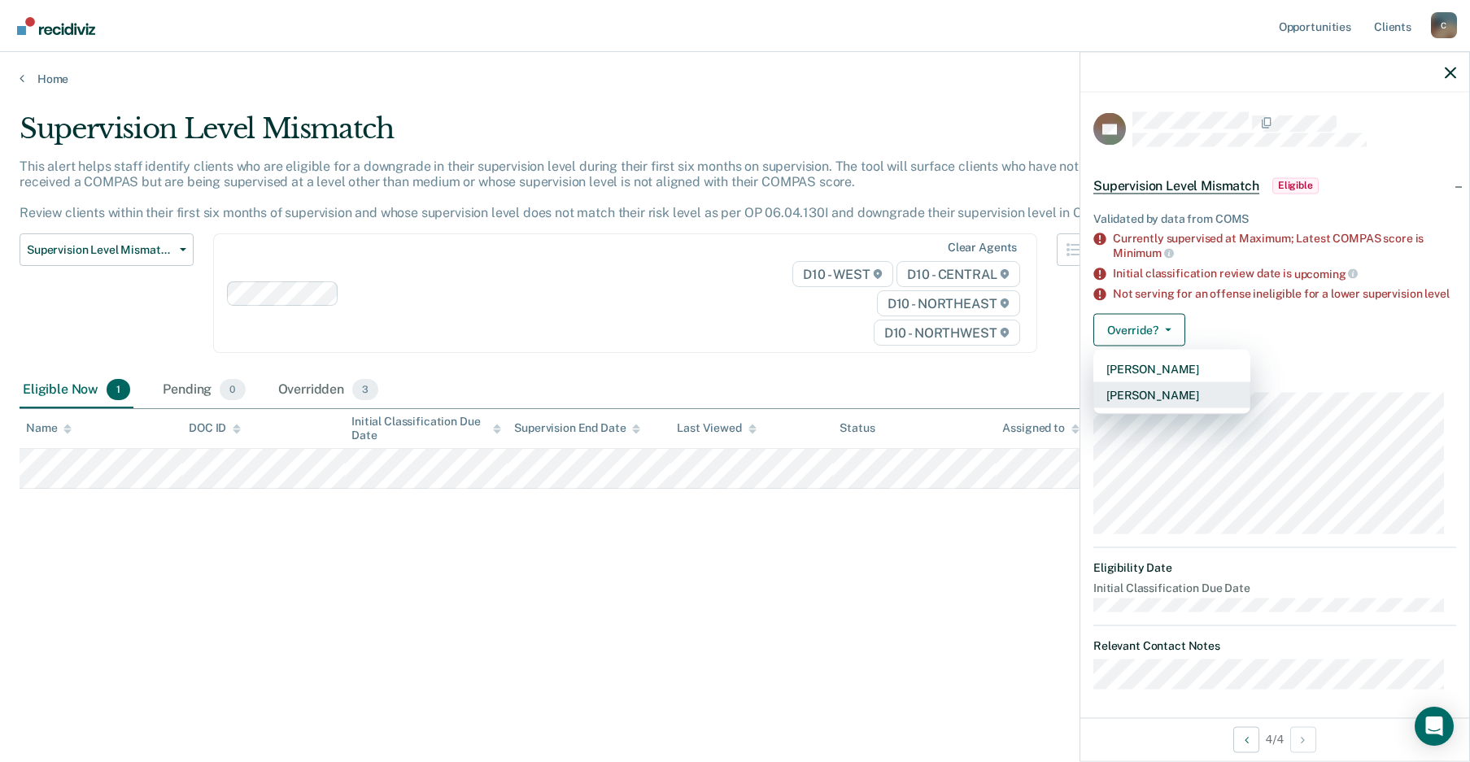
click at [1180, 399] on button "[PERSON_NAME]" at bounding box center [1171, 395] width 157 height 26
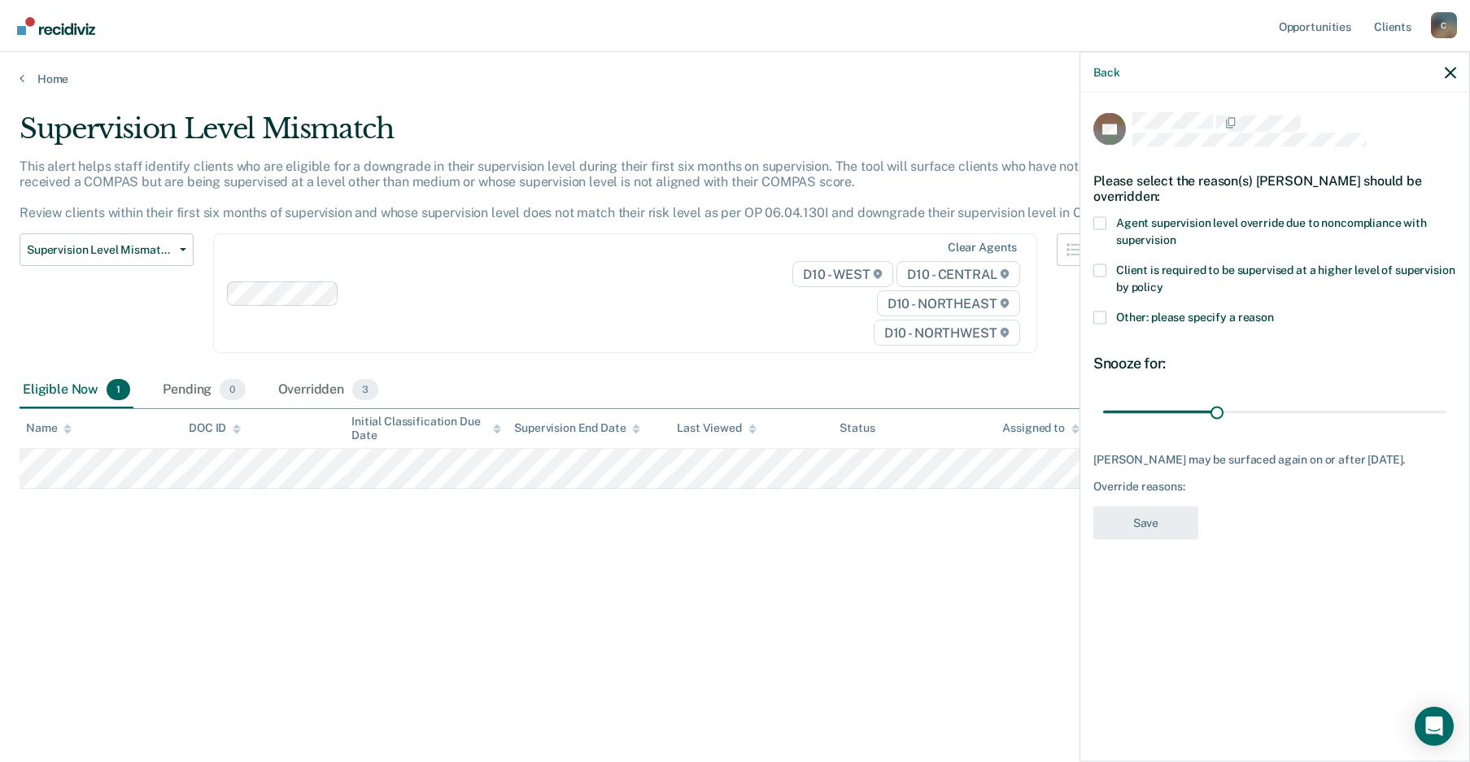
click at [1099, 269] on span at bounding box center [1099, 270] width 13 height 13
click at [1163, 281] on input "Client is required to be supervised at a higher level of supervision by policy" at bounding box center [1163, 281] width 0 height 0
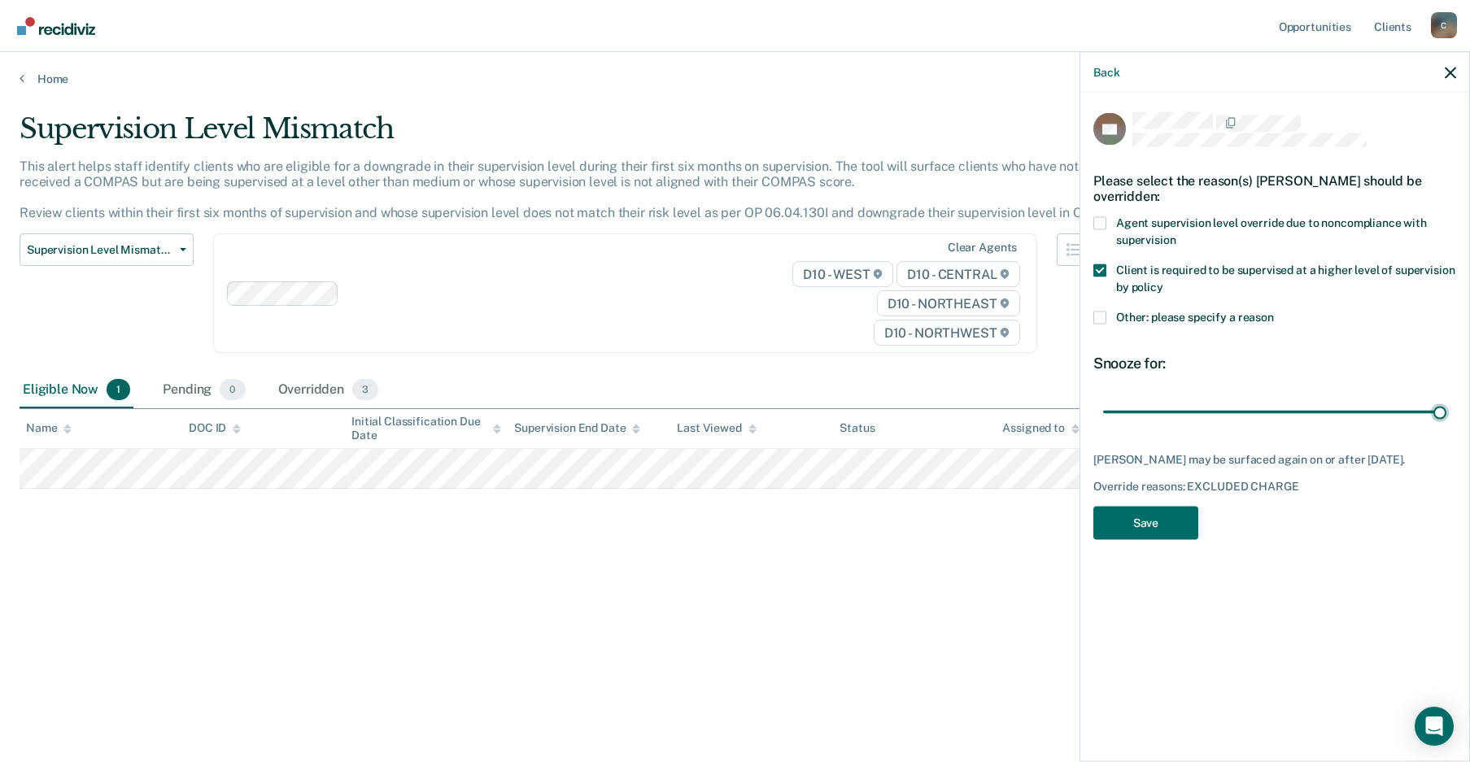
drag, startPoint x: 1218, startPoint y: 411, endPoint x: 1462, endPoint y: 421, distance: 244.2
type input "90"
click at [1353, 421] on input "range" at bounding box center [1274, 412] width 343 height 28
click at [1112, 530] on button "Save" at bounding box center [1145, 522] width 105 height 33
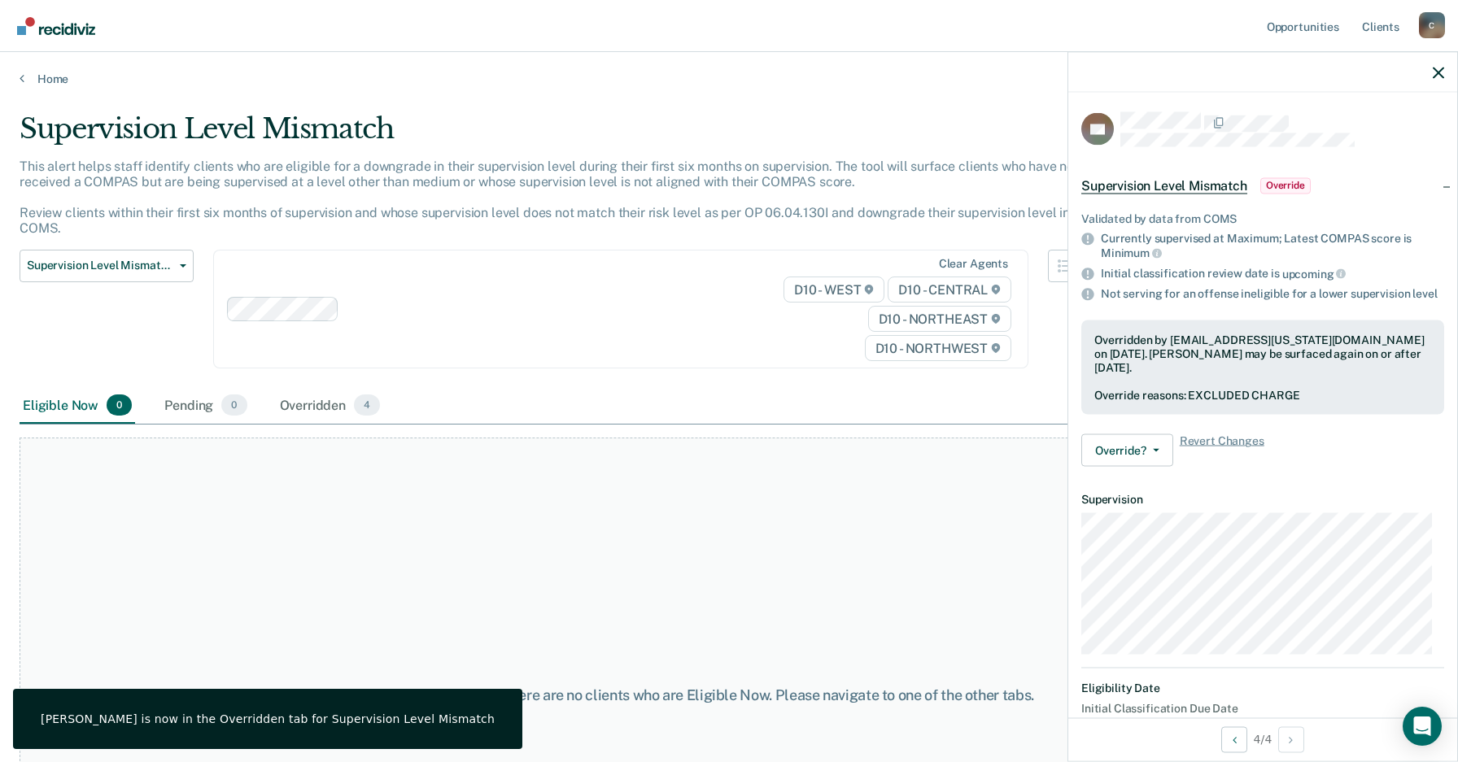
click at [1353, 67] on div at bounding box center [1262, 72] width 389 height 41
click at [1353, 68] on div at bounding box center [1262, 72] width 389 height 41
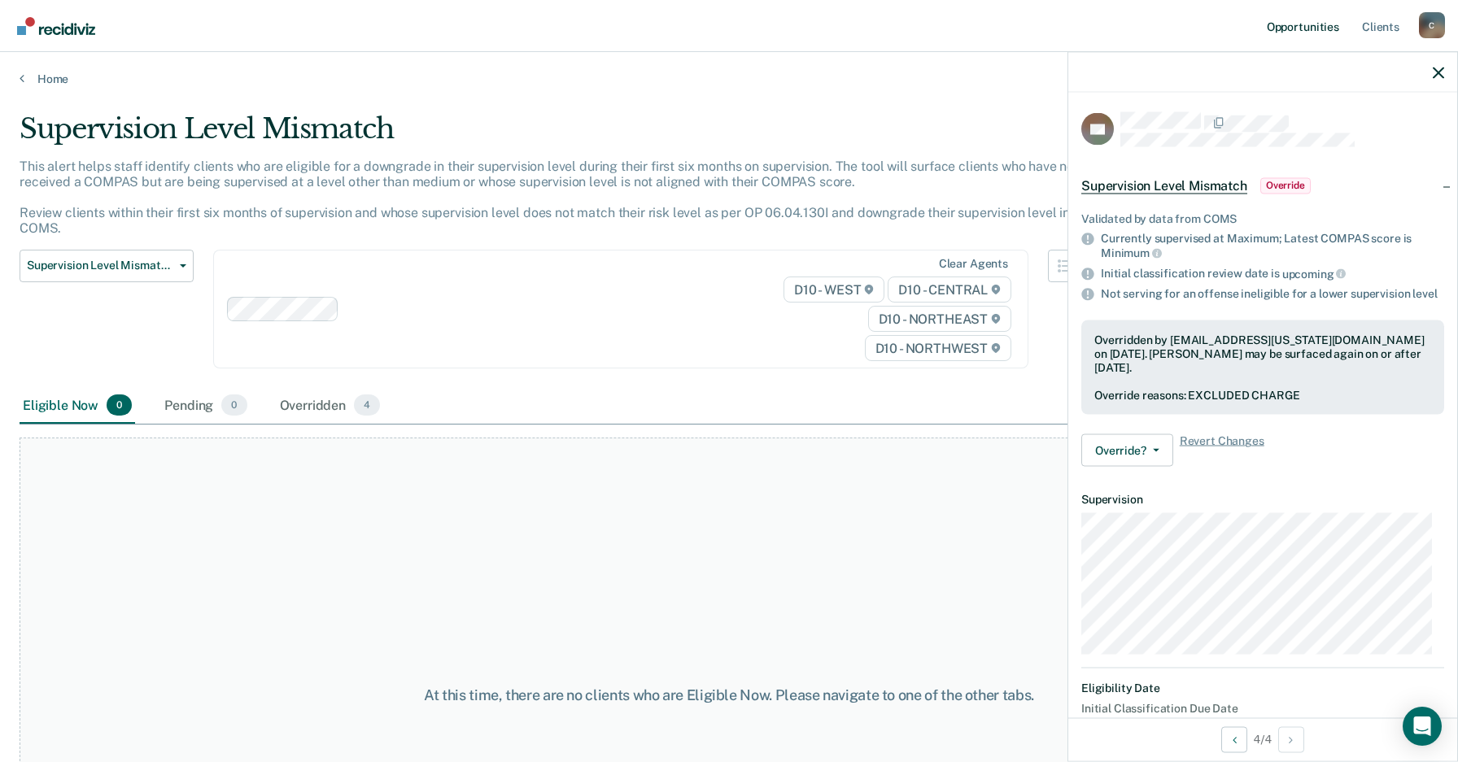
click at [1319, 26] on link "Opportunities" at bounding box center [1302, 26] width 79 height 52
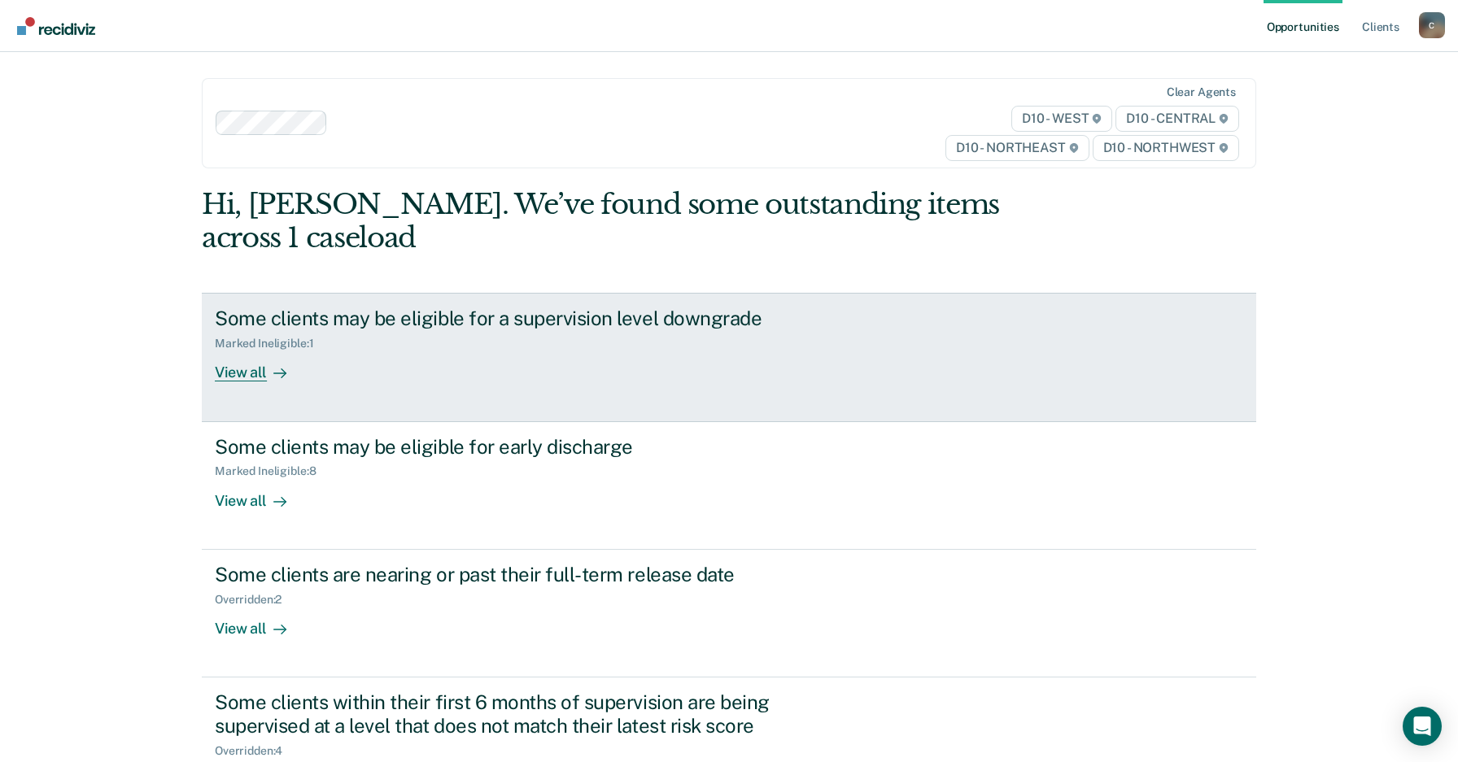
click at [216, 351] on div "View all" at bounding box center [260, 367] width 91 height 32
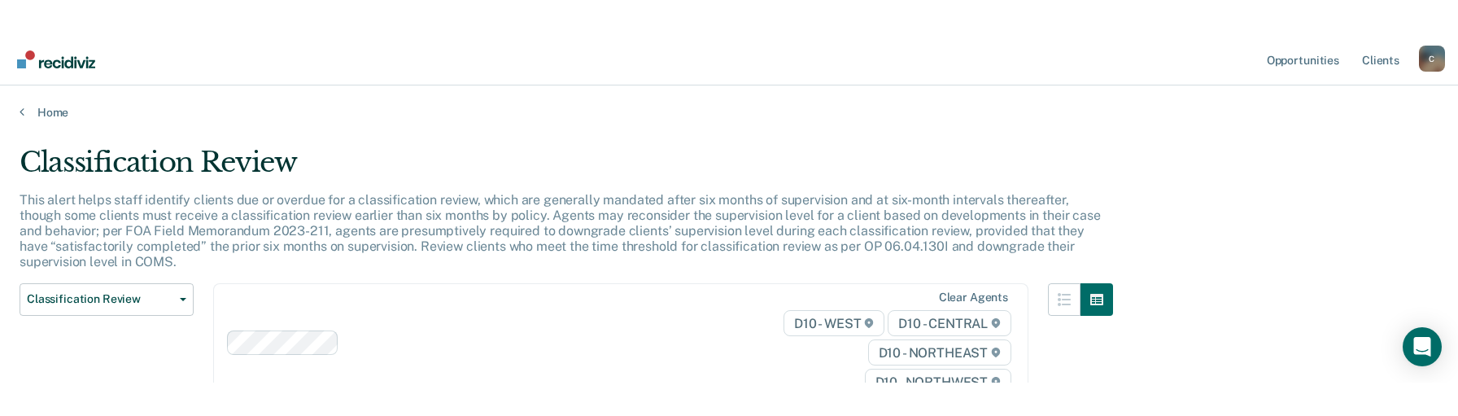
scroll to position [264, 0]
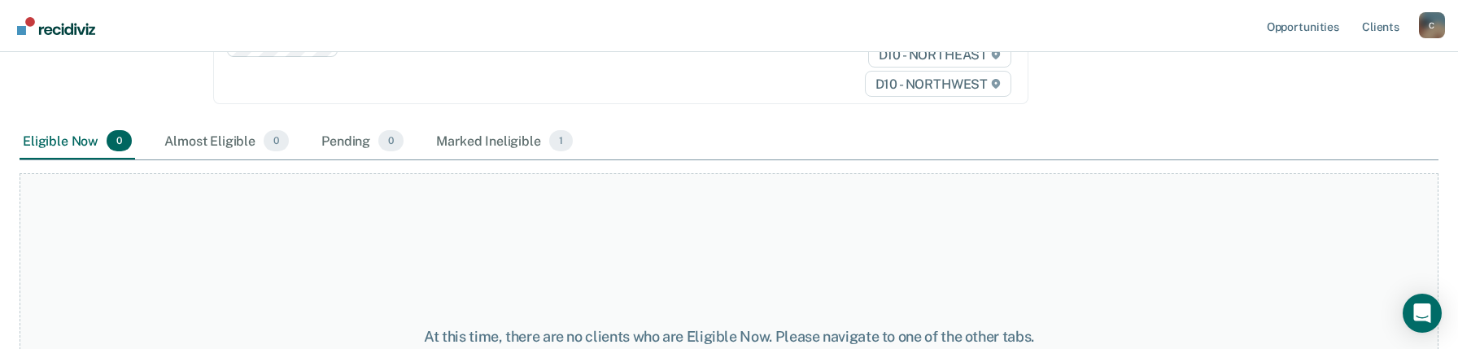
drag, startPoint x: 1108, startPoint y: 341, endPoint x: 1104, endPoint y: 375, distance: 34.4
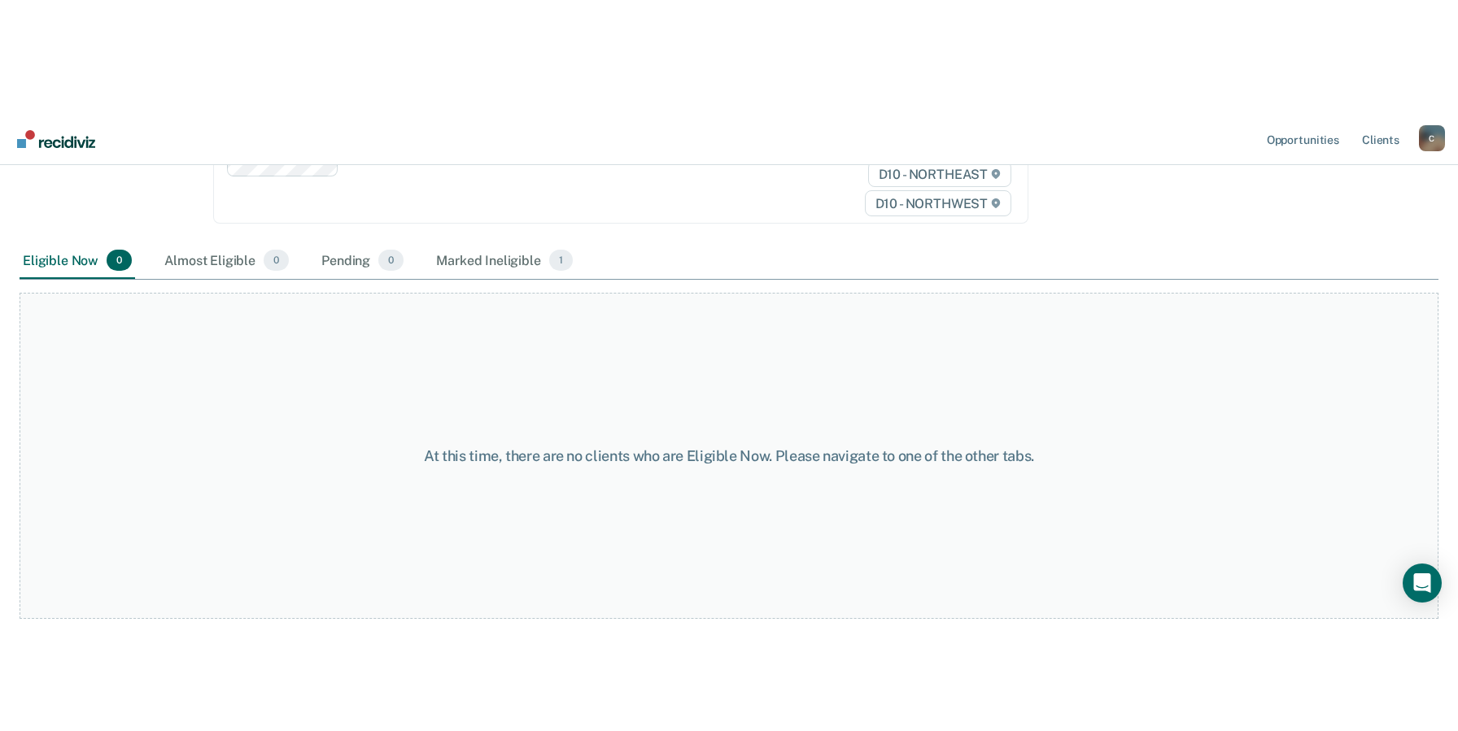
scroll to position [190, 0]
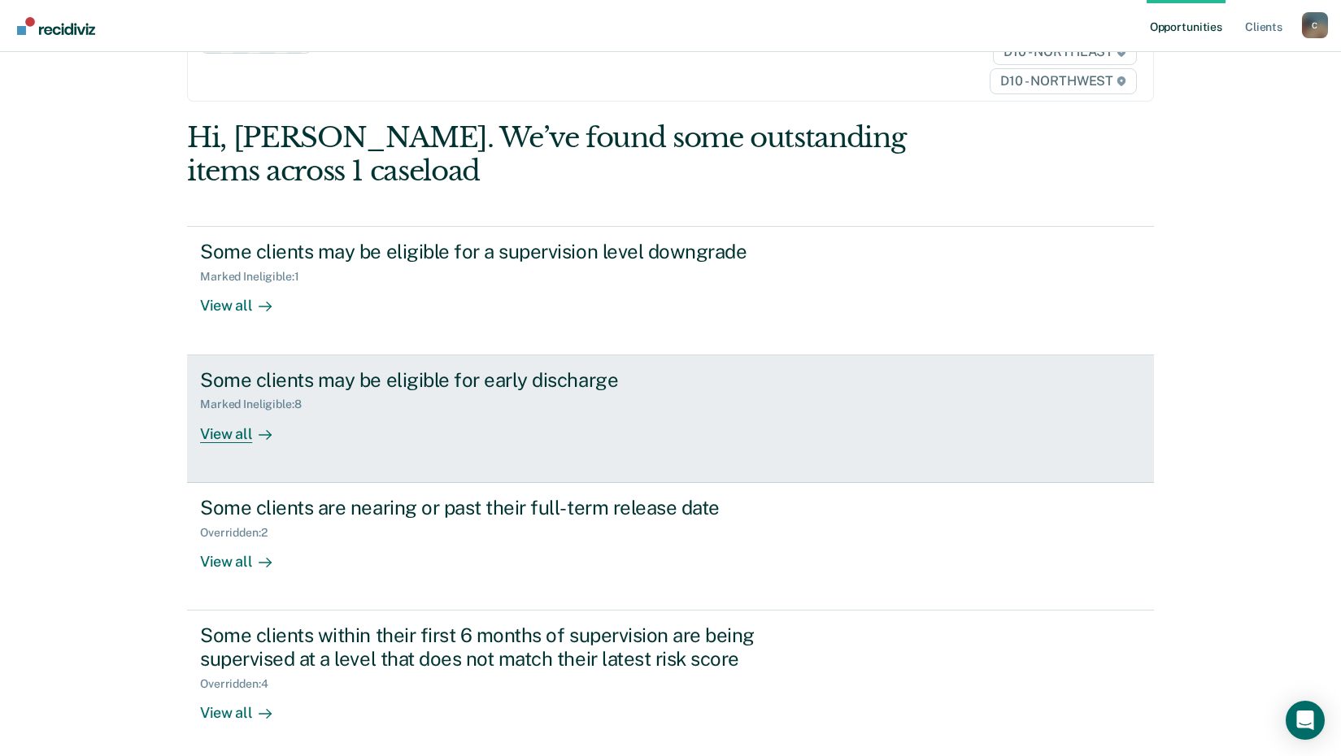
scroll to position [102, 0]
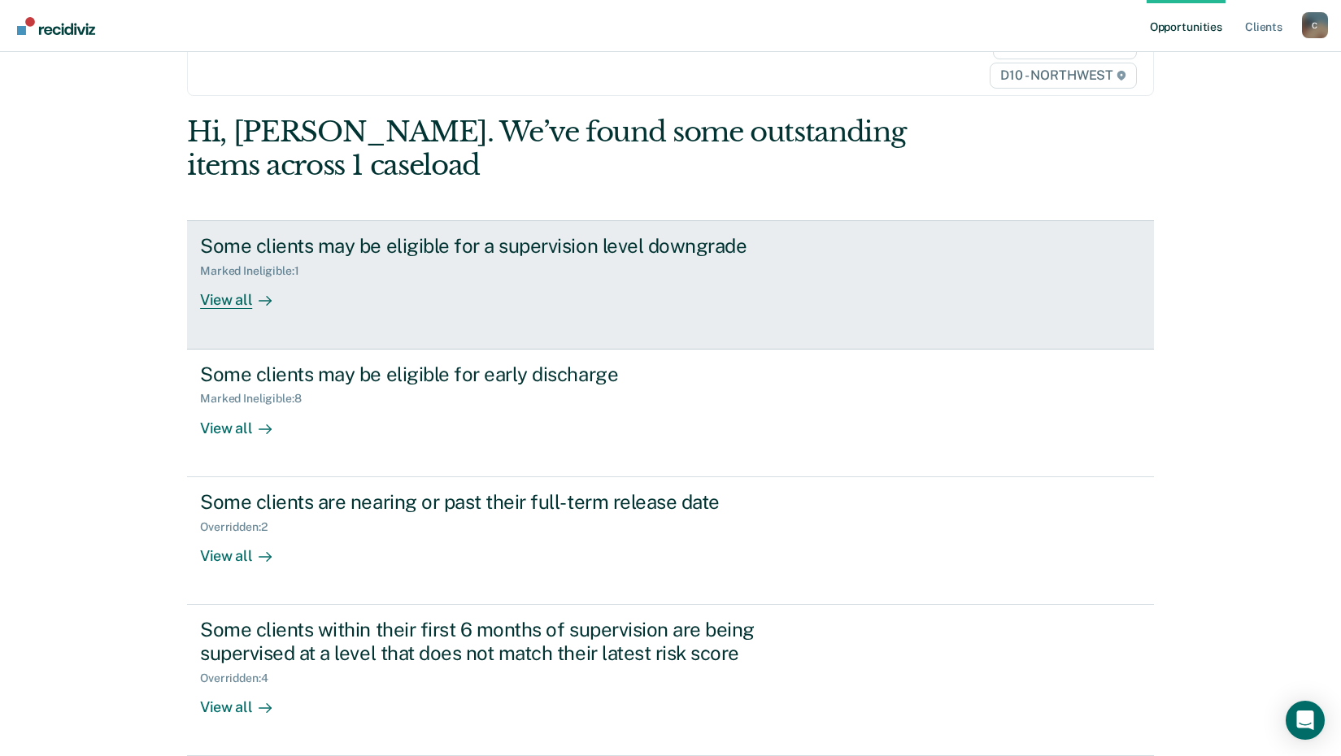
click at [229, 299] on div "View all" at bounding box center [245, 294] width 91 height 32
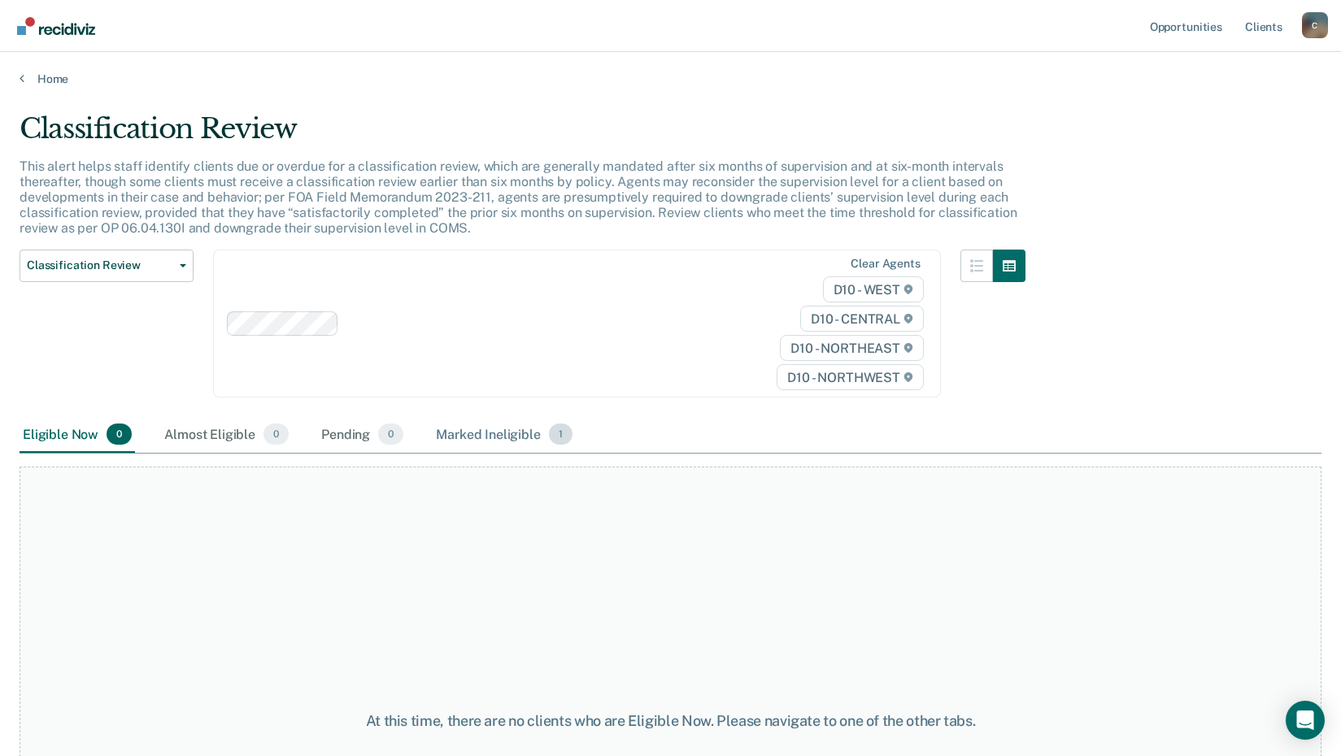
click at [564, 436] on span "1" at bounding box center [561, 434] width 24 height 21
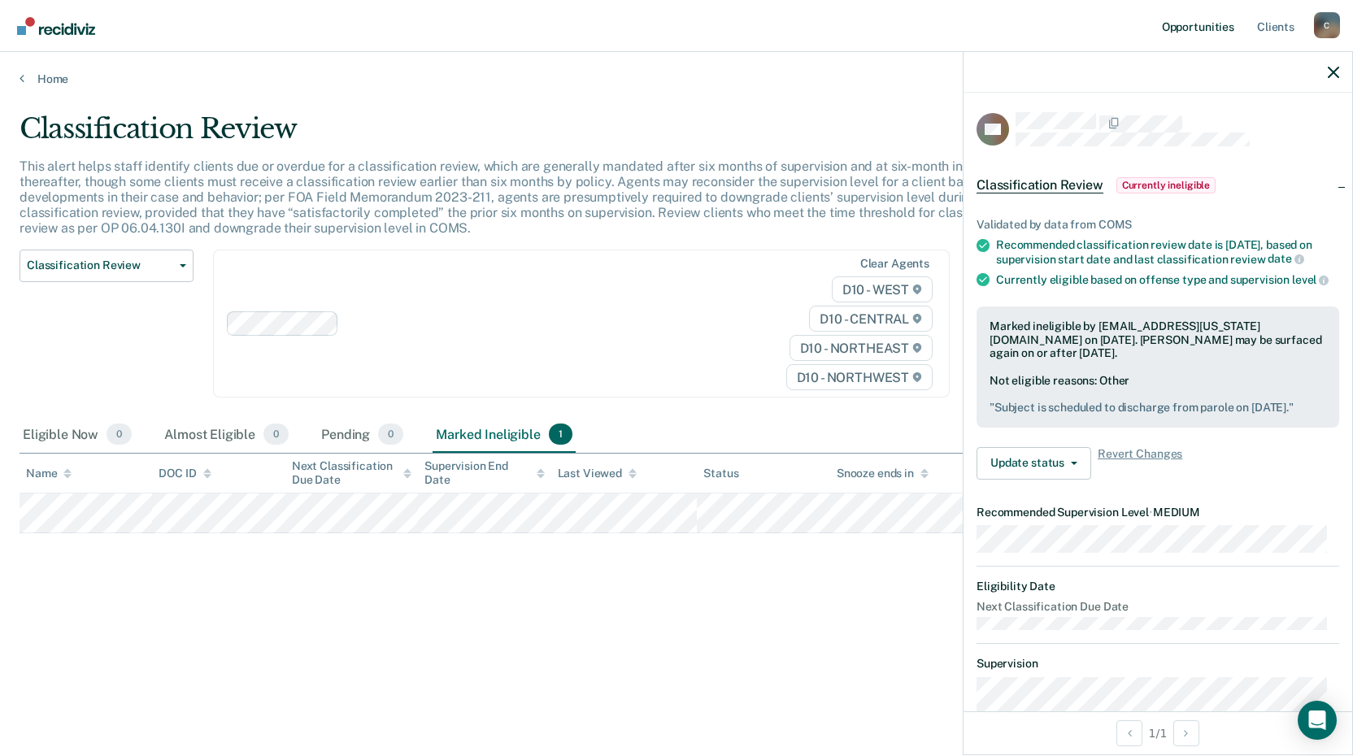
click at [1185, 23] on link "Opportunities" at bounding box center [1198, 26] width 79 height 52
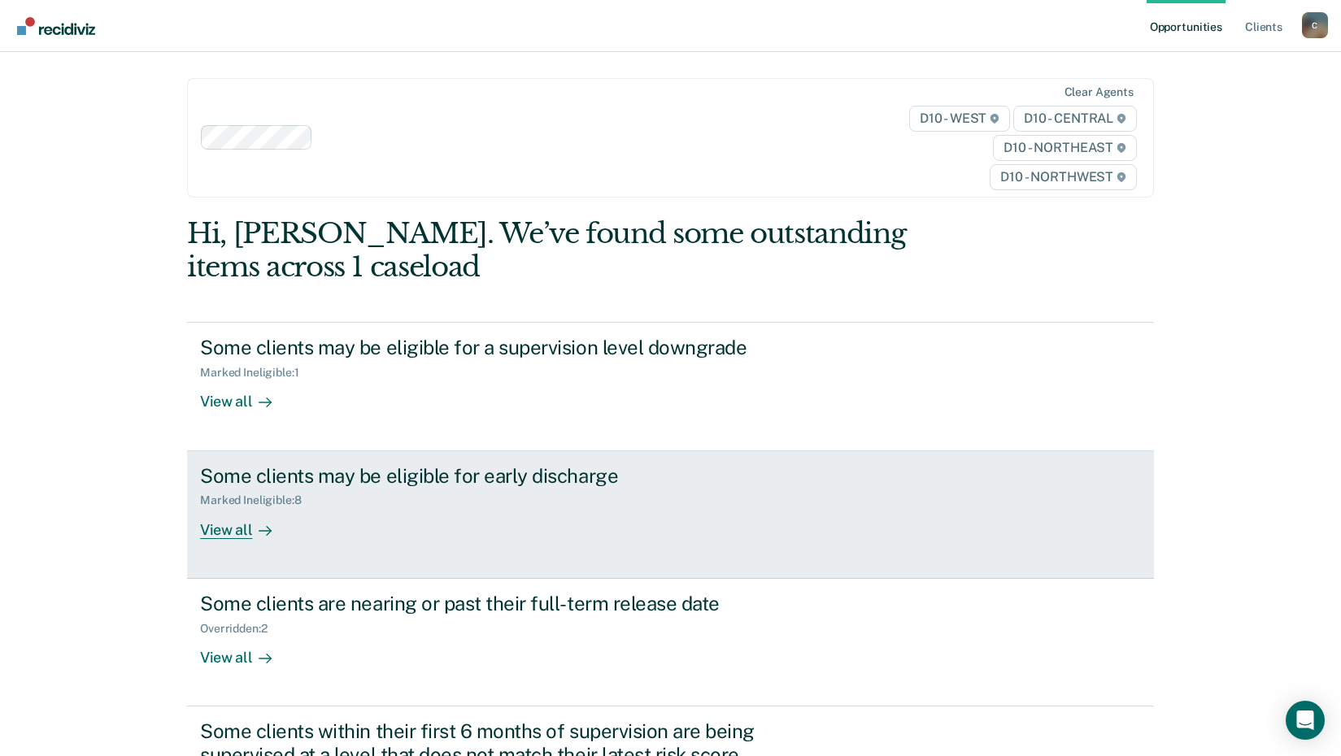
click at [217, 528] on div "View all" at bounding box center [245, 524] width 91 height 32
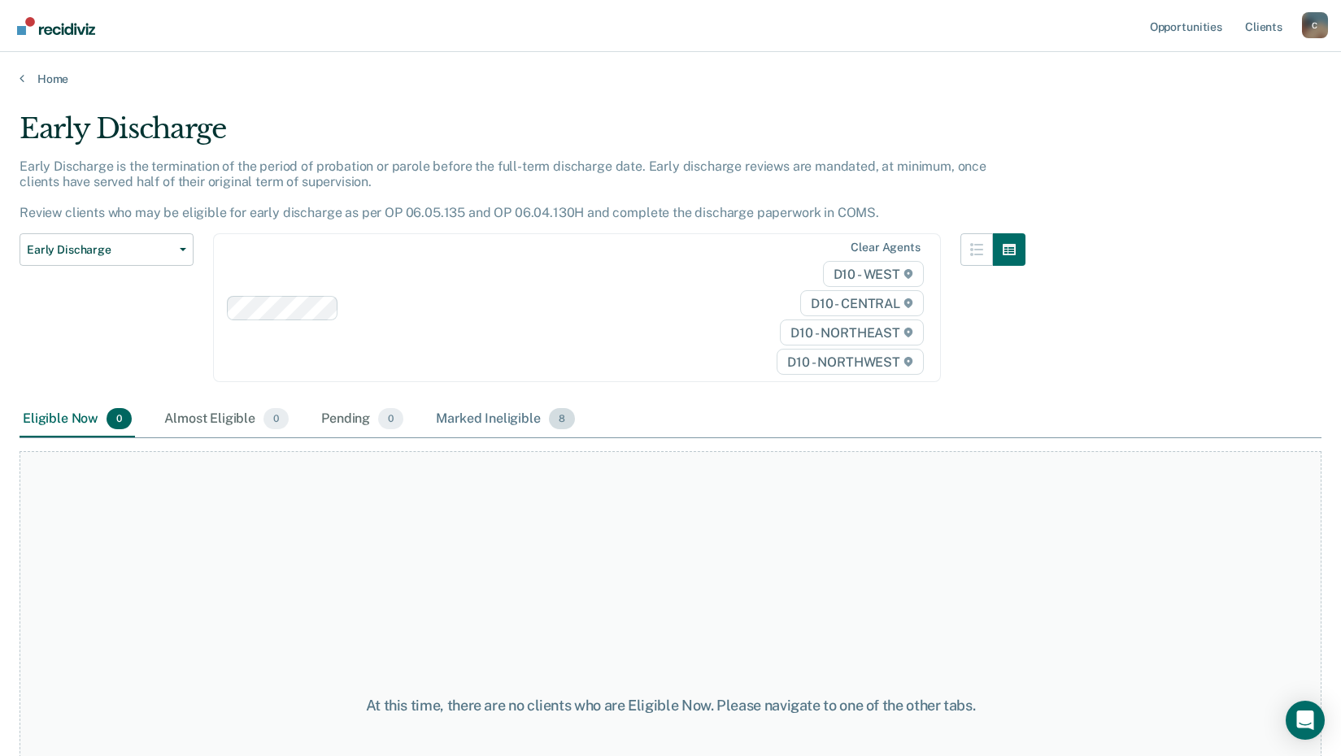
click at [555, 425] on span "8" at bounding box center [562, 418] width 26 height 21
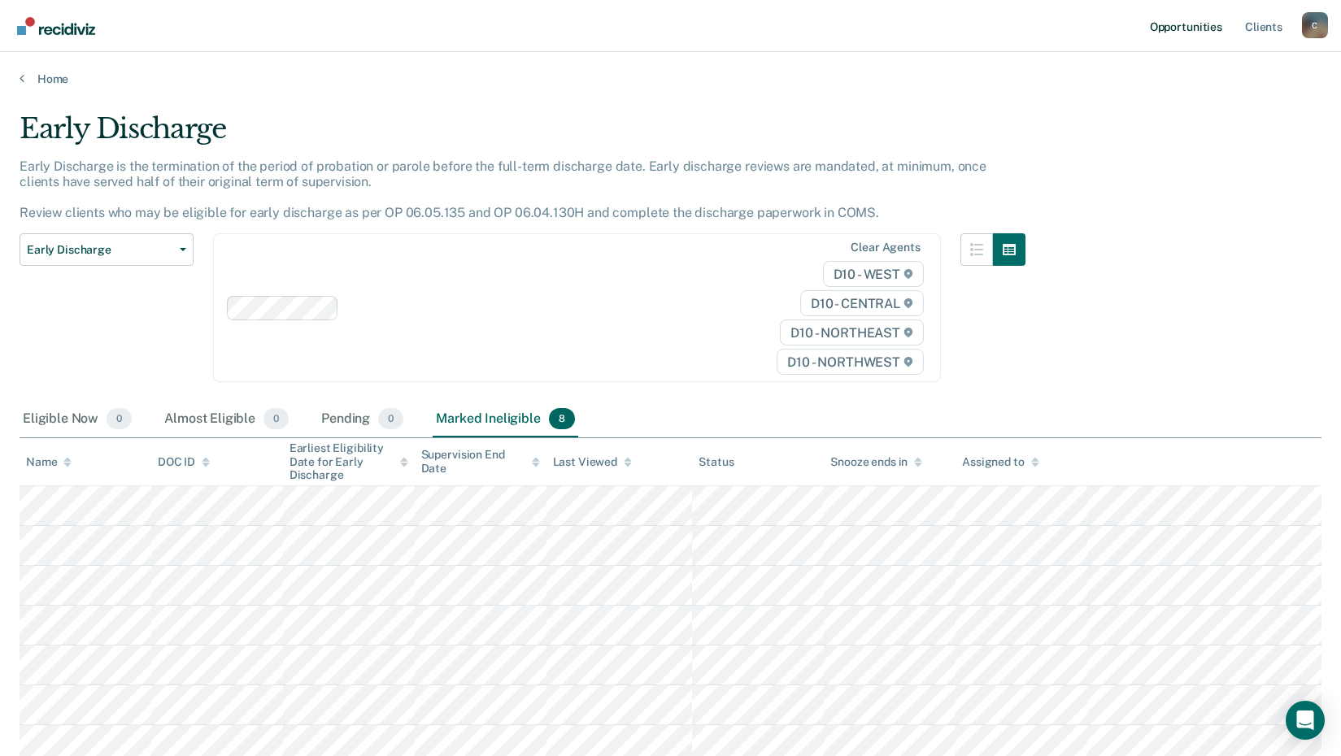
click at [1205, 24] on link "Opportunities" at bounding box center [1186, 26] width 79 height 52
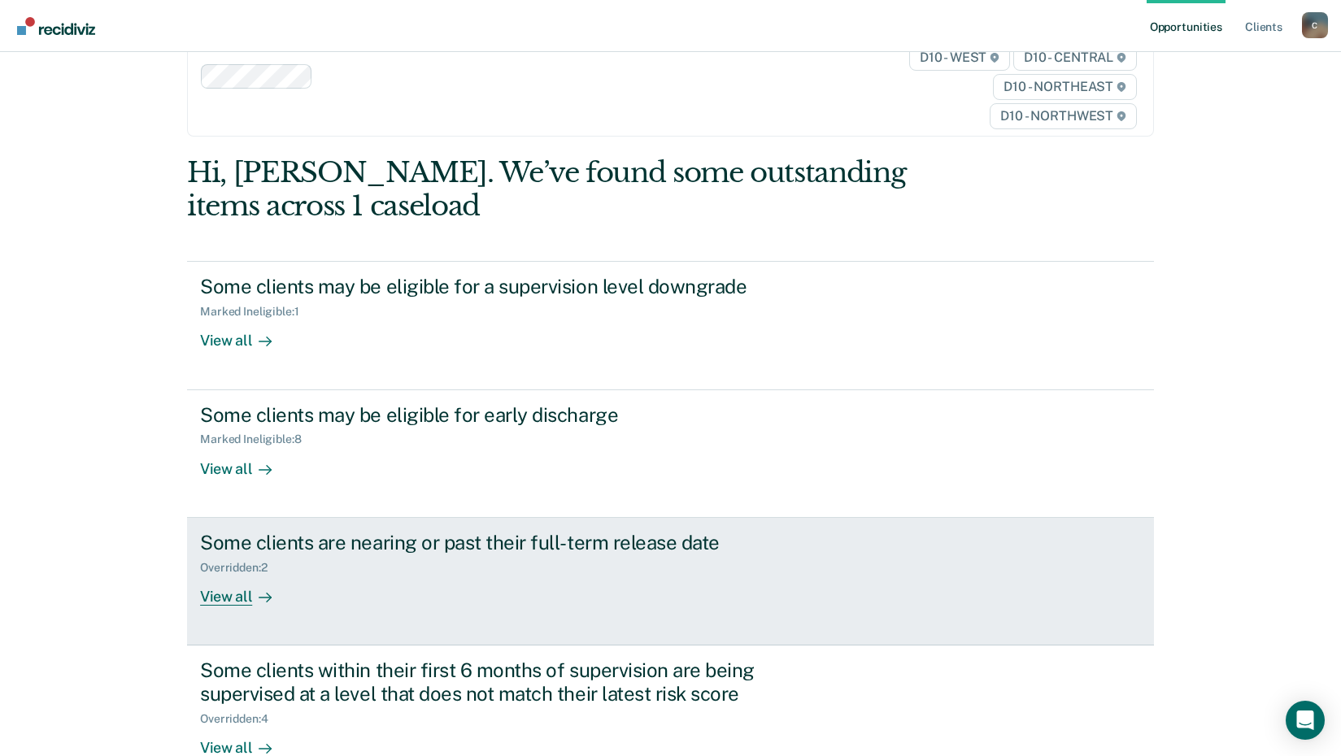
scroll to position [163, 0]
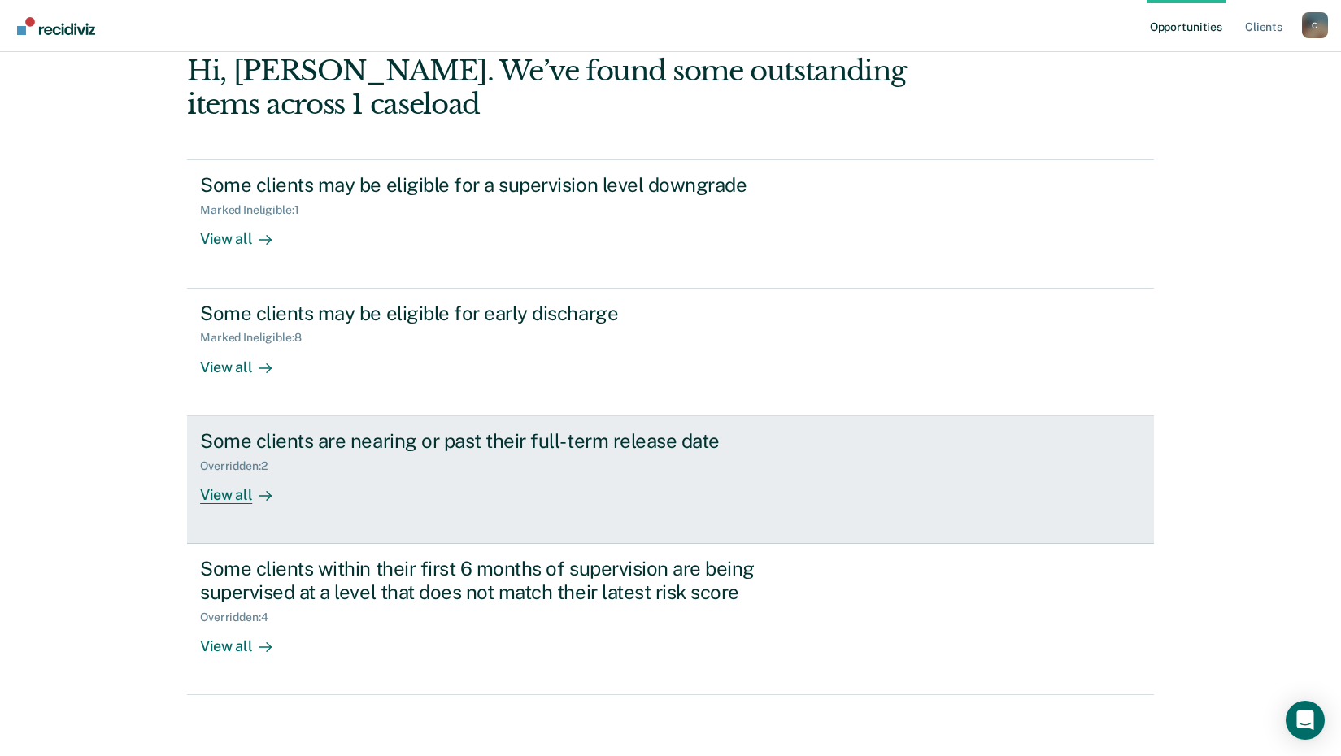
click at [229, 496] on div "View all" at bounding box center [245, 489] width 91 height 32
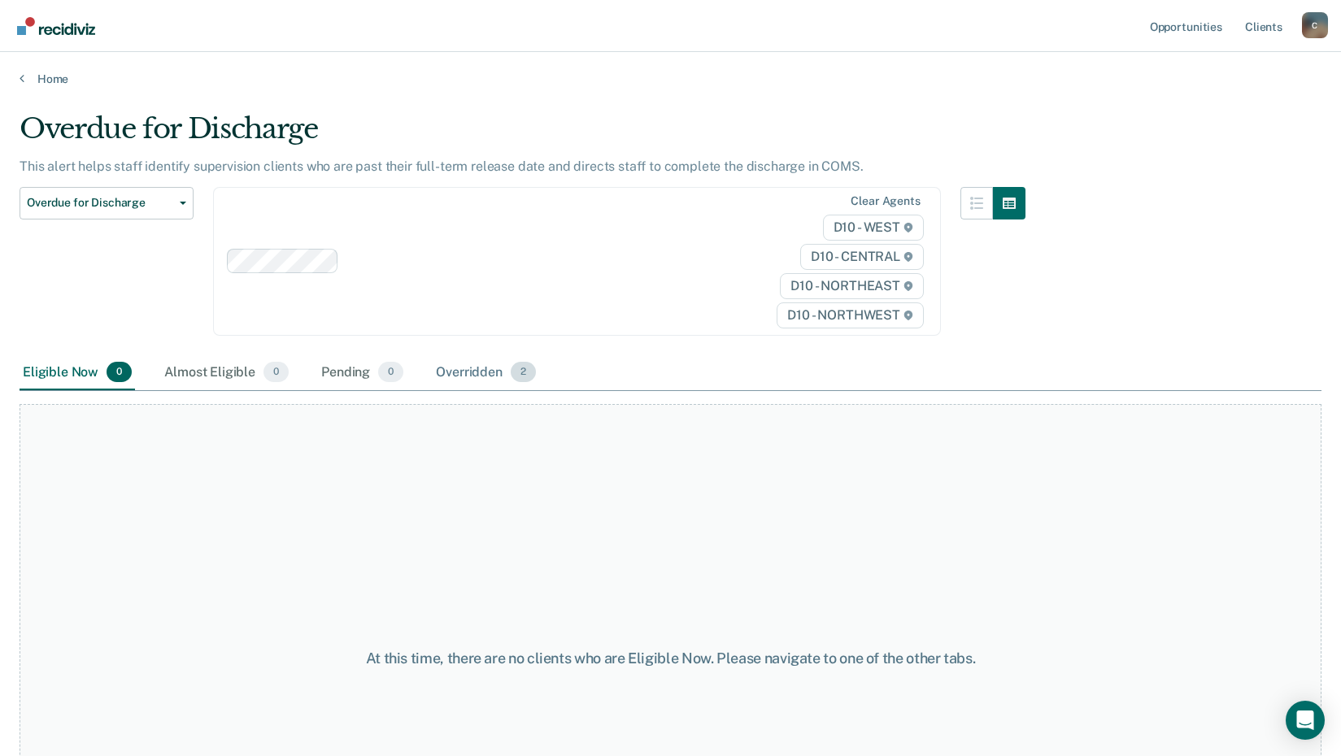
click at [525, 375] on span "2" at bounding box center [523, 372] width 25 height 21
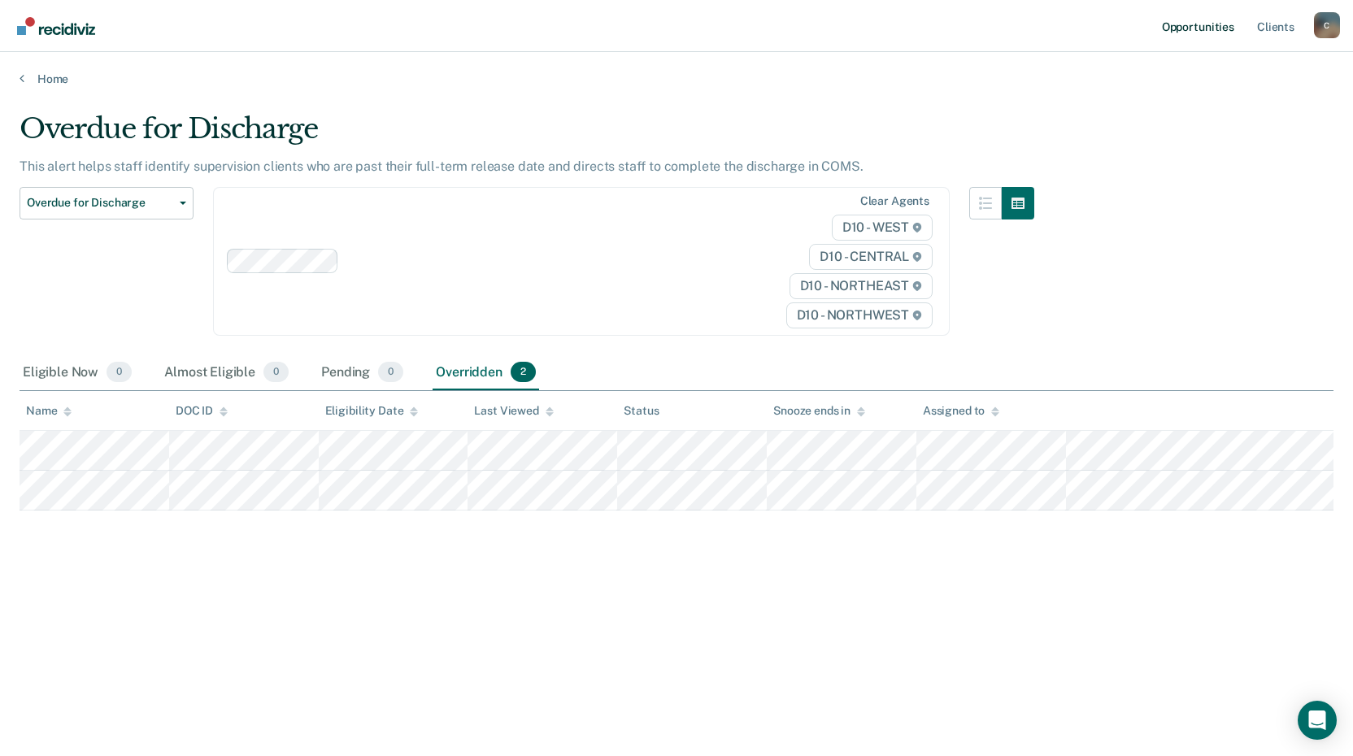
click at [1201, 24] on link "Opportunities" at bounding box center [1198, 26] width 79 height 52
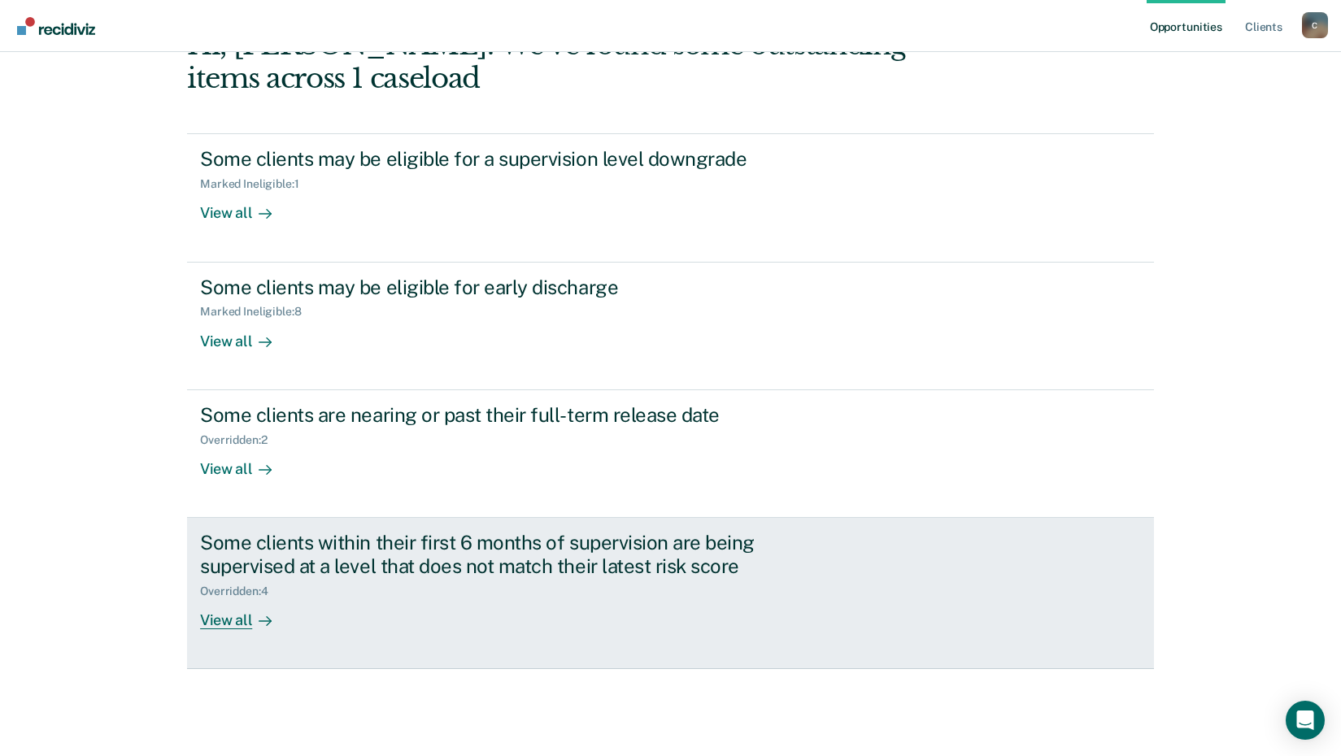
scroll to position [202, 0]
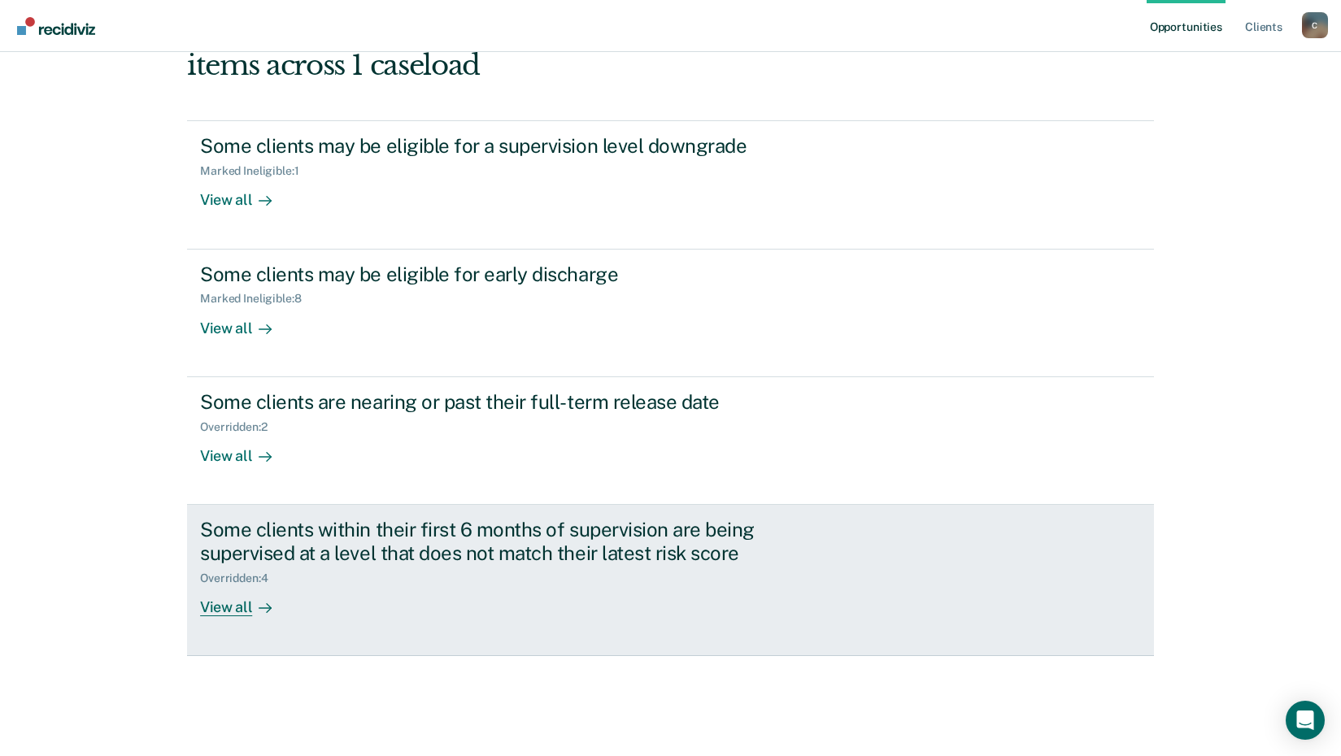
click at [218, 606] on div "View all" at bounding box center [245, 601] width 91 height 32
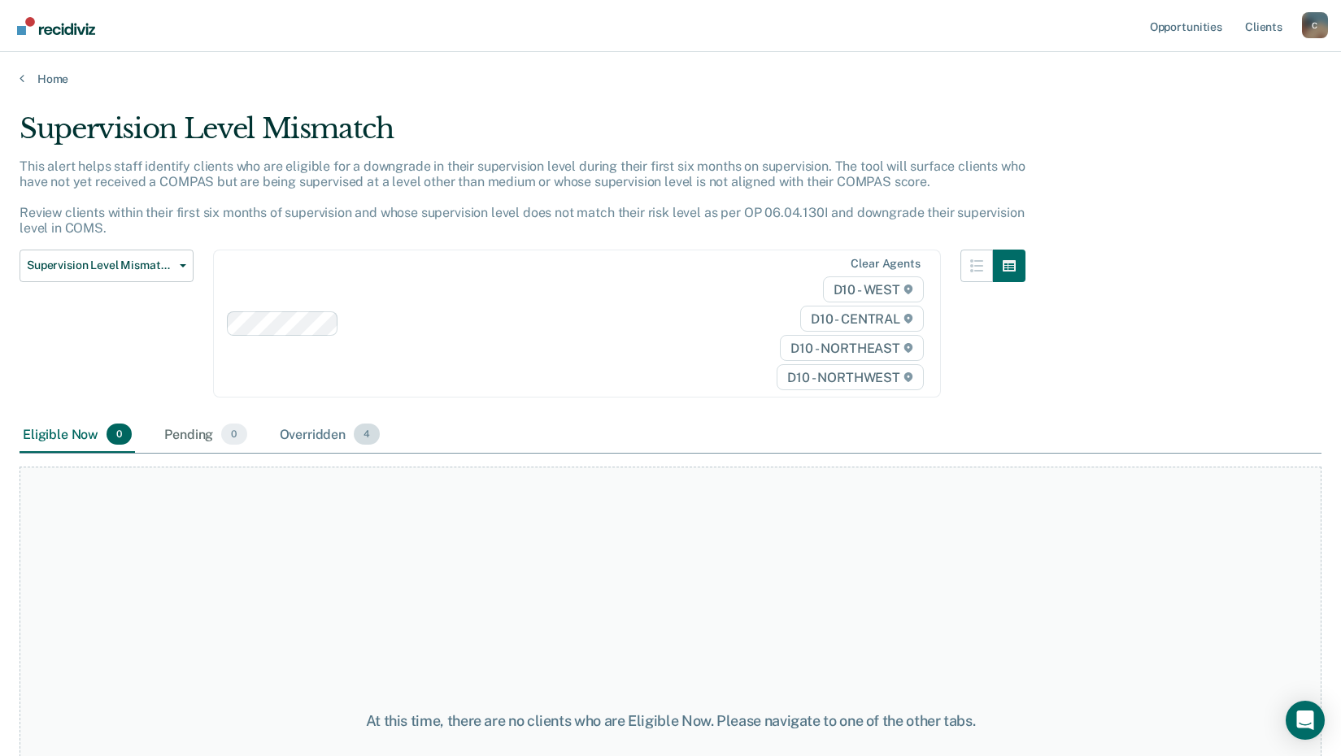
click at [369, 437] on span "4" at bounding box center [367, 434] width 26 height 21
